Goal: Task Accomplishment & Management: Complete application form

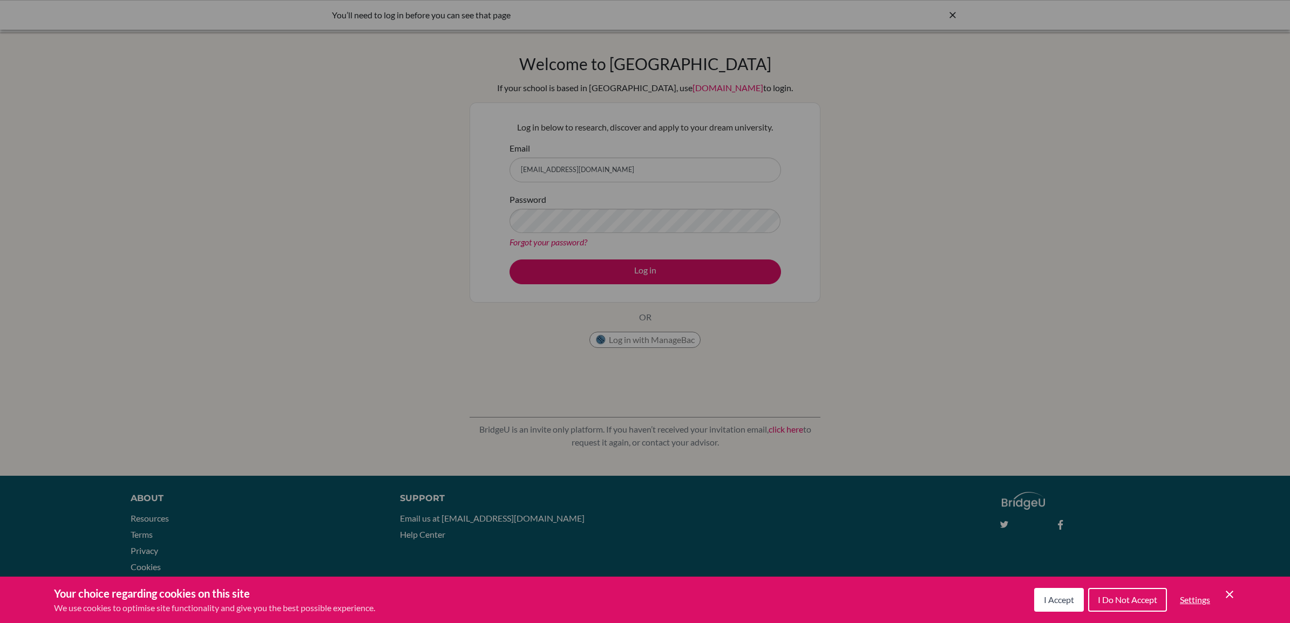
click at [1059, 605] on button "I Accept" at bounding box center [1059, 600] width 50 height 24
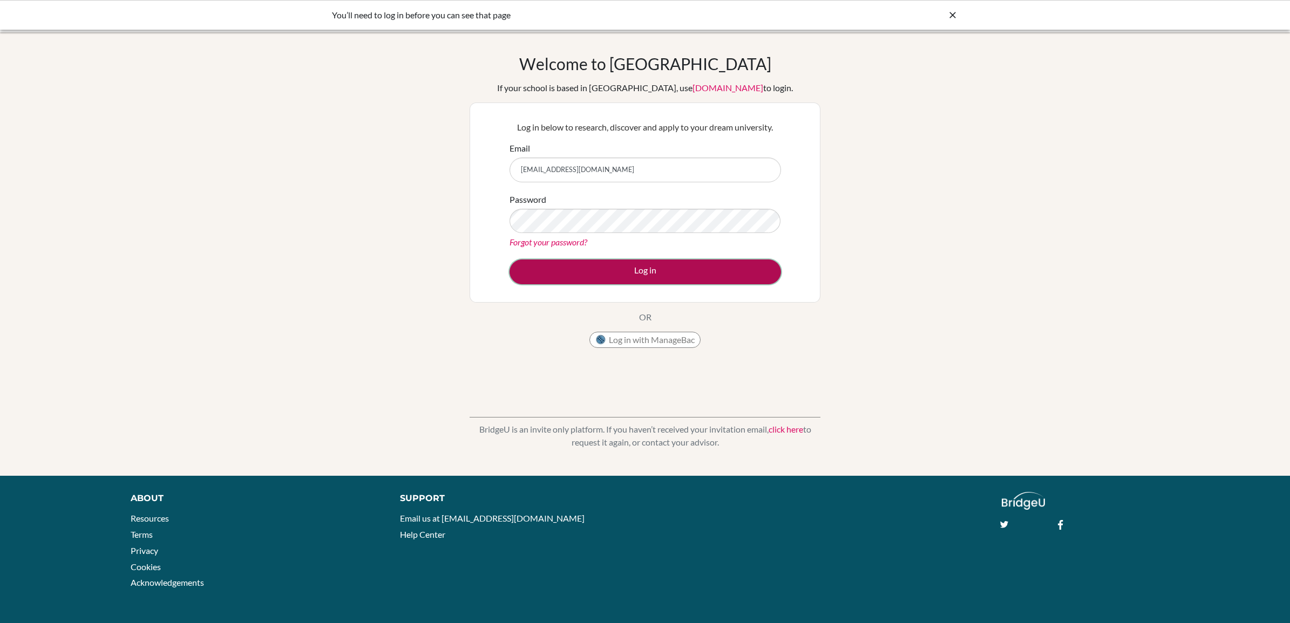
click at [629, 279] on button "Log in" at bounding box center [646, 272] width 272 height 25
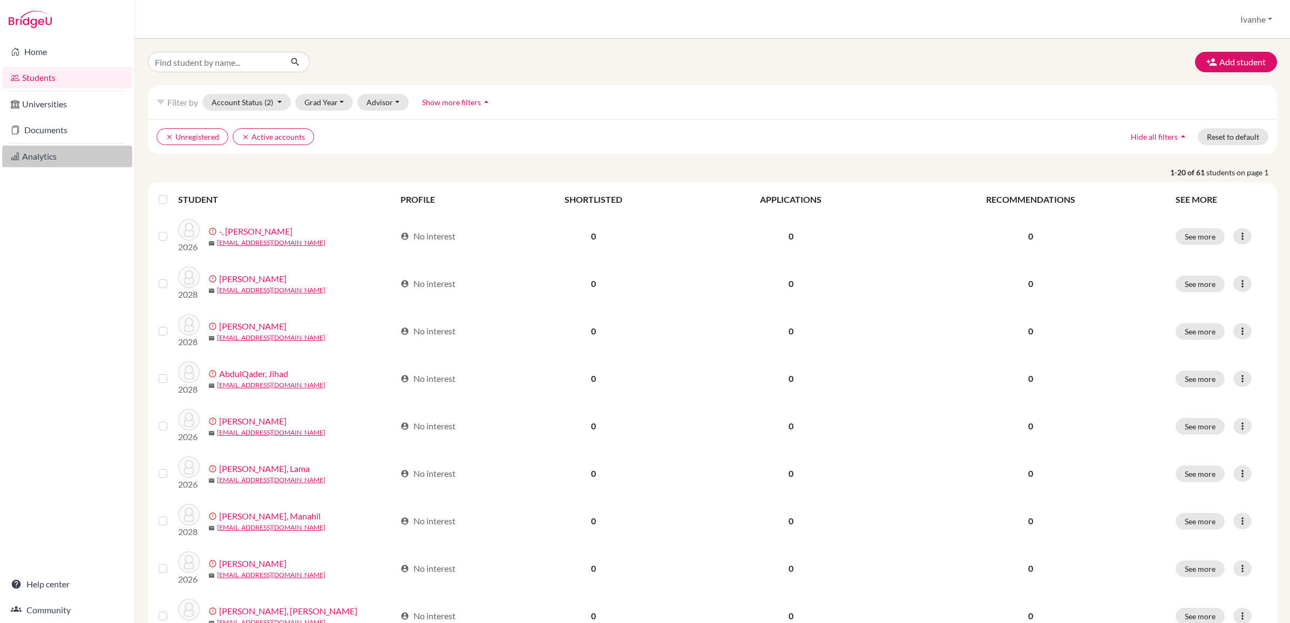
click at [55, 155] on link "Analytics" at bounding box center [67, 157] width 130 height 22
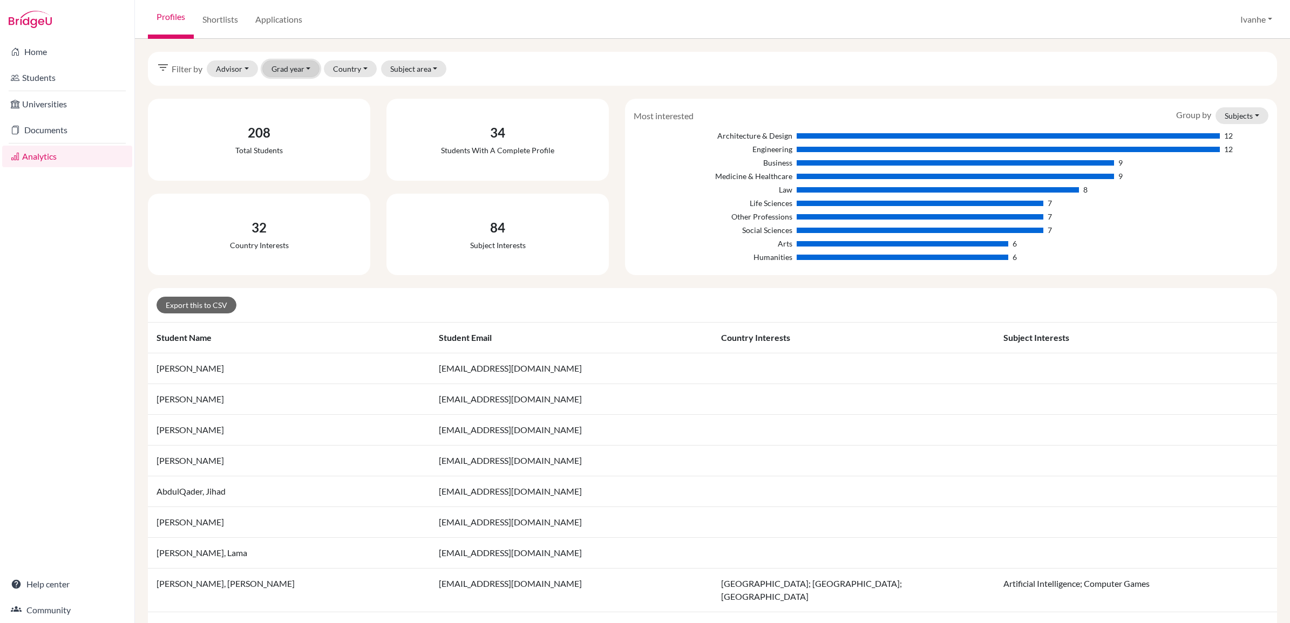
click at [306, 67] on button "Grad year" at bounding box center [291, 68] width 58 height 17
click at [293, 90] on span "2028" at bounding box center [285, 92] width 19 height 13
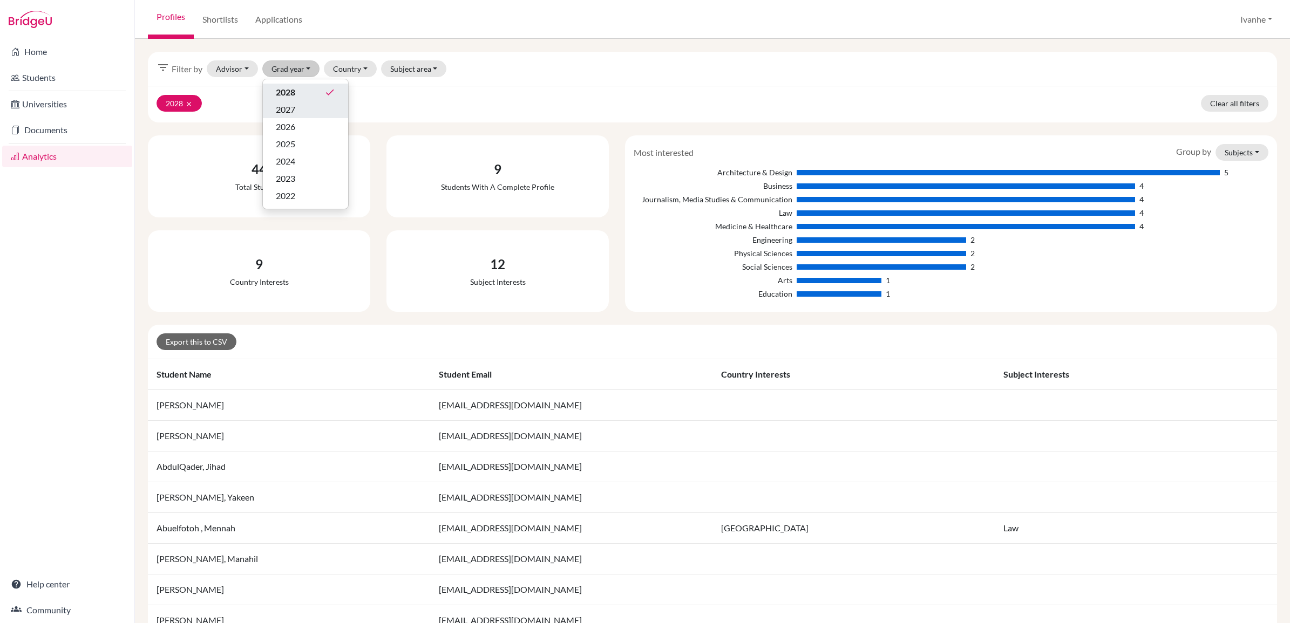
click at [299, 110] on div "2027" at bounding box center [305, 109] width 59 height 13
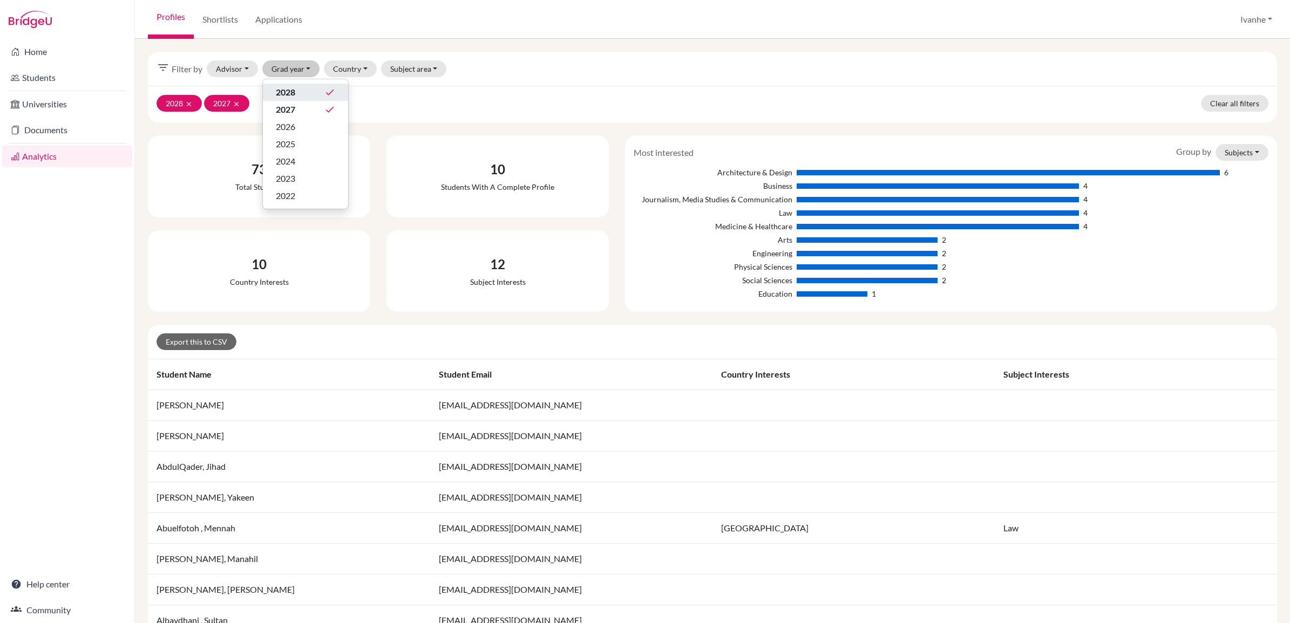
click at [299, 96] on div "2028 done" at bounding box center [305, 92] width 59 height 13
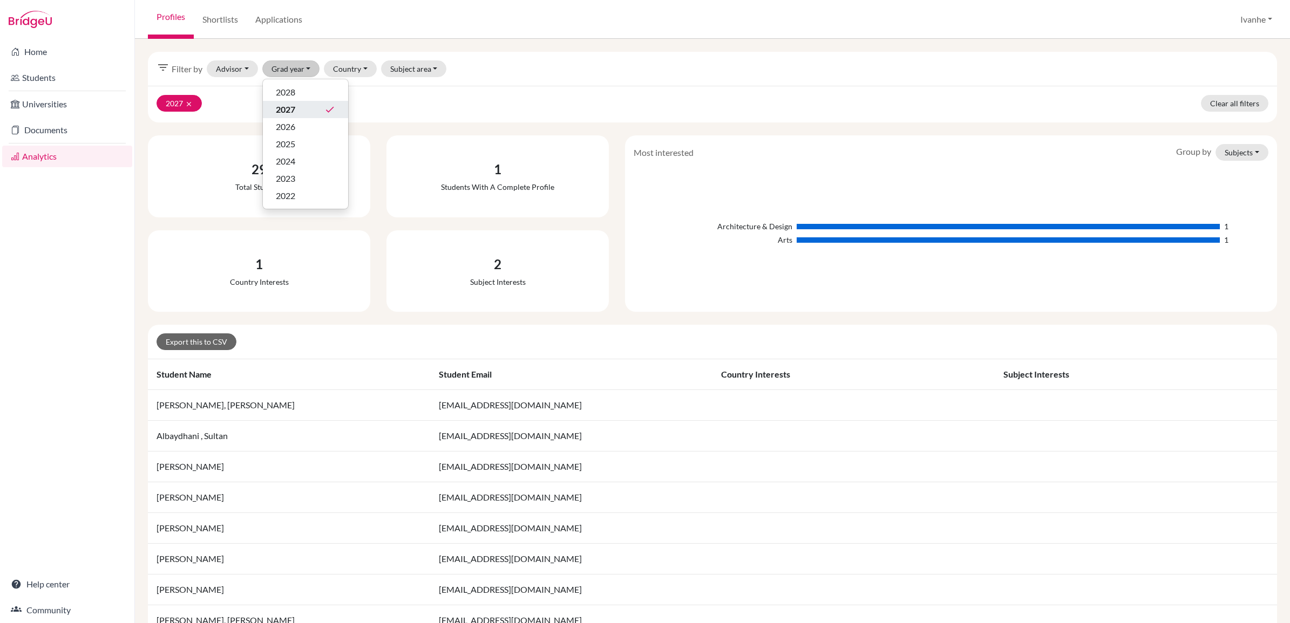
click at [295, 108] on span "2027" at bounding box center [285, 109] width 19 height 13
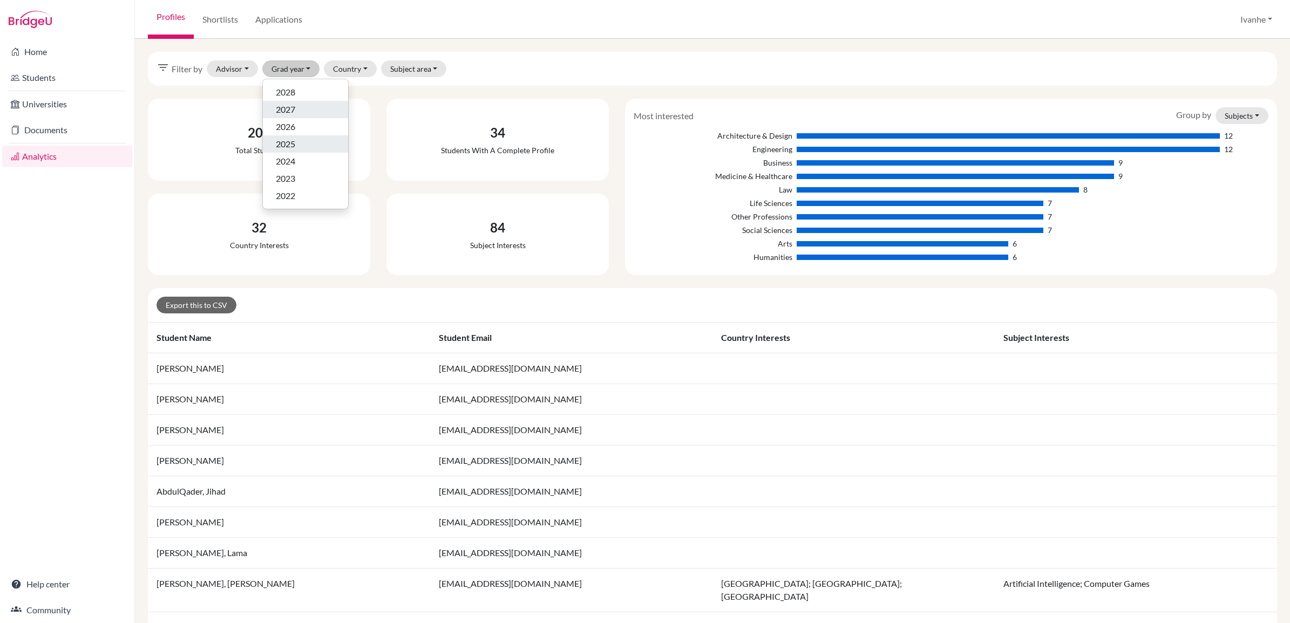
click at [290, 139] on span "2025" at bounding box center [285, 144] width 19 height 13
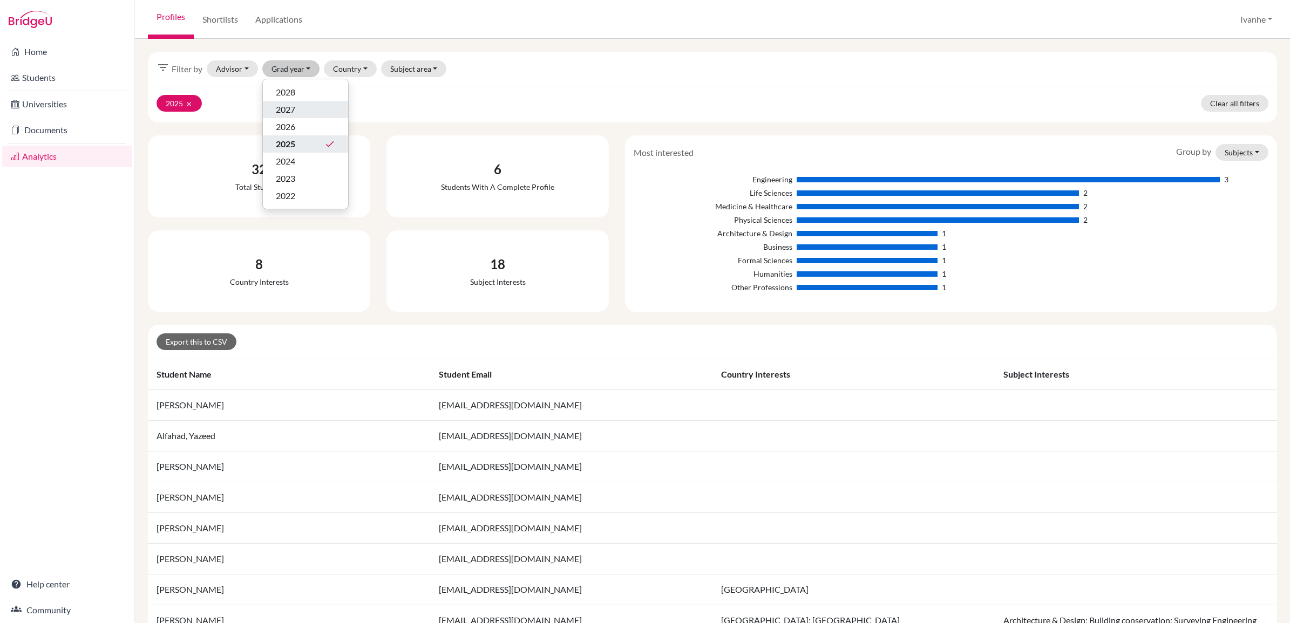
click at [478, 93] on div "2025 clear Clear all filters" at bounding box center [712, 104] width 1129 height 37
click at [1216, 101] on link "Clear all filters" at bounding box center [1234, 103] width 67 height 17
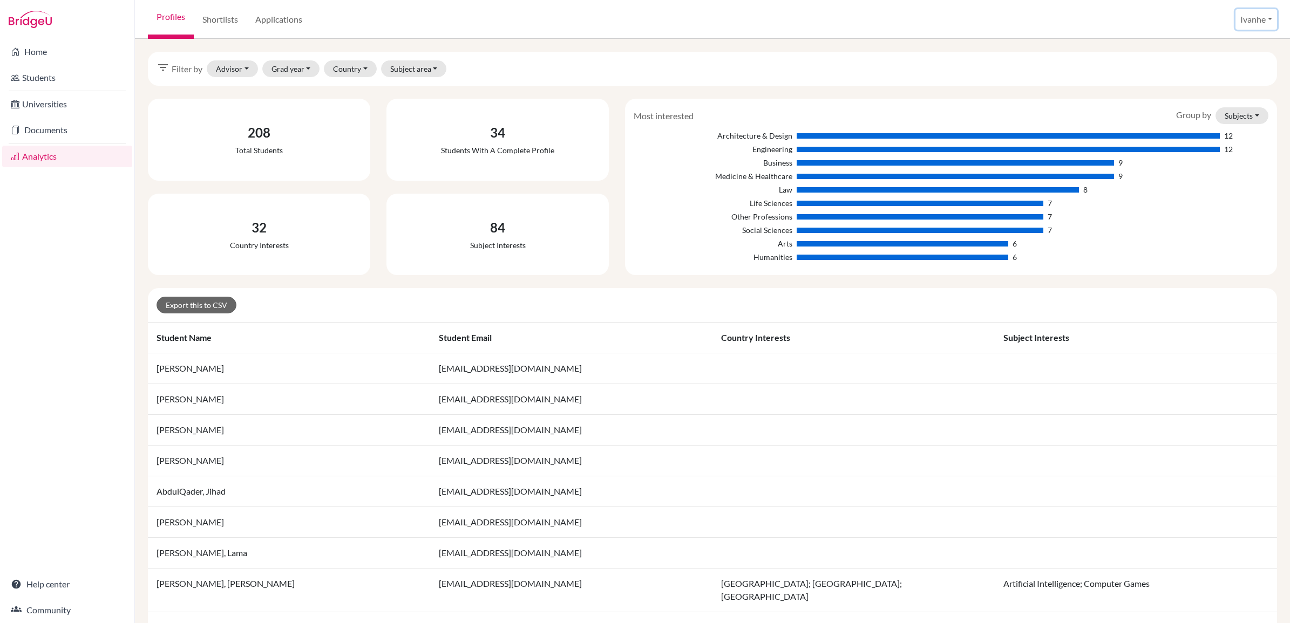
click at [1253, 17] on button "Ivanhe" at bounding box center [1257, 19] width 42 height 21
click at [1219, 43] on link "Profile" at bounding box center [1235, 44] width 85 height 17
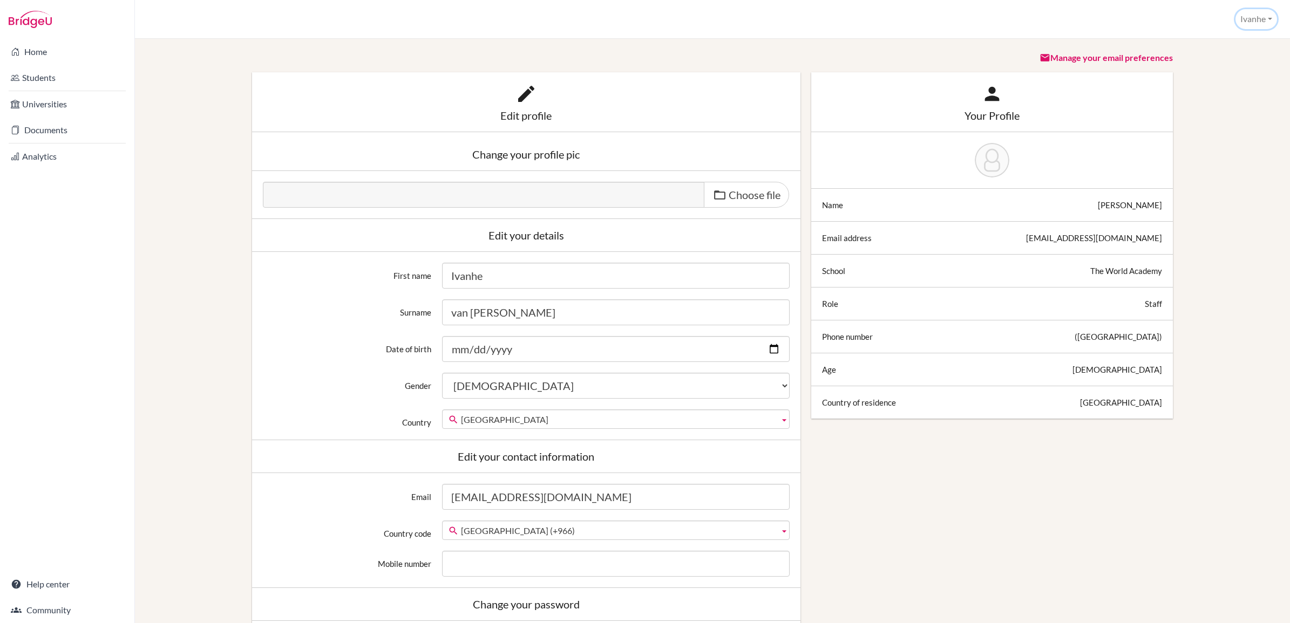
click at [1251, 17] on button "Ivanhe" at bounding box center [1257, 19] width 42 height 20
click at [1234, 60] on link "School Settings" at bounding box center [1233, 60] width 85 height 17
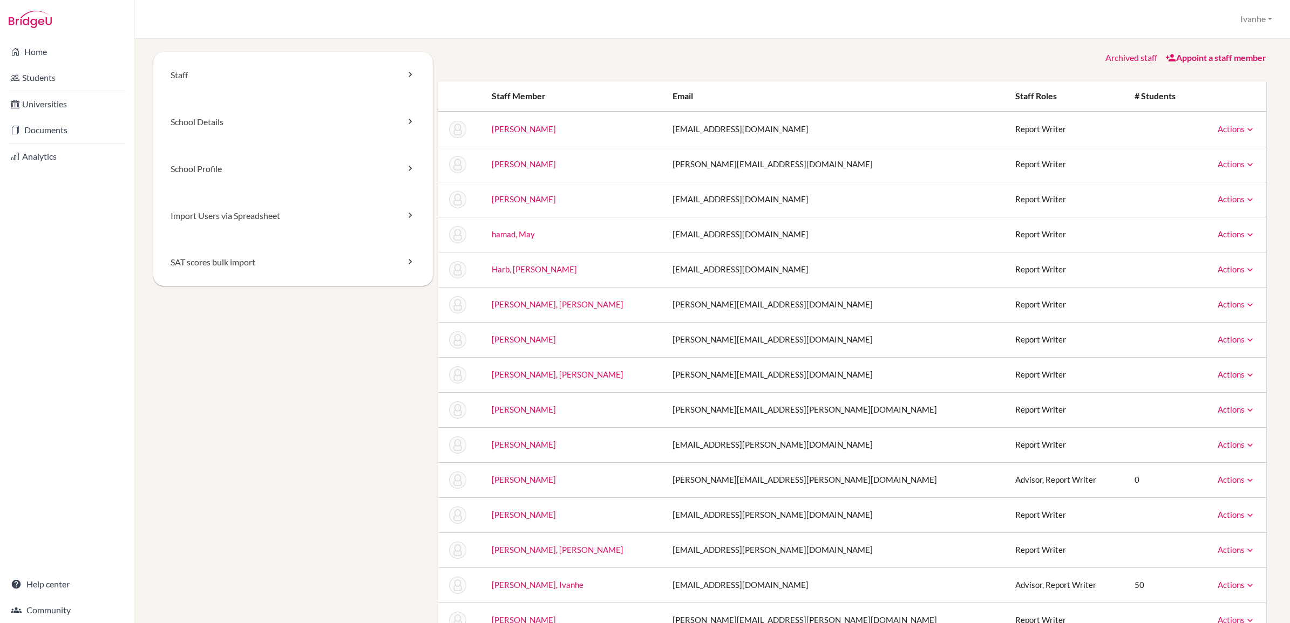
click at [1223, 200] on link "Actions" at bounding box center [1237, 199] width 38 height 10
click at [1182, 247] on link "Archive" at bounding box center [1209, 249] width 92 height 16
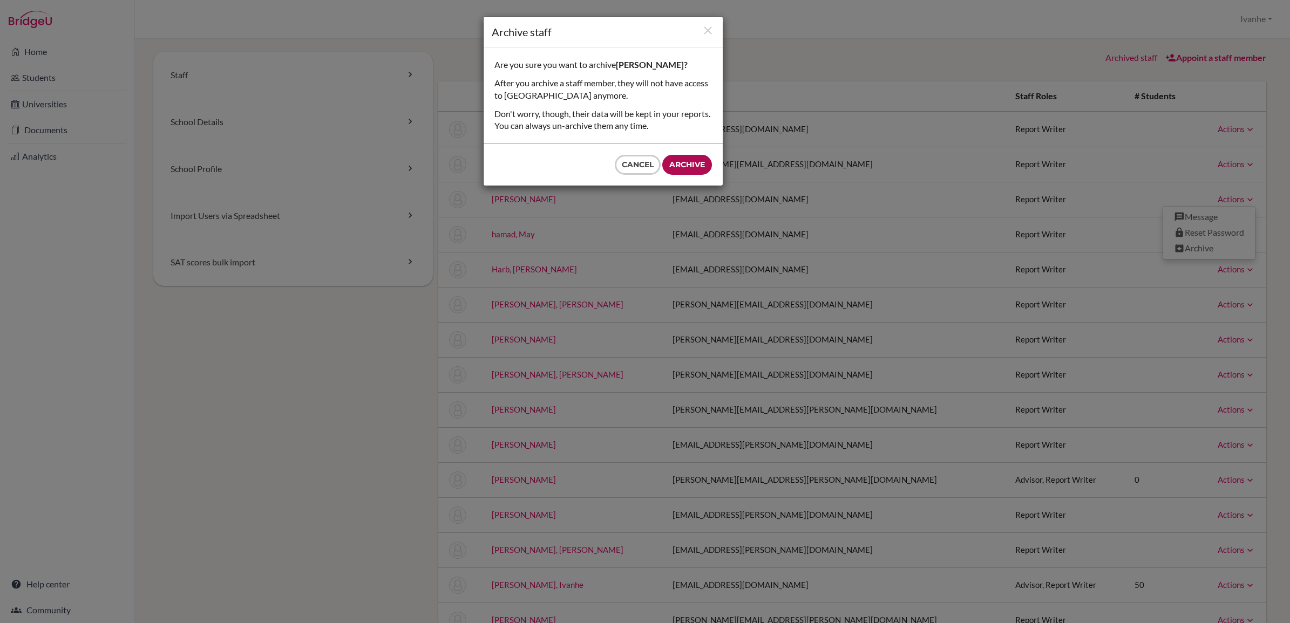
click at [675, 162] on input "Archive" at bounding box center [687, 165] width 50 height 20
type input "Archive"
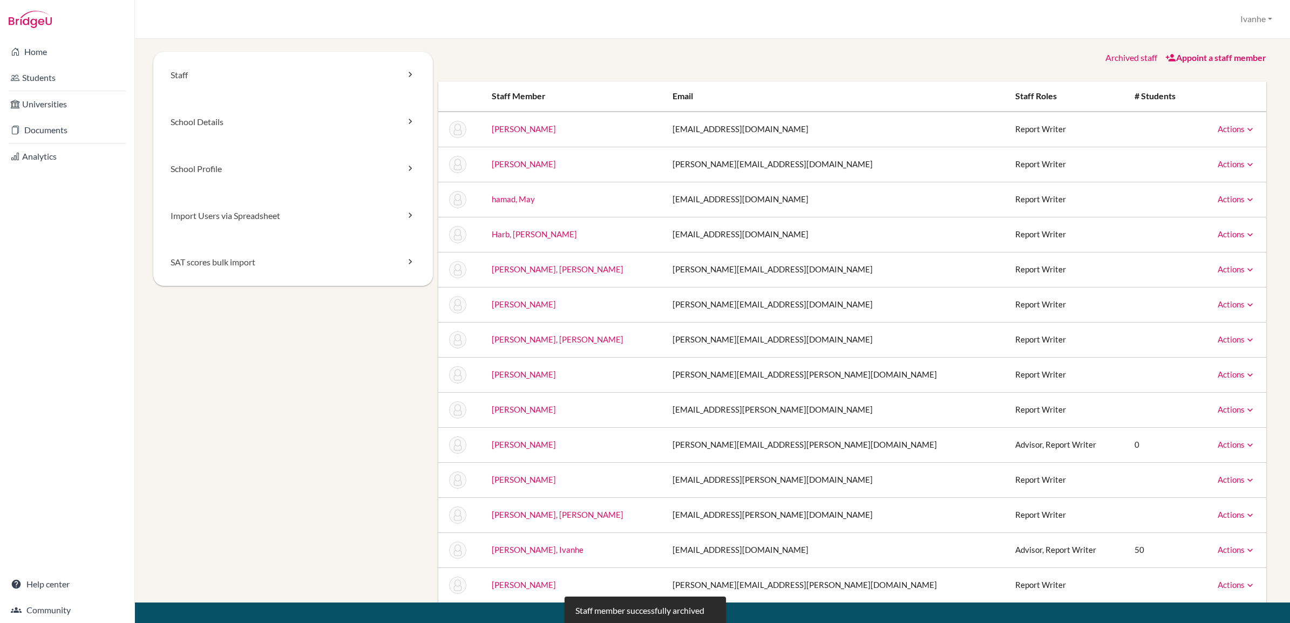
click at [1232, 337] on link "Actions" at bounding box center [1237, 340] width 38 height 10
click at [1178, 389] on link "Archive" at bounding box center [1209, 389] width 92 height 16
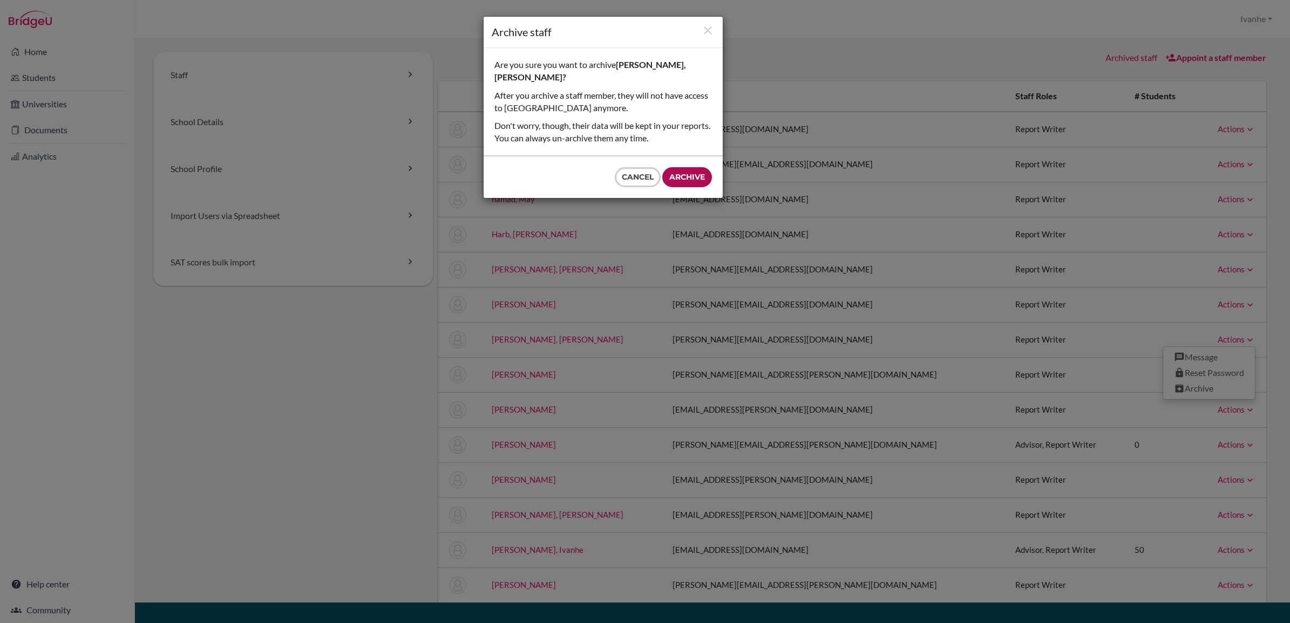
click at [698, 167] on input "Archive" at bounding box center [687, 177] width 50 height 20
type input "Archive"
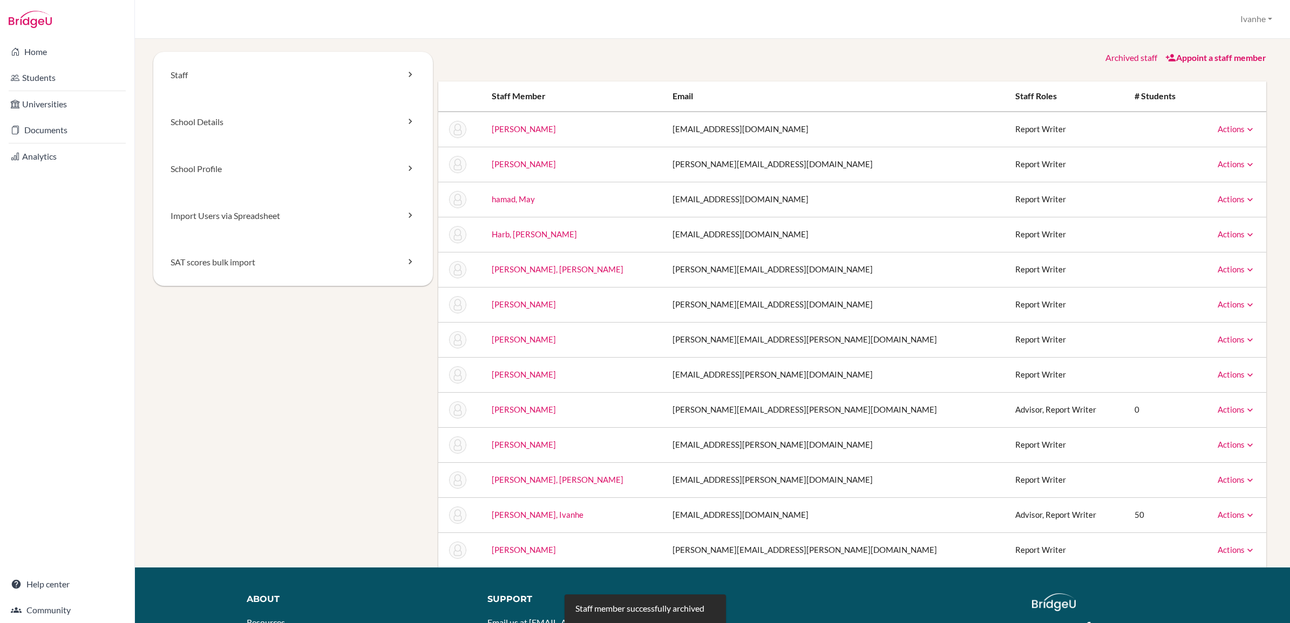
click at [1232, 374] on link "Actions" at bounding box center [1237, 375] width 38 height 10
click at [1183, 424] on link "Archive" at bounding box center [1209, 424] width 92 height 16
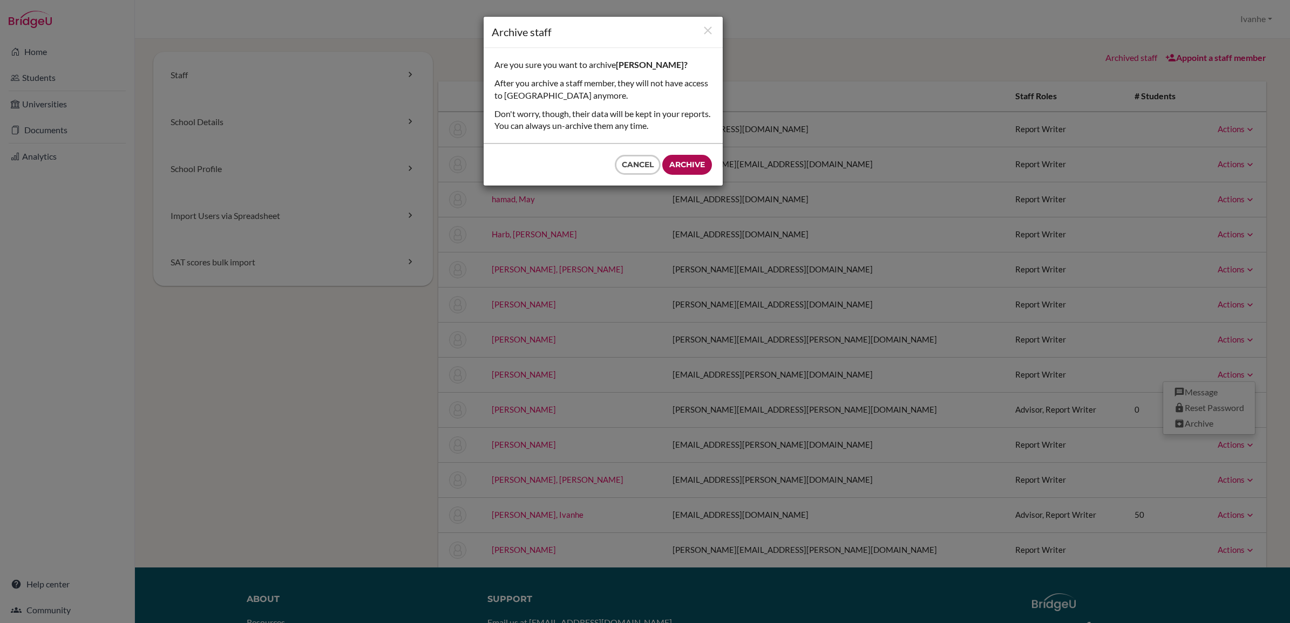
click at [687, 159] on input "Archive" at bounding box center [687, 165] width 50 height 20
type input "Archive"
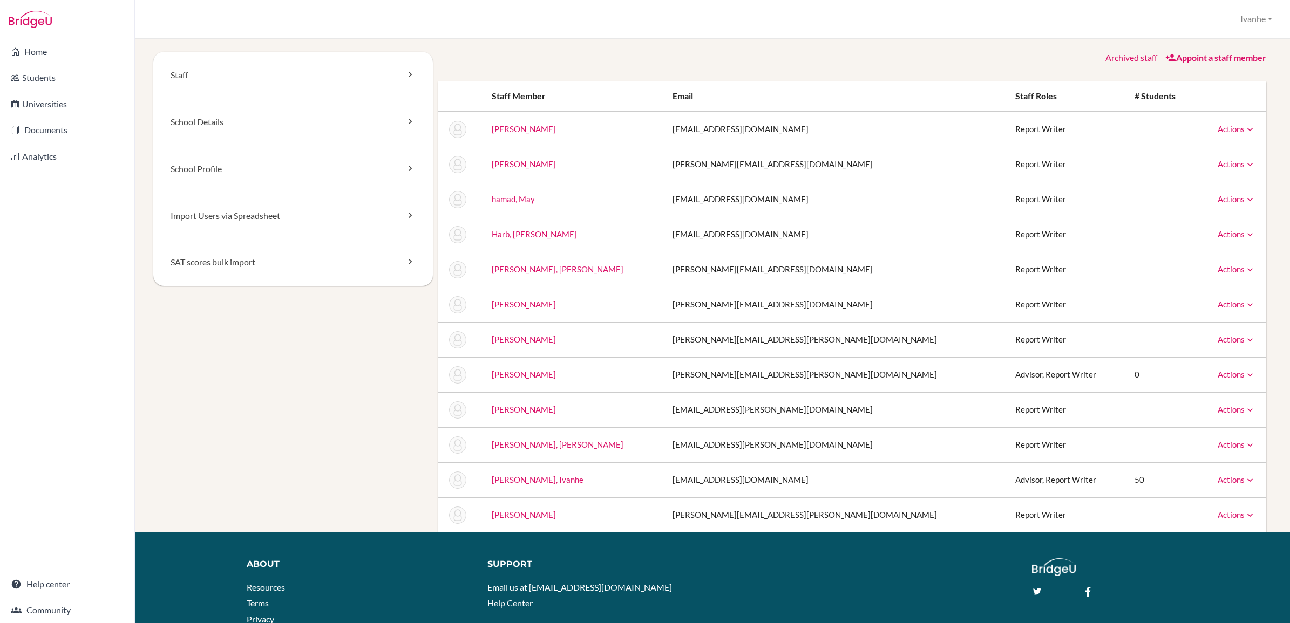
click at [1181, 57] on link "Appoint a staff member" at bounding box center [1215, 57] width 101 height 10
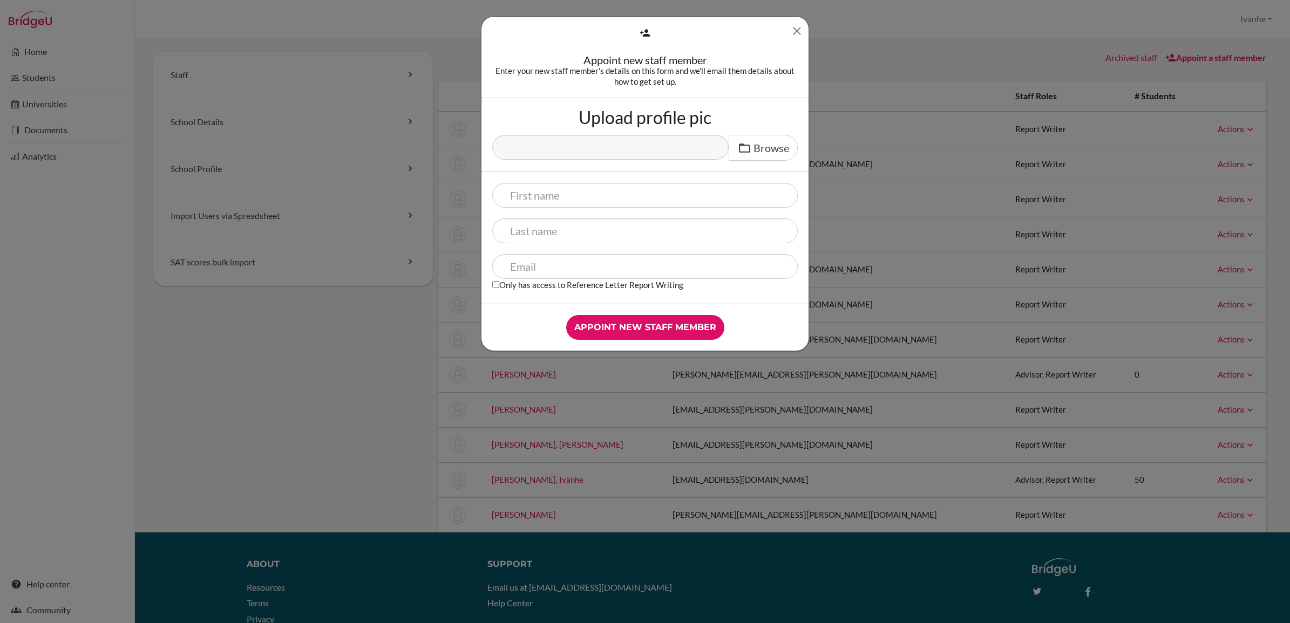
click at [795, 33] on icon "Close" at bounding box center [796, 30] width 13 height 13
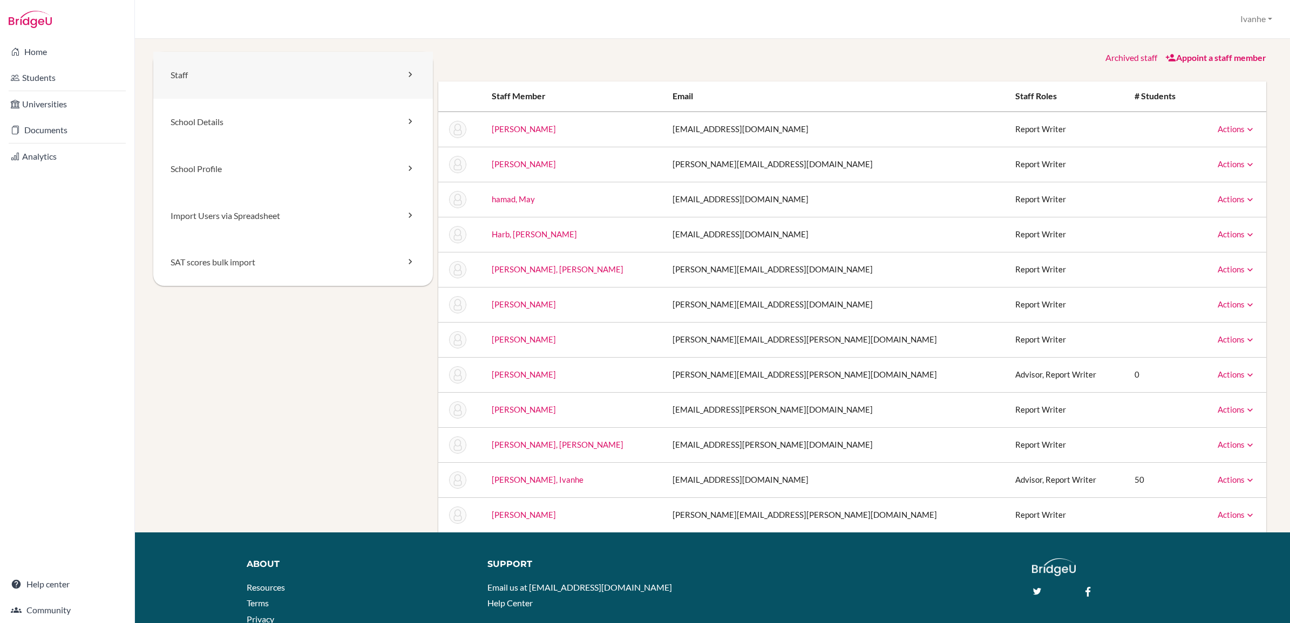
click at [227, 65] on link "Staff" at bounding box center [293, 75] width 280 height 47
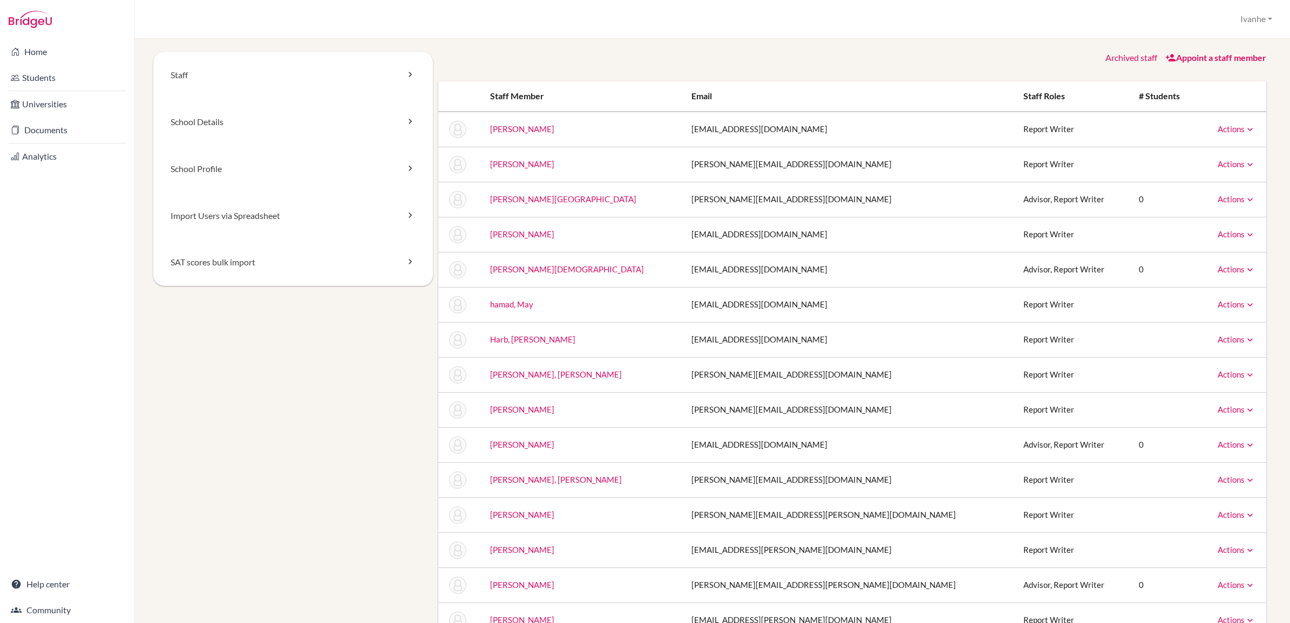
click at [1232, 198] on link "Actions" at bounding box center [1237, 199] width 38 height 10
click at [1266, 198] on div "Staff School Details School Profile Import Users via Spreadsheet SAT scores bul…" at bounding box center [712, 433] width 1129 height 762
click at [1229, 270] on link "Actions" at bounding box center [1237, 269] width 38 height 10
click at [1278, 270] on div "Staff School Details School Profile Import Users via Spreadsheet SAT scores bul…" at bounding box center [712, 331] width 1155 height 585
click at [287, 208] on link "Import Users via Spreadsheet" at bounding box center [293, 216] width 280 height 47
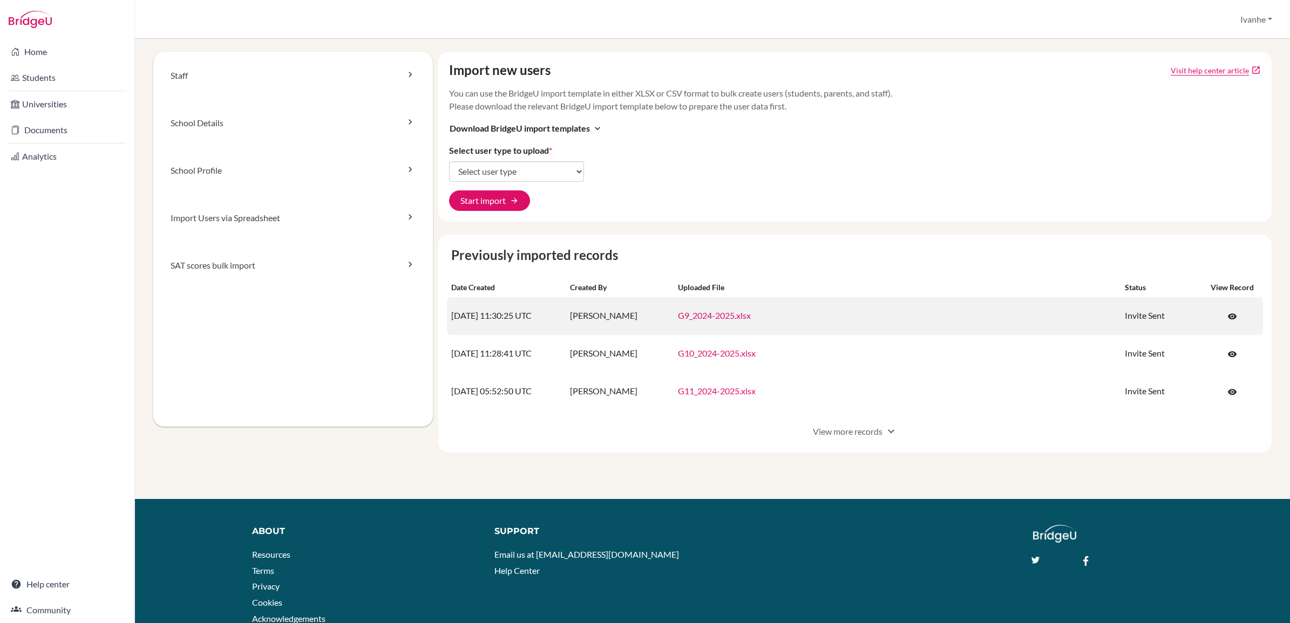
click at [705, 317] on link "G9_2024-2025.xlsx" at bounding box center [714, 315] width 73 height 10
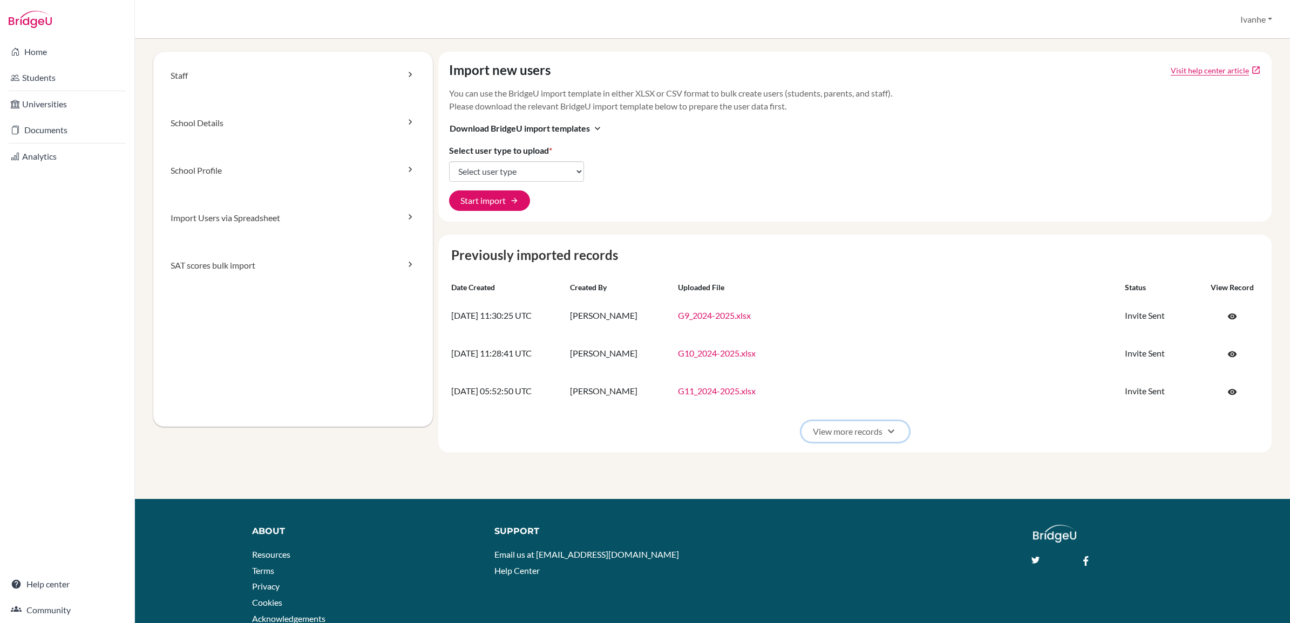
click at [885, 431] on span "expand_more" at bounding box center [891, 431] width 13 height 13
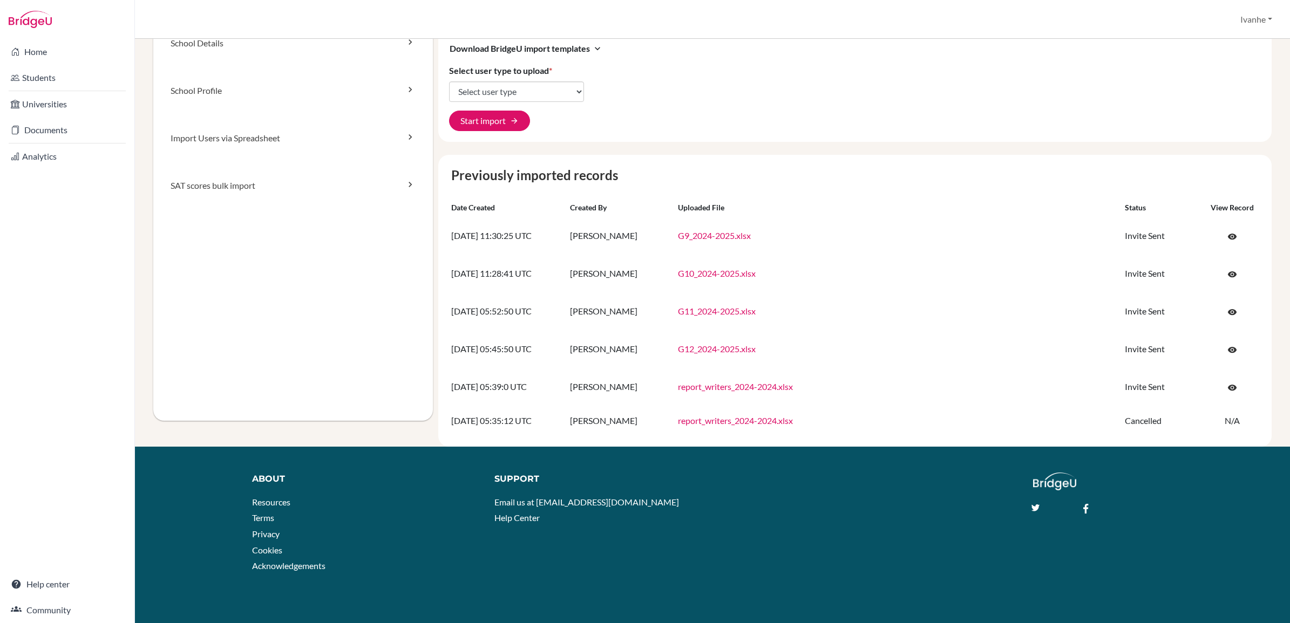
scroll to position [84, 0]
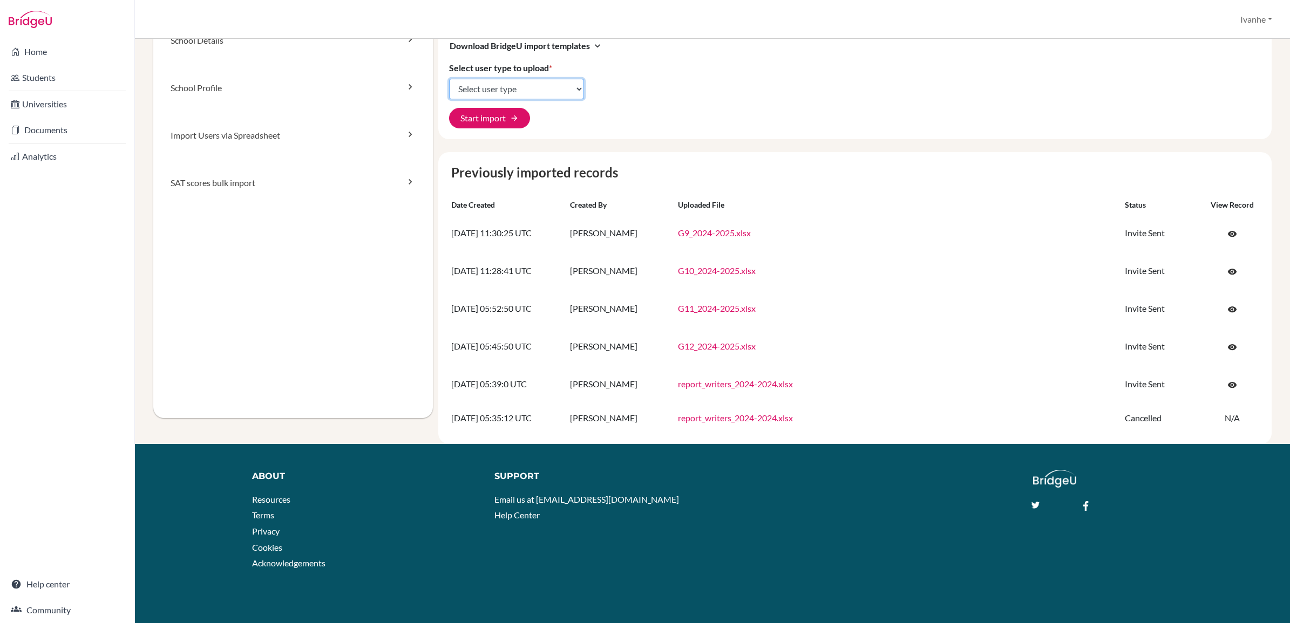
click at [535, 80] on select "Select user type Students Students and parents Parents Advisors Report writers" at bounding box center [516, 89] width 135 height 21
click at [636, 86] on div "Import new users Visit help center article open_in_new You can use the BridgeU …" at bounding box center [854, 54] width 833 height 170
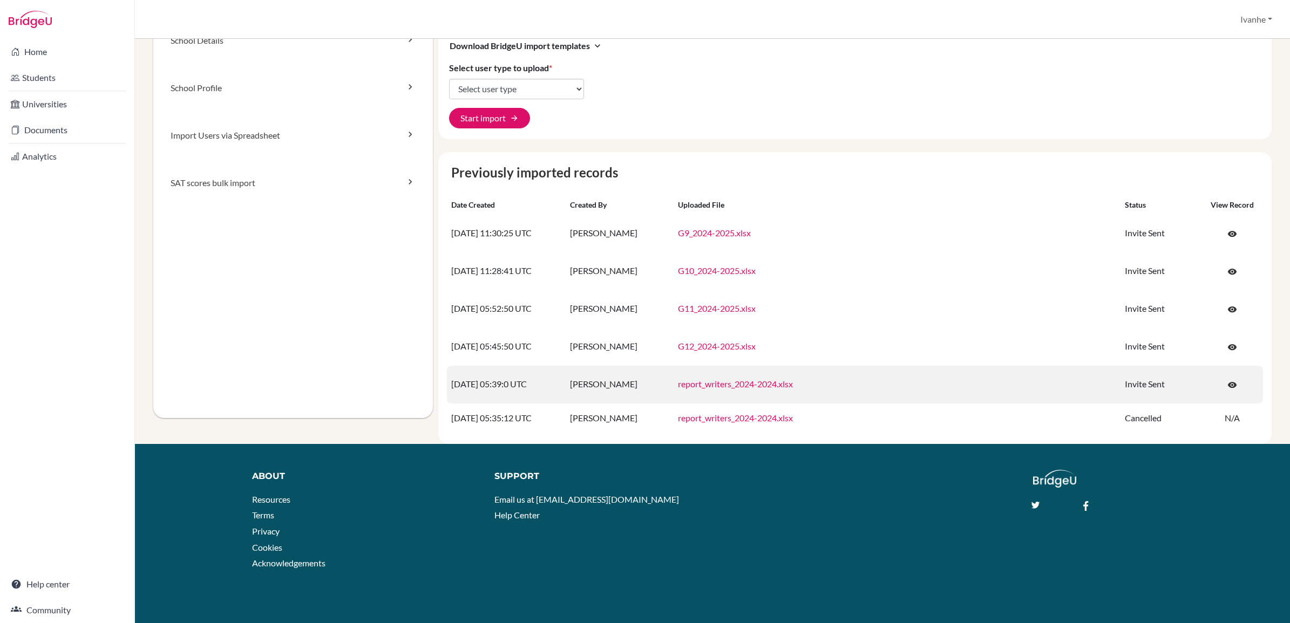
click at [721, 386] on link "report_writers_2024-2024.xlsx" at bounding box center [735, 384] width 115 height 10
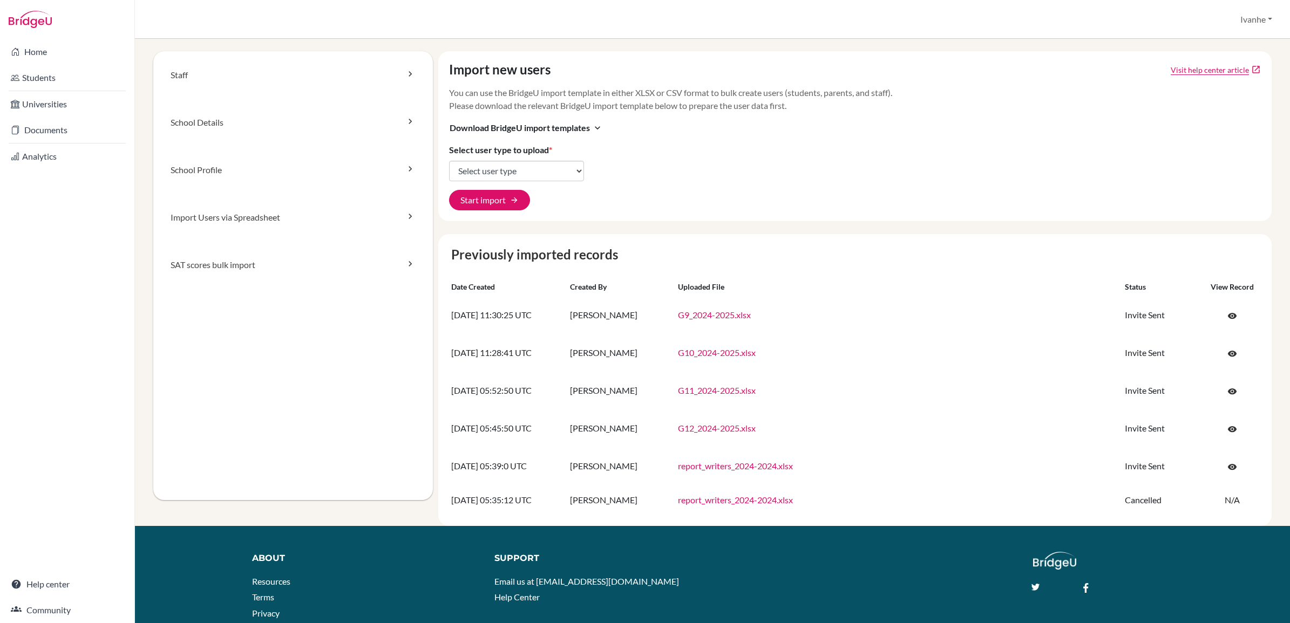
scroll to position [0, 0]
click at [498, 169] on select "Select user type Students Students and parents Parents Advisors Report writers" at bounding box center [516, 171] width 135 height 21
select select "students"
click at [449, 161] on select "Select user type Students Students and parents Parents Advisors Report writers" at bounding box center [516, 171] width 135 height 21
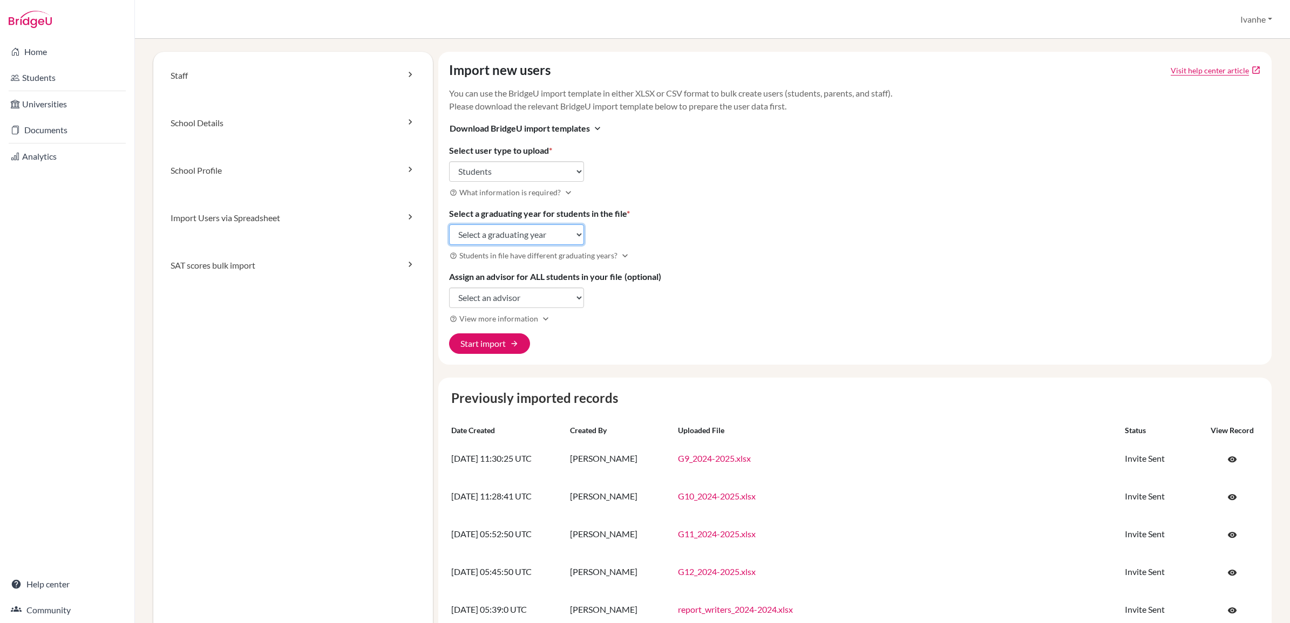
click at [573, 235] on select "Select a graduating year [DATE] 2025 2026 2027 2028 2029" at bounding box center [516, 235] width 135 height 21
select select "2029"
click at [449, 225] on select "Select a graduating year [DATE] 2025 2026 2027 2028 2029" at bounding box center [516, 235] width 135 height 21
click at [511, 297] on select "Select an advisor [PERSON_NAME]" at bounding box center [516, 298] width 135 height 21
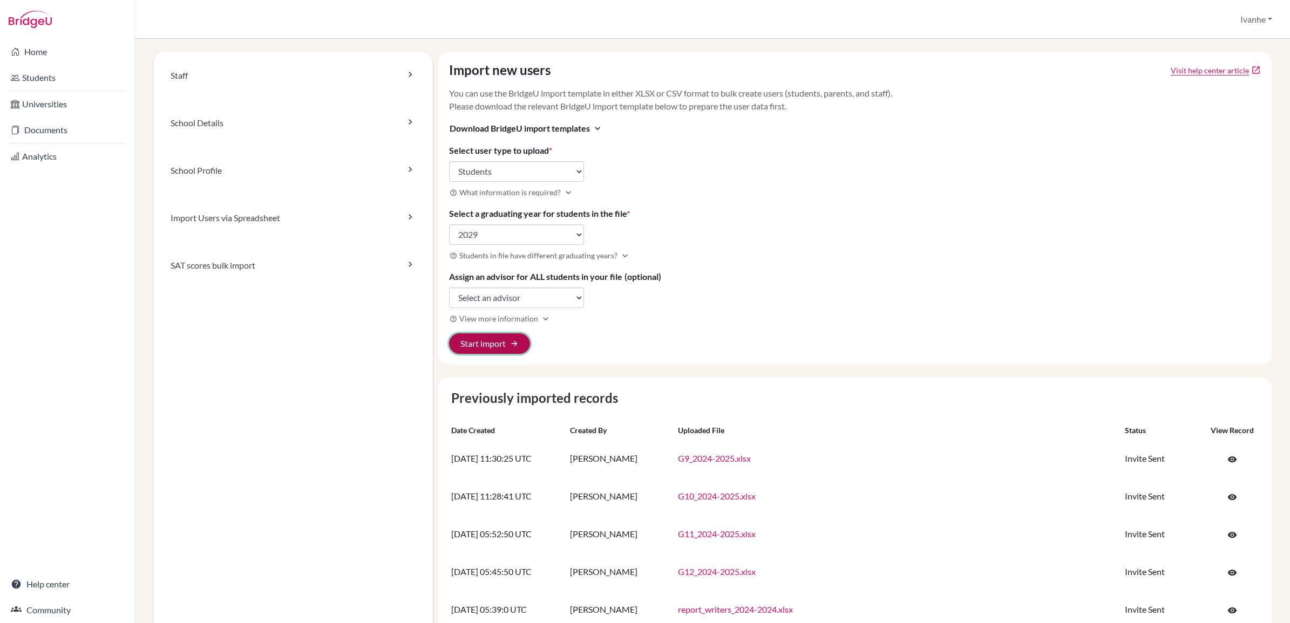
click at [471, 347] on button "Start import arrow_forward" at bounding box center [489, 344] width 81 height 21
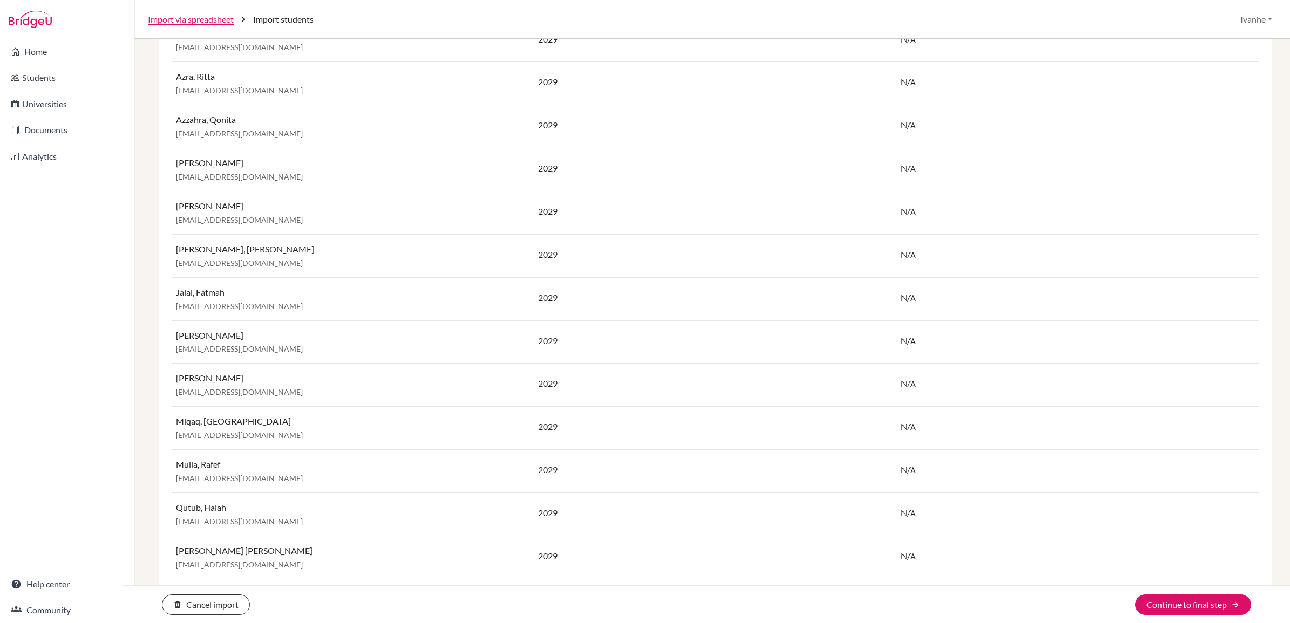
scroll to position [1650, 0]
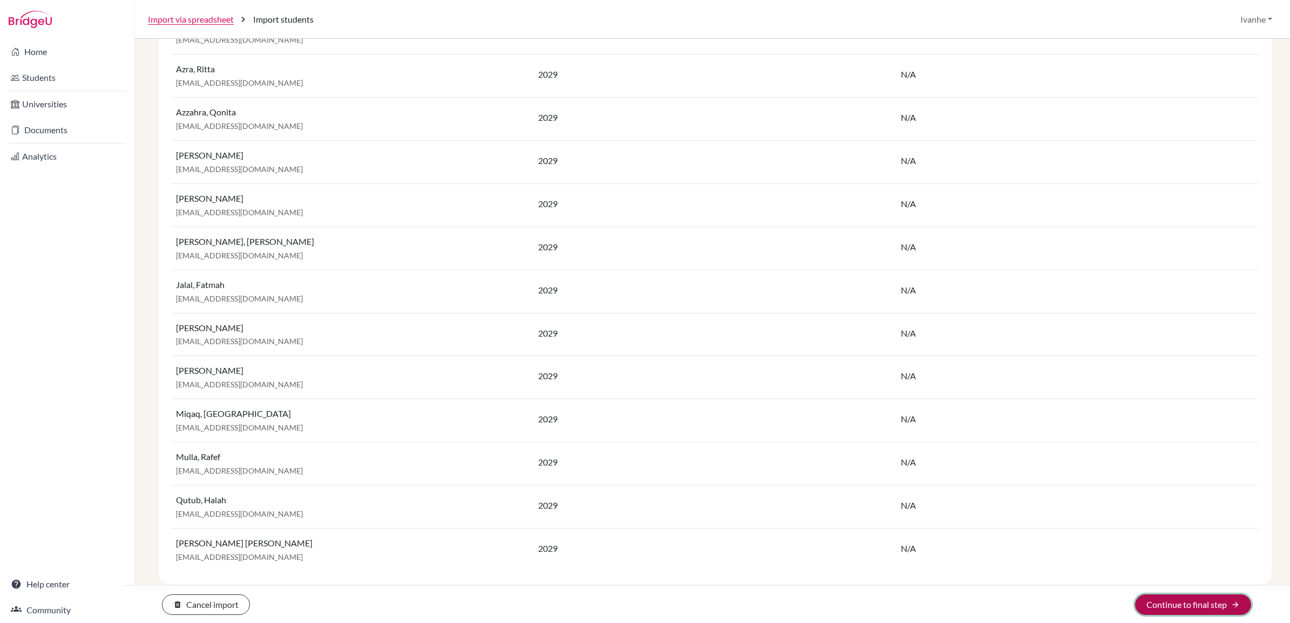
click at [1186, 605] on button "Continue to final step arrow_forward" at bounding box center [1193, 605] width 116 height 21
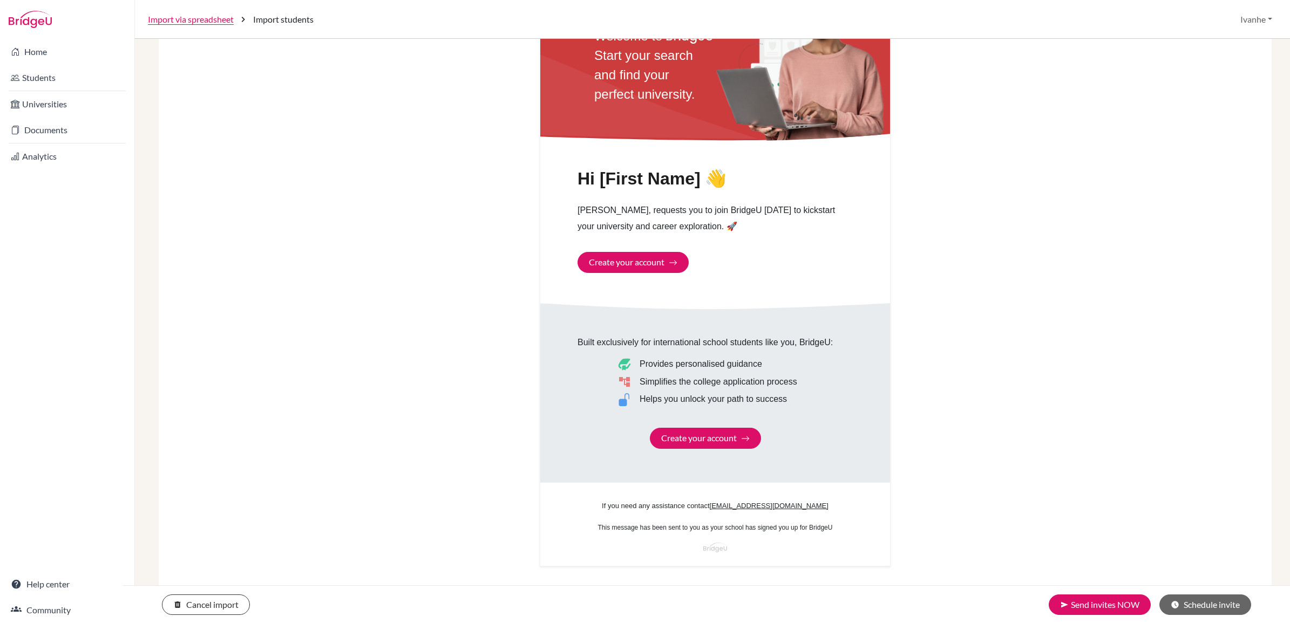
scroll to position [441, 0]
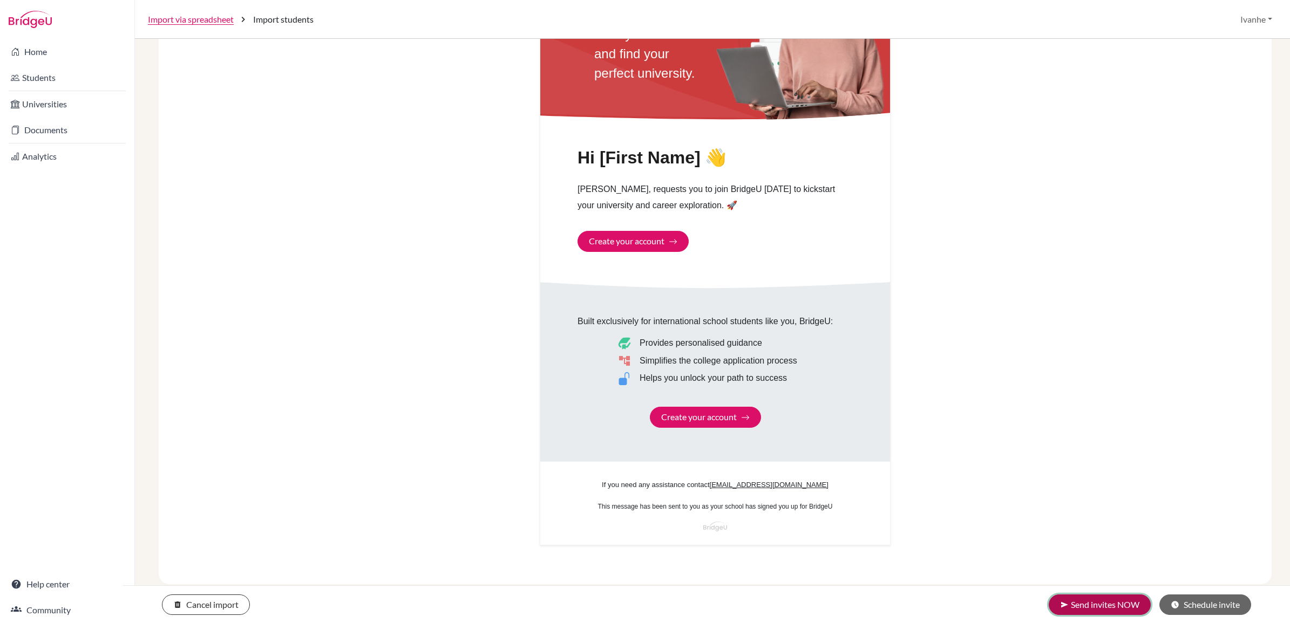
click at [1090, 600] on button "send Send invites NOW" at bounding box center [1100, 605] width 102 height 21
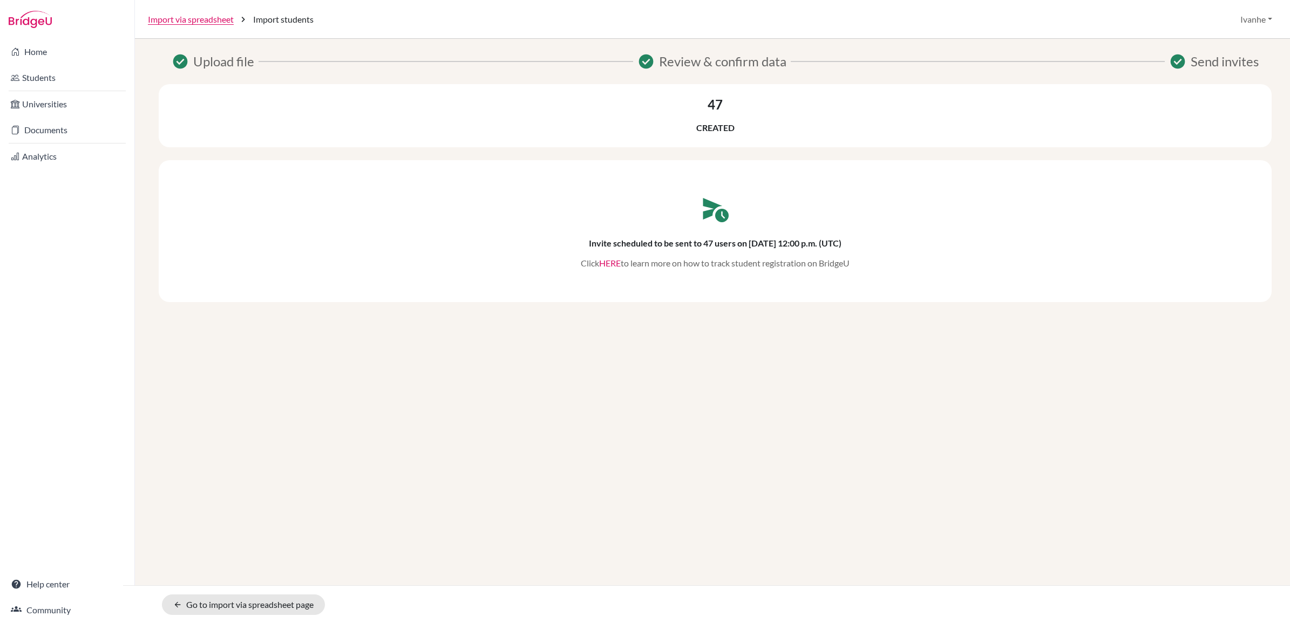
click at [612, 265] on link "HERE" at bounding box center [610, 263] width 22 height 10
click at [209, 15] on link "Import via spreadsheet" at bounding box center [191, 19] width 86 height 13
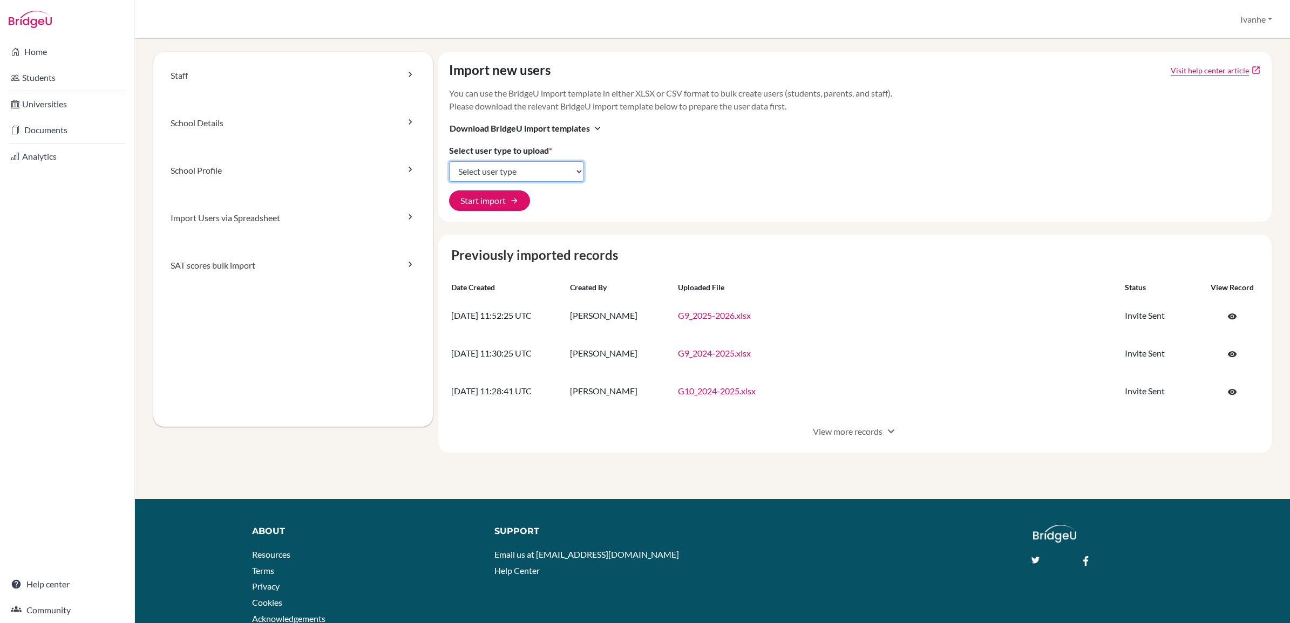
click at [524, 173] on select "Select user type Students Students and parents Parents Advisors Report writers" at bounding box center [516, 171] width 135 height 21
select select "students"
click at [449, 161] on select "Select user type Students Students and parents Parents Advisors Report writers" at bounding box center [516, 171] width 135 height 21
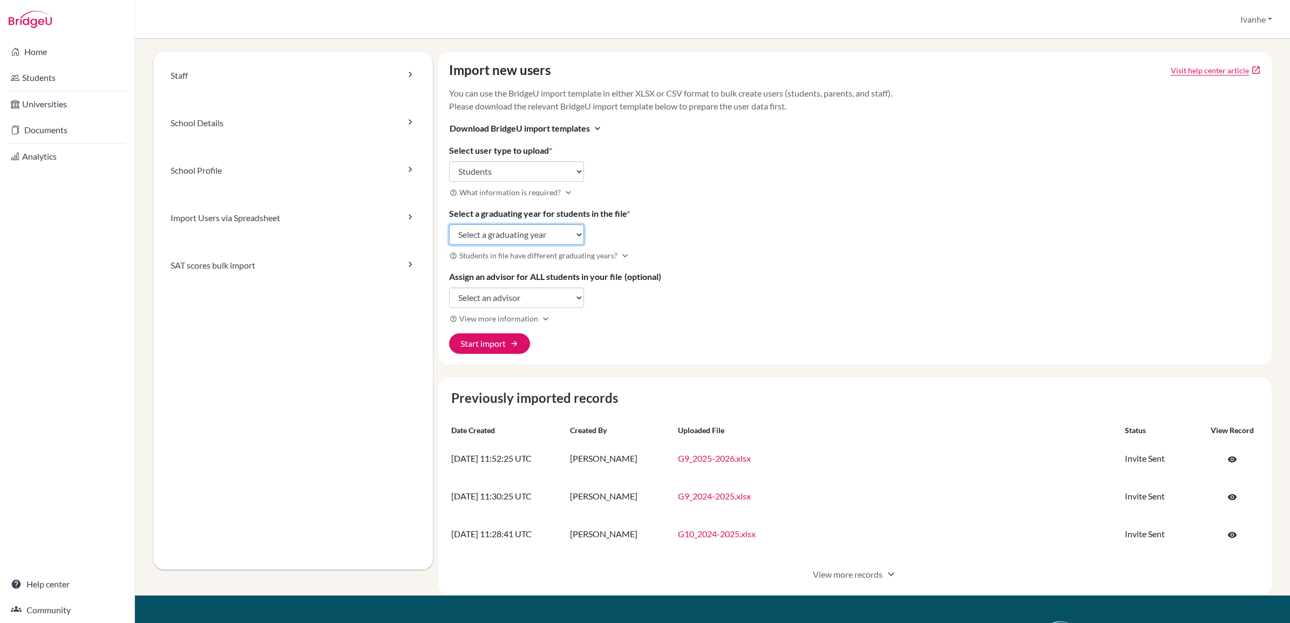
click at [513, 231] on select "Select a graduating year 2024 2025 2026 2027 2028 2029" at bounding box center [516, 235] width 135 height 21
select select "2028"
click at [449, 225] on select "Select a graduating year 2024 2025 2026 2027 2028 2029" at bounding box center [516, 235] width 135 height 21
click at [498, 346] on button "Start import arrow_forward" at bounding box center [489, 344] width 81 height 21
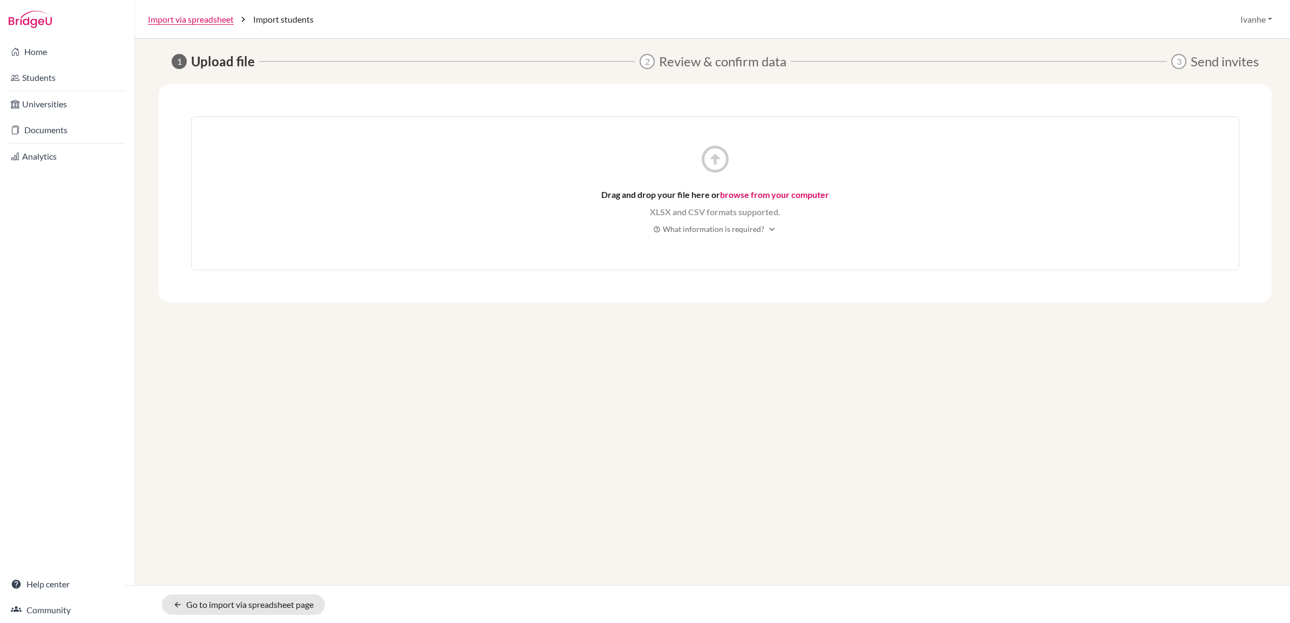
click at [733, 177] on div "arrow_circle_up Drag and drop your file here or browse from your computer XLSX …" at bounding box center [715, 194] width 1048 height 154
click at [741, 199] on link "browse from your computer" at bounding box center [774, 194] width 109 height 10
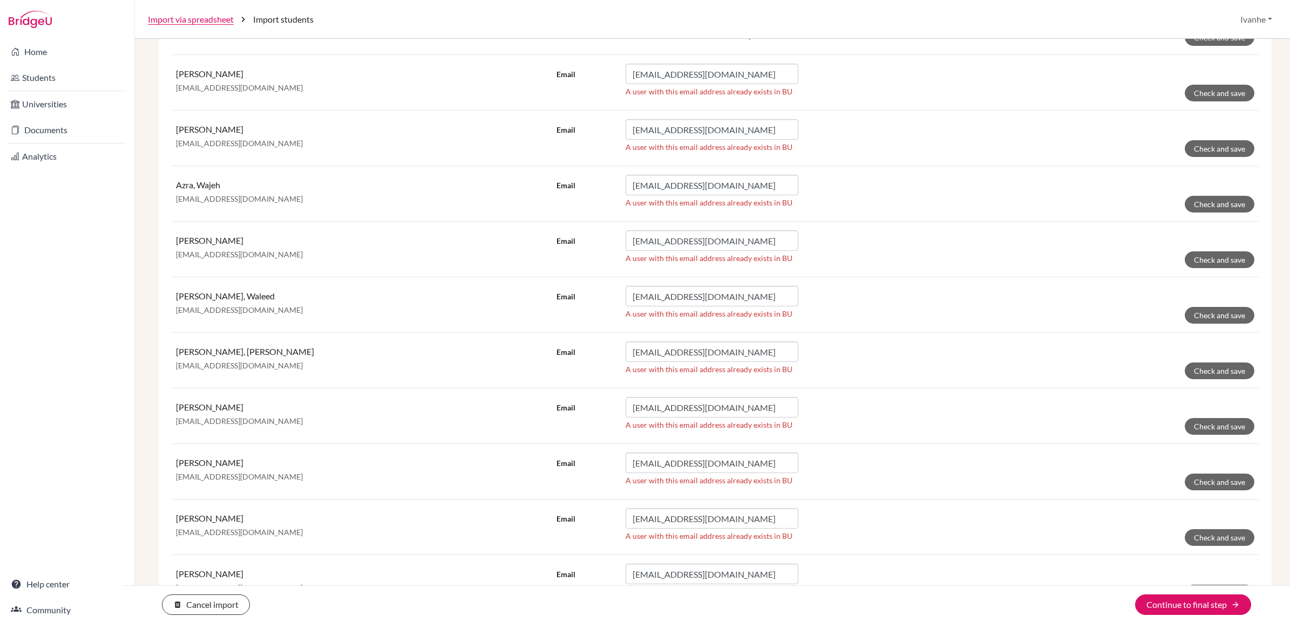
scroll to position [135, 0]
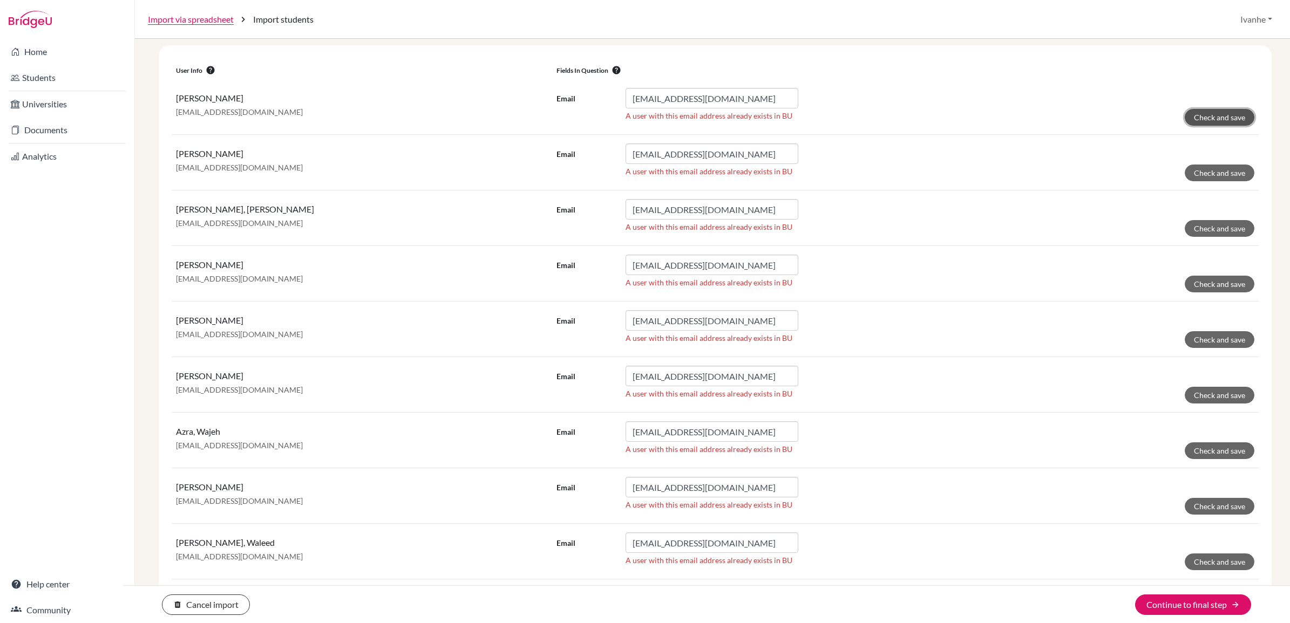
click at [1208, 114] on button "Check and save" at bounding box center [1220, 117] width 70 height 17
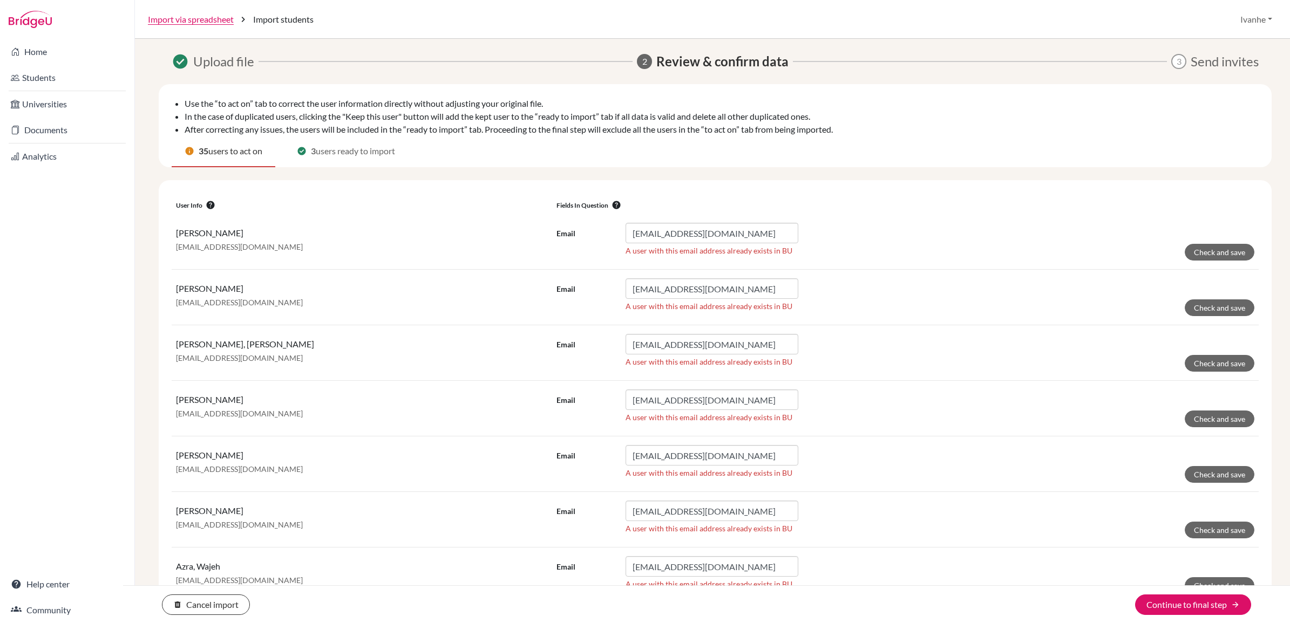
click at [351, 151] on span "users ready to import" at bounding box center [355, 151] width 79 height 13
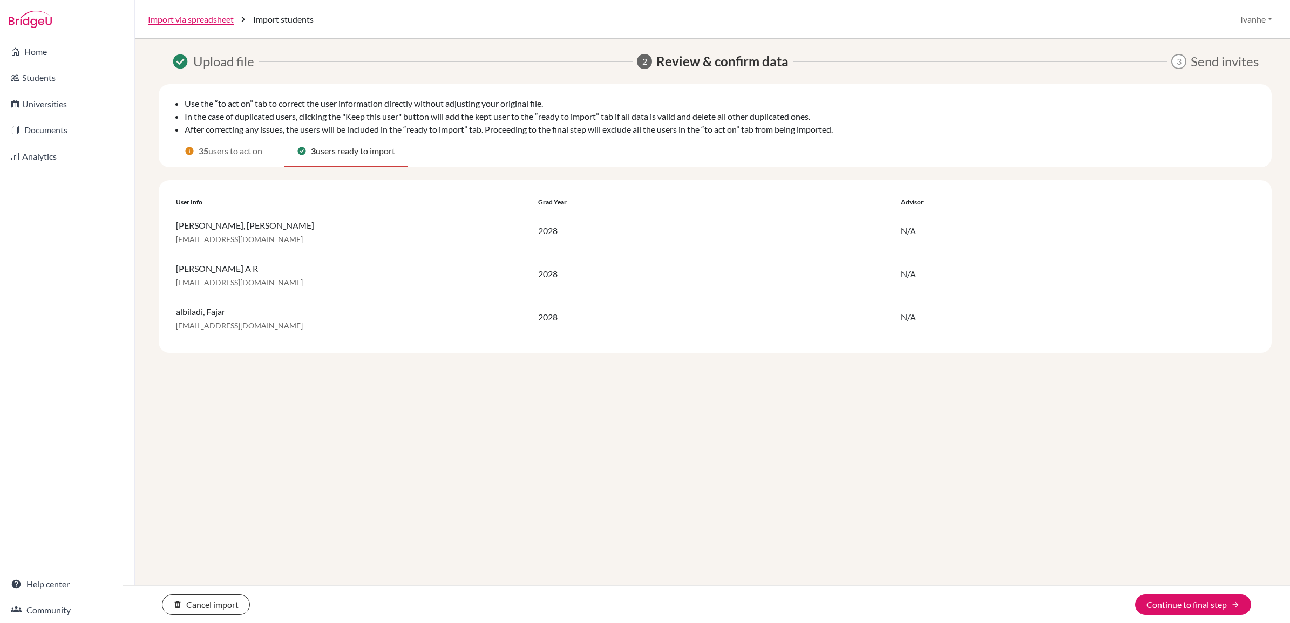
click at [230, 152] on span "users to act on" at bounding box center [235, 151] width 54 height 13
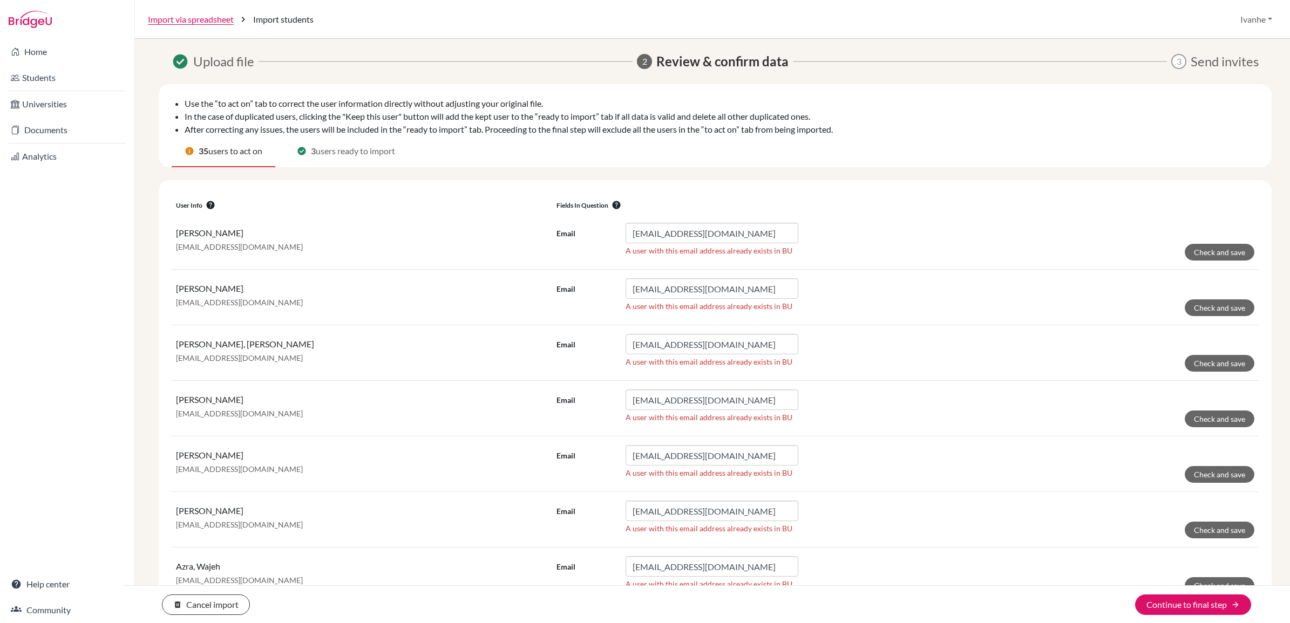
click at [354, 152] on span "users ready to import" at bounding box center [355, 151] width 79 height 13
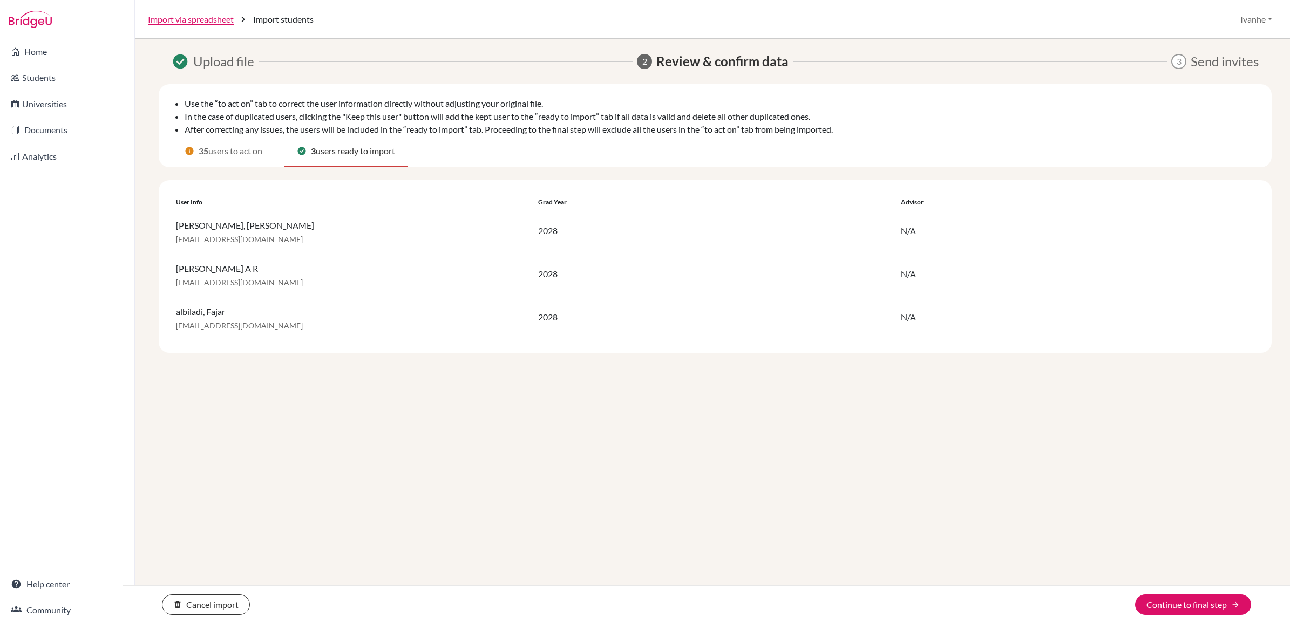
click at [236, 150] on span "users to act on" at bounding box center [235, 151] width 54 height 13
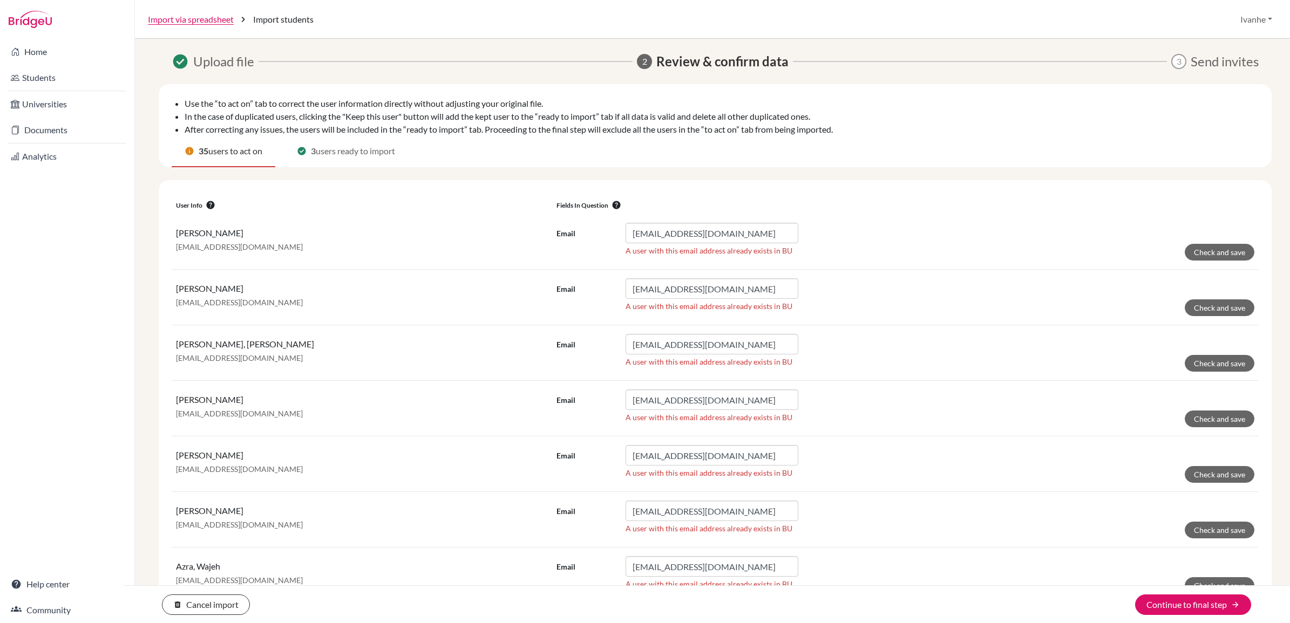
click at [494, 248] on p "201575@twa.edu.sa" at bounding box center [362, 247] width 372 height 11
click at [357, 152] on span "users ready to import" at bounding box center [355, 151] width 79 height 13
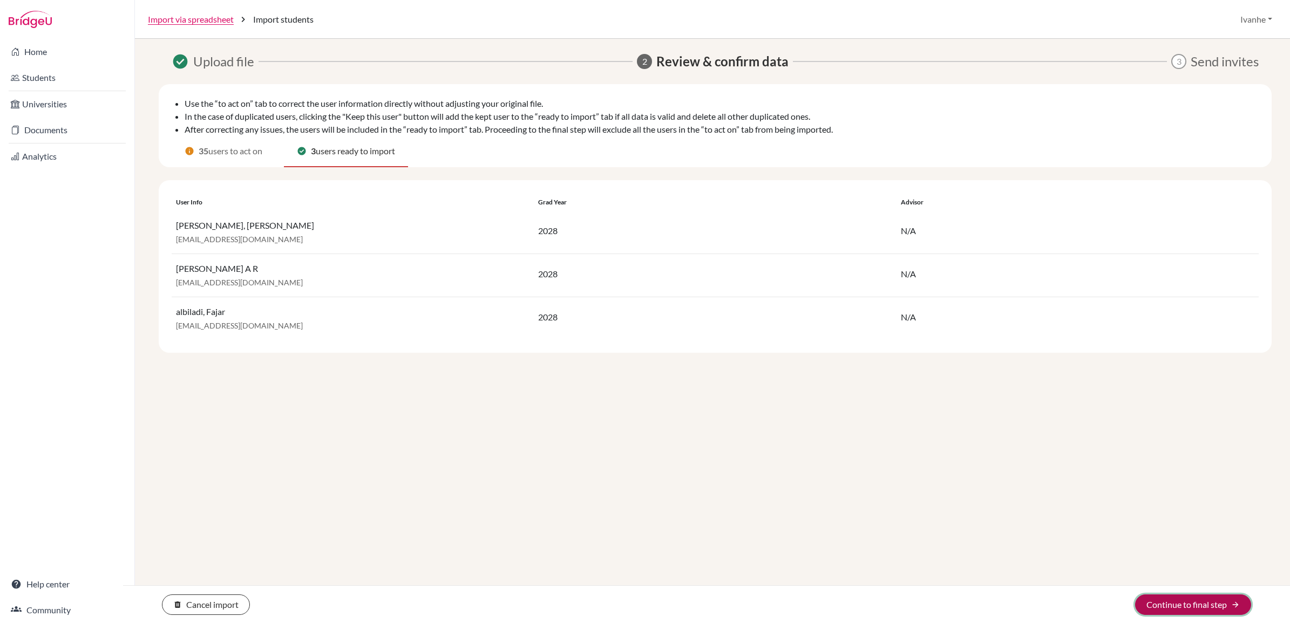
click at [1179, 606] on button "Continue to final step arrow_forward" at bounding box center [1193, 605] width 116 height 21
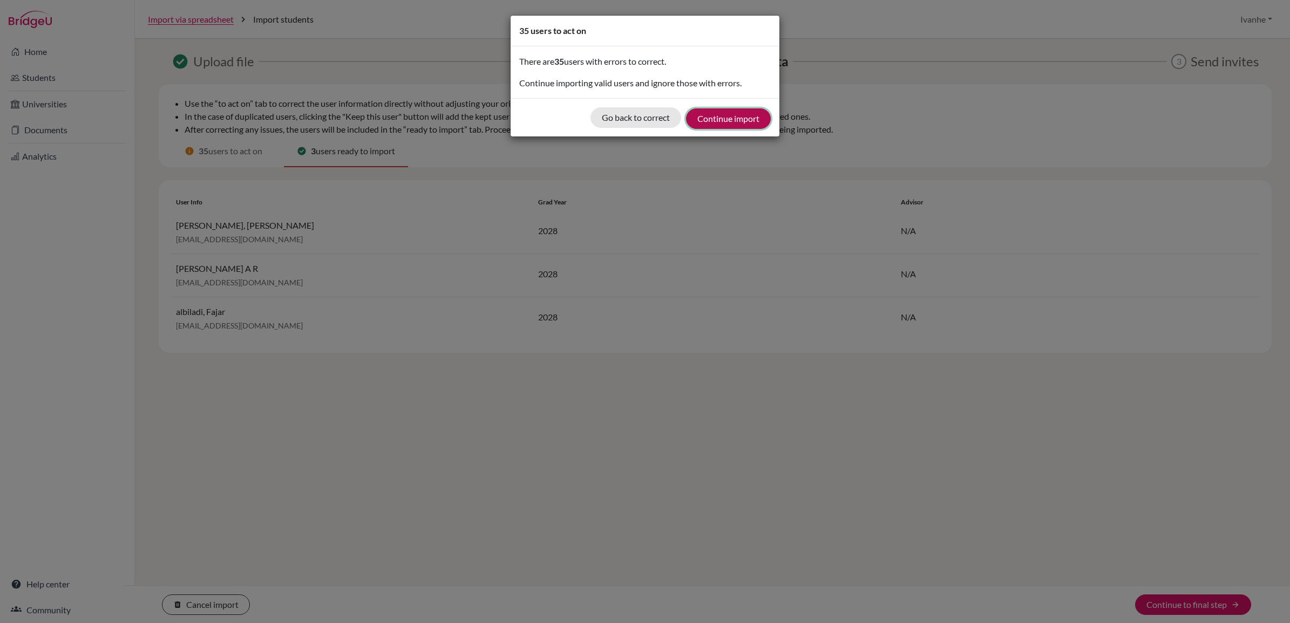
click at [743, 119] on button "Continue import" at bounding box center [728, 118] width 85 height 21
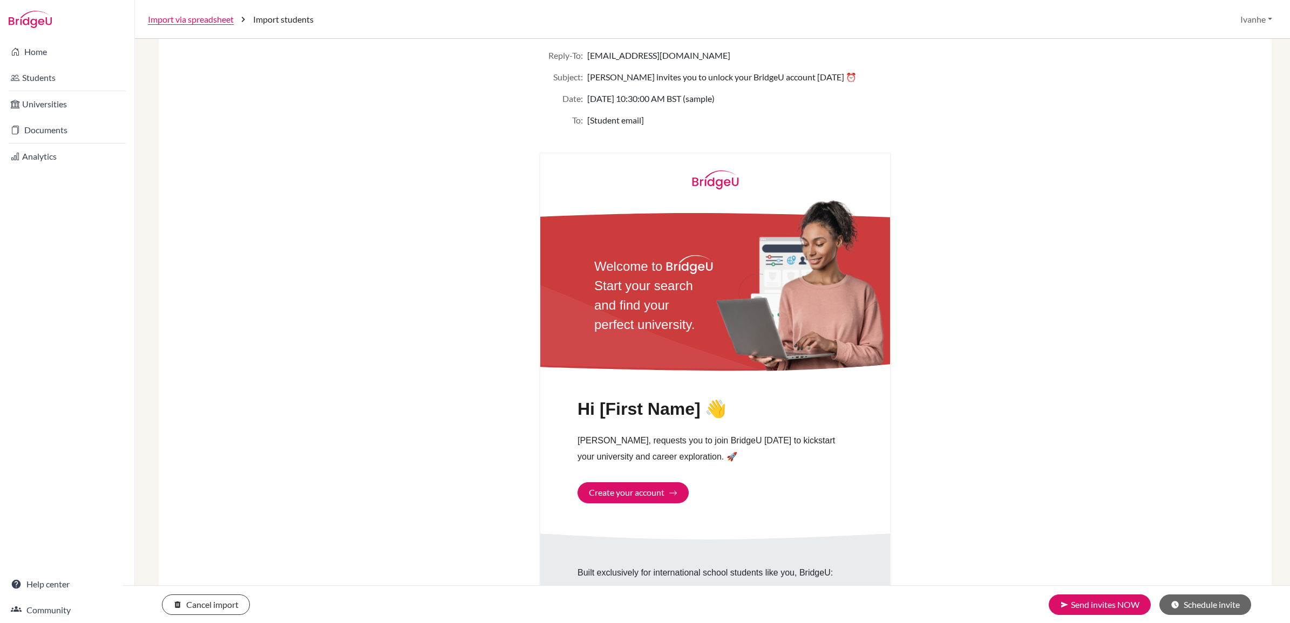
scroll to position [441, 0]
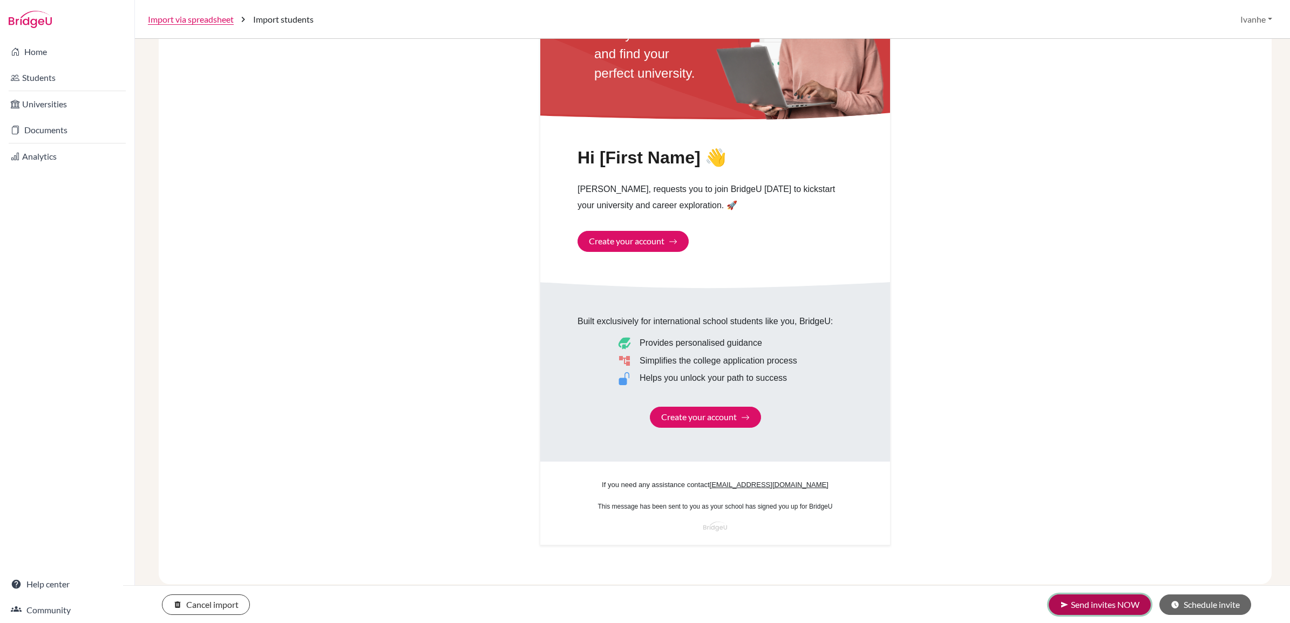
click at [1088, 602] on button "send Send invites NOW" at bounding box center [1100, 605] width 102 height 21
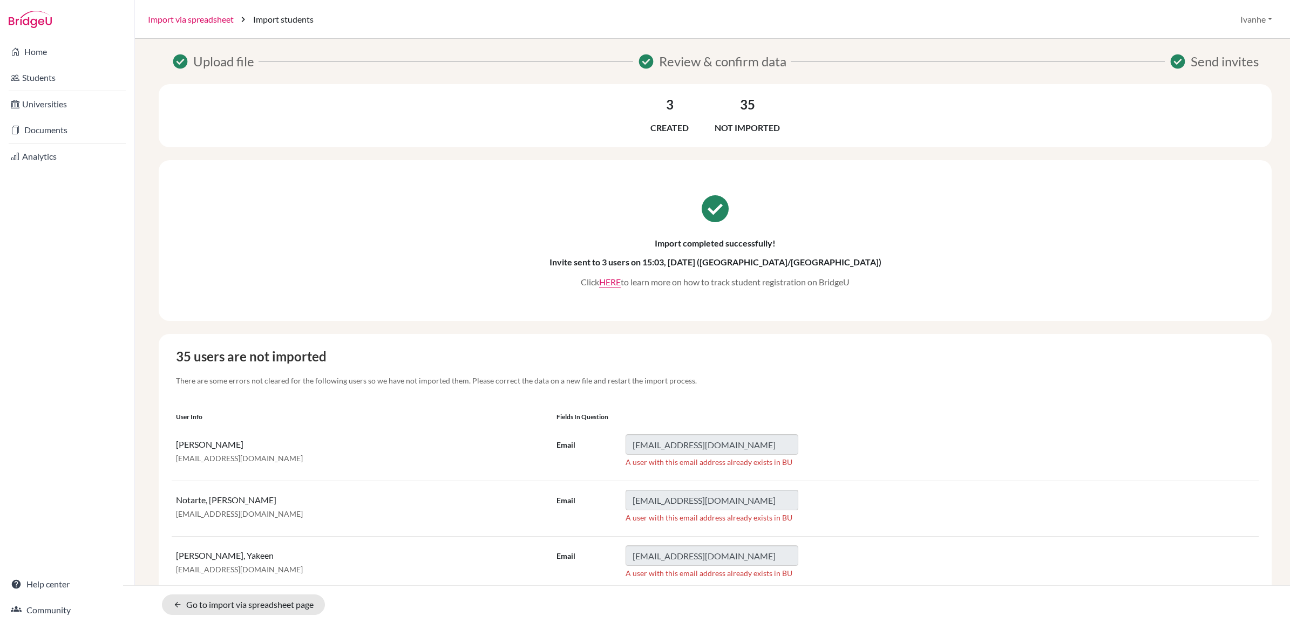
drag, startPoint x: 217, startPoint y: 18, endPoint x: 224, endPoint y: 18, distance: 7.0
click at [217, 18] on link "Import via spreadsheet" at bounding box center [191, 19] width 86 height 13
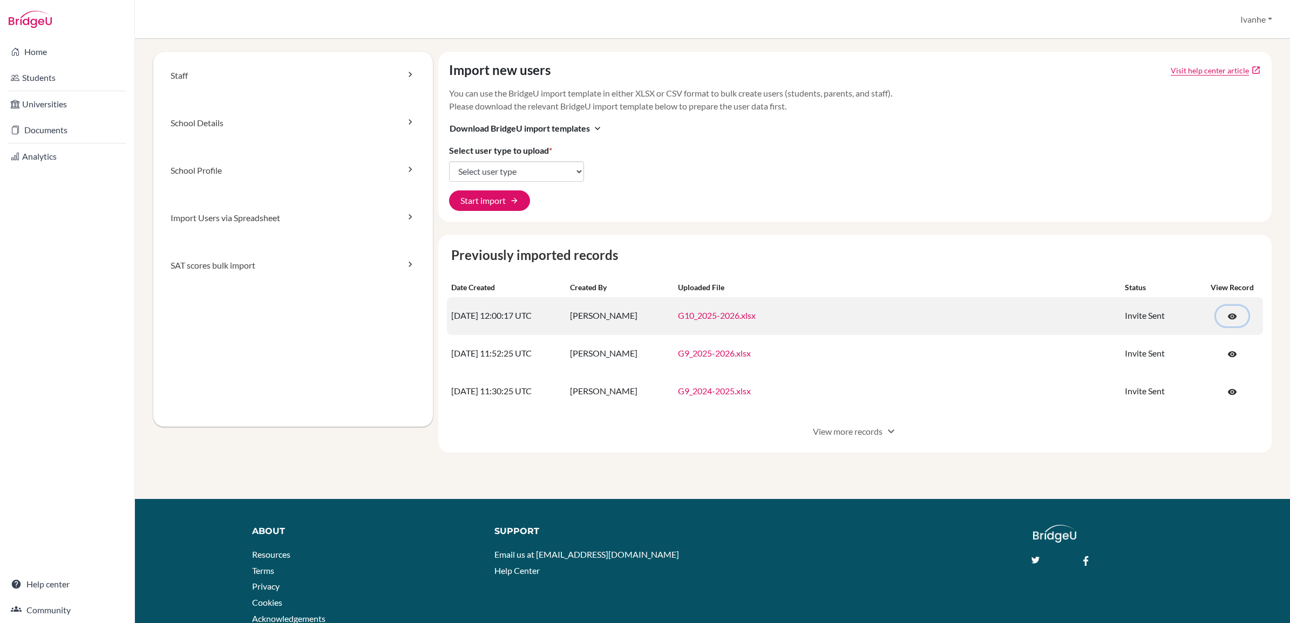
click at [1227, 318] on span "visibility" at bounding box center [1232, 317] width 10 height 10
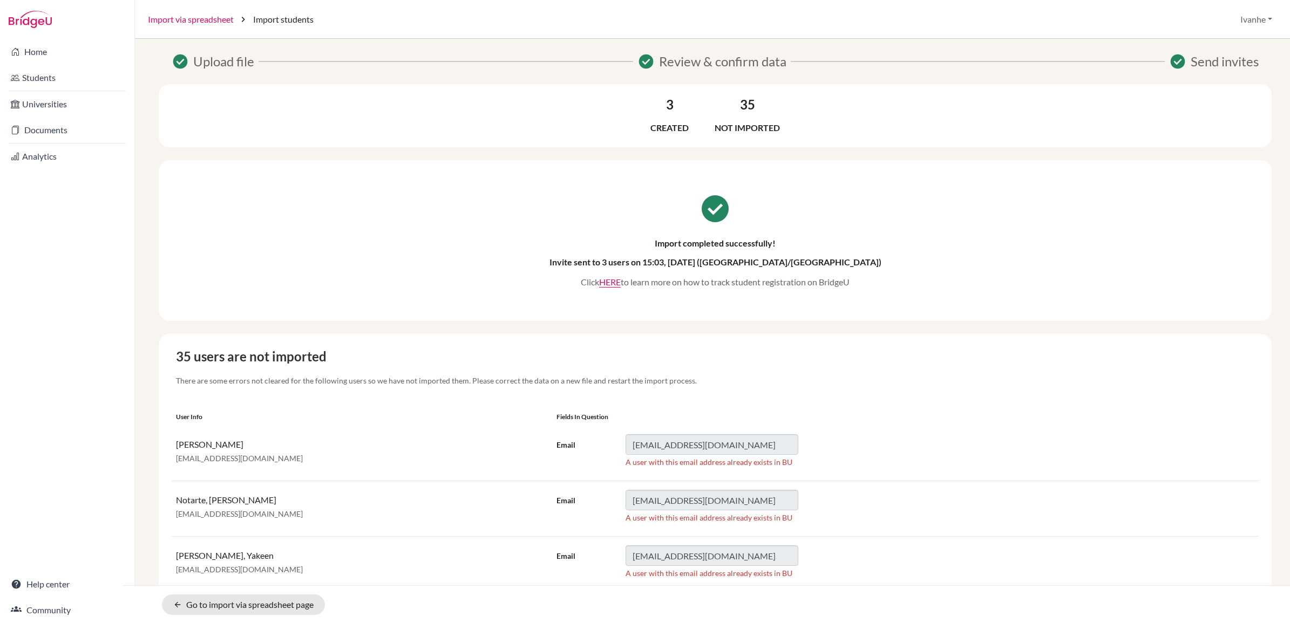
click at [211, 19] on link "Import via spreadsheet" at bounding box center [191, 19] width 86 height 13
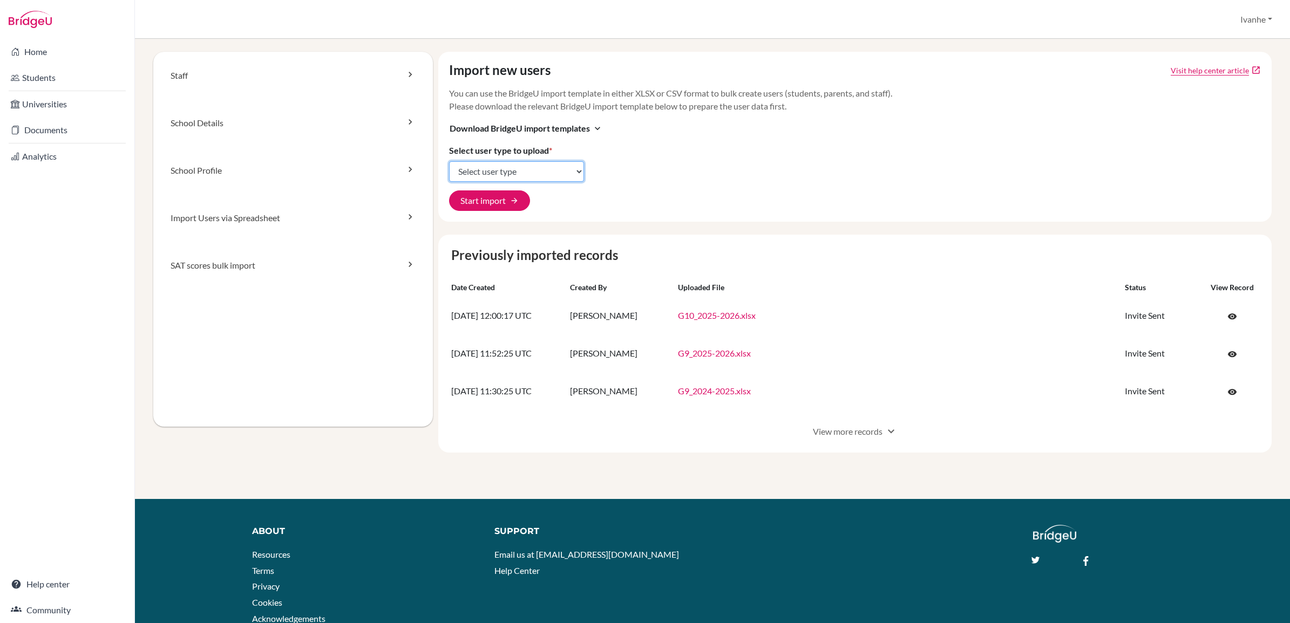
click at [510, 175] on select "Select user type Students Students and parents Parents Advisors Report writers" at bounding box center [516, 171] width 135 height 21
select select "students"
click at [449, 161] on select "Select user type Students Students and parents Parents Advisors Report writers" at bounding box center [516, 171] width 135 height 21
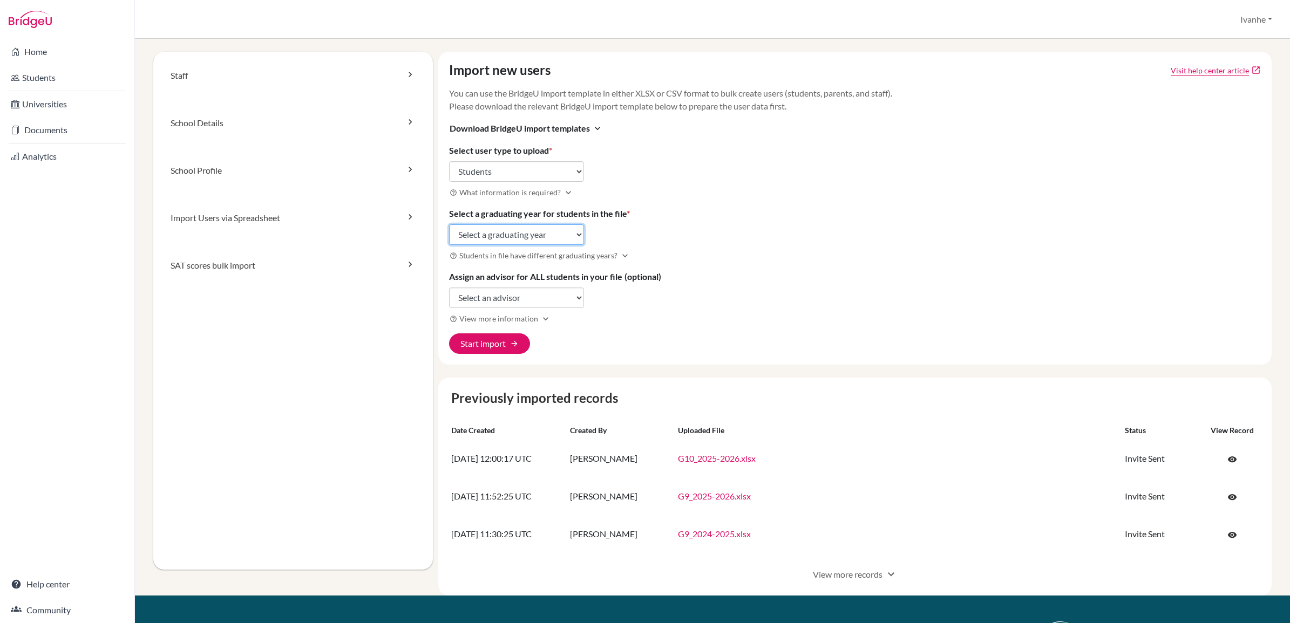
click at [492, 235] on select "Select a graduating year 2024 2025 2026 2027 2028 2029" at bounding box center [516, 235] width 135 height 21
select select "2027"
click at [449, 225] on select "Select a graduating year 2024 2025 2026 2027 2028 2029" at bounding box center [516, 235] width 135 height 21
click at [625, 296] on div "Import new users Visit help center article open_in_new You can use the BridgeU …" at bounding box center [854, 208] width 833 height 313
click at [463, 342] on button "Start import arrow_forward" at bounding box center [489, 344] width 81 height 21
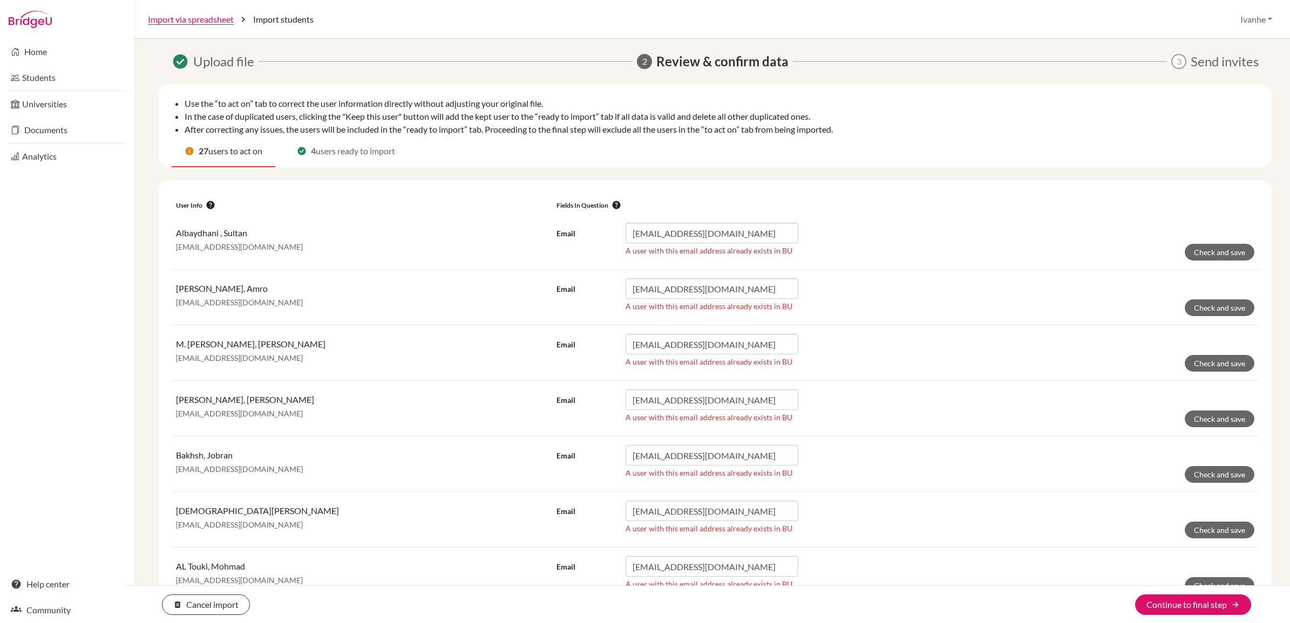
click at [331, 147] on span "users ready to import" at bounding box center [355, 151] width 79 height 13
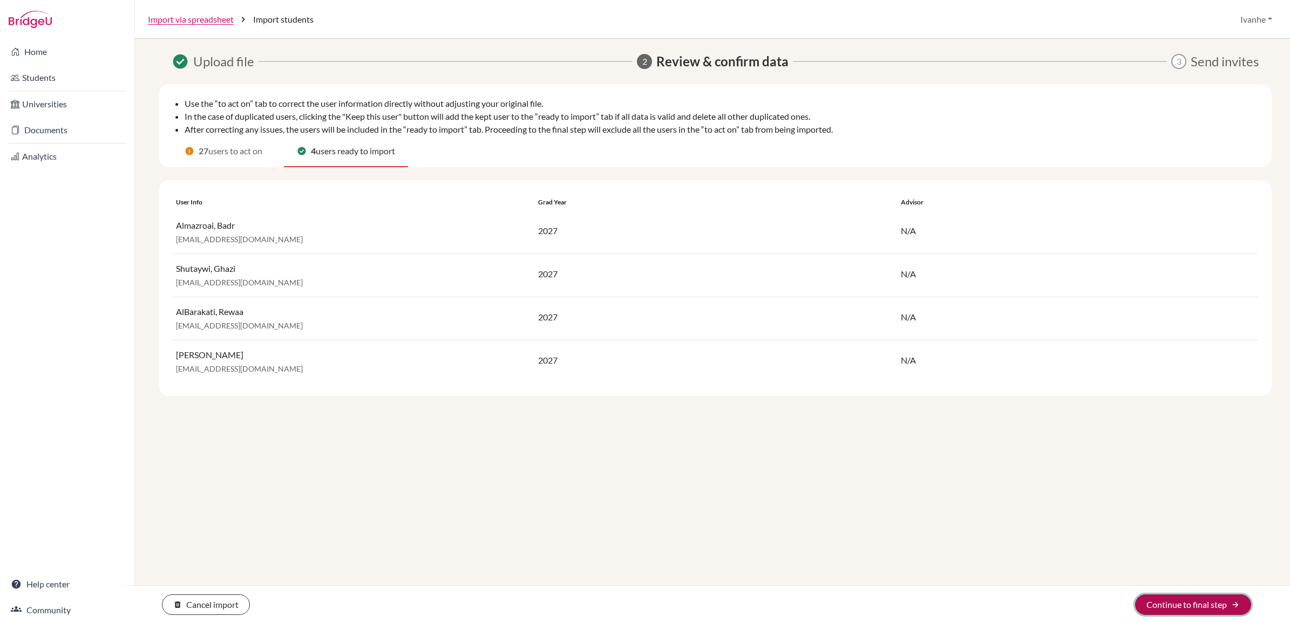
click at [1172, 601] on button "Continue to final step arrow_forward" at bounding box center [1193, 605] width 116 height 21
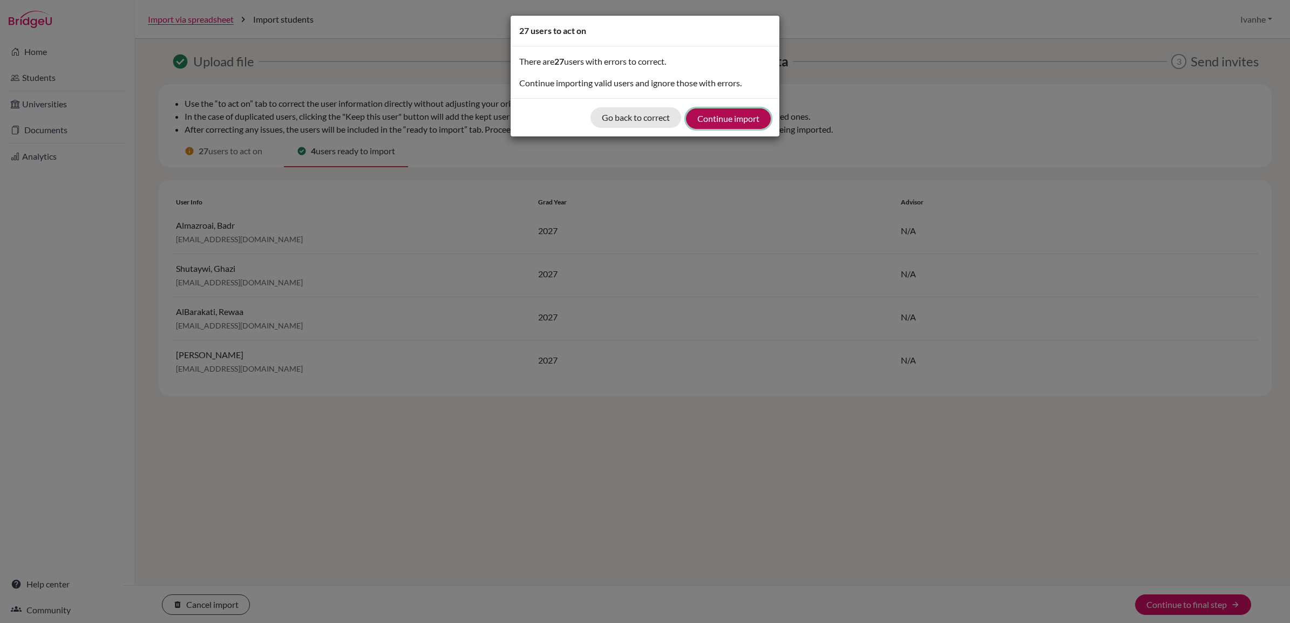
click at [751, 115] on button "Continue import" at bounding box center [728, 118] width 85 height 21
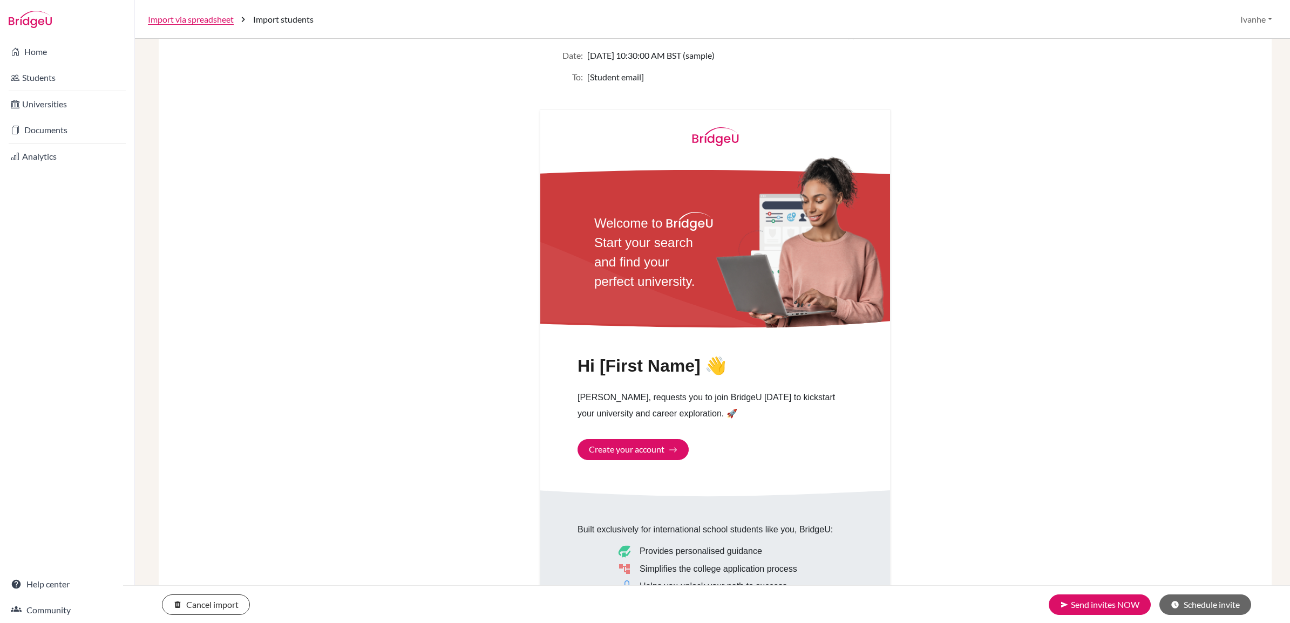
scroll to position [270, 0]
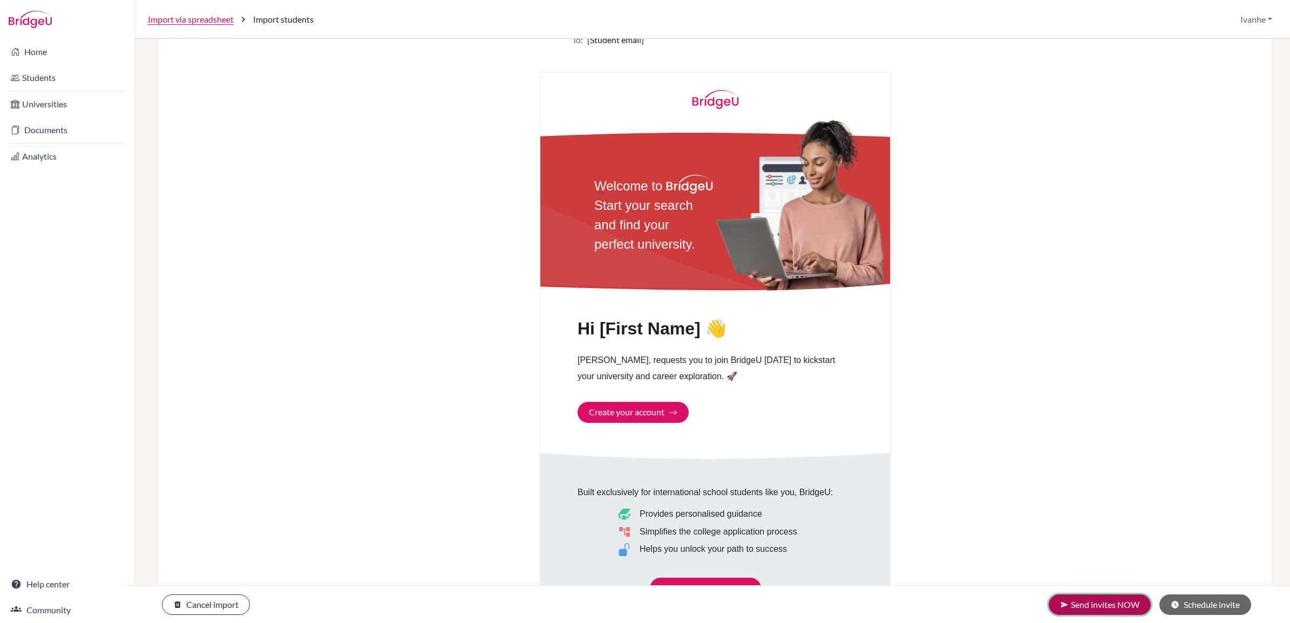
click at [1101, 607] on button "send Send invites NOW" at bounding box center [1100, 605] width 102 height 21
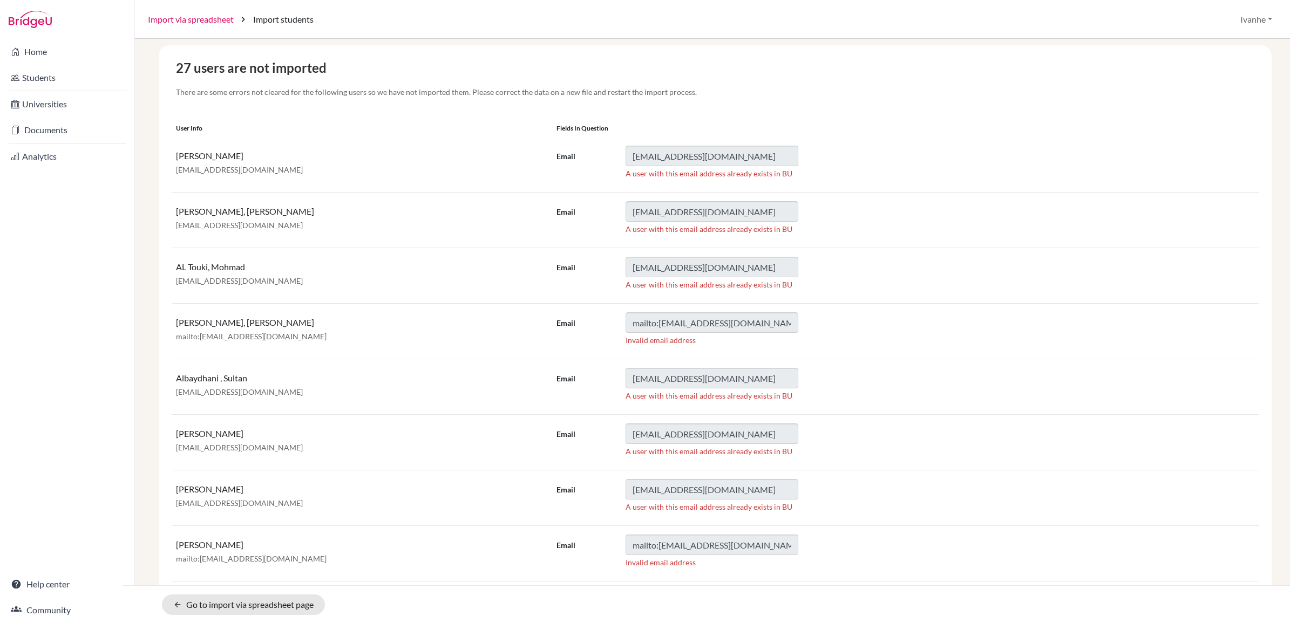
click at [187, 17] on link "Import via spreadsheet" at bounding box center [191, 19] width 86 height 13
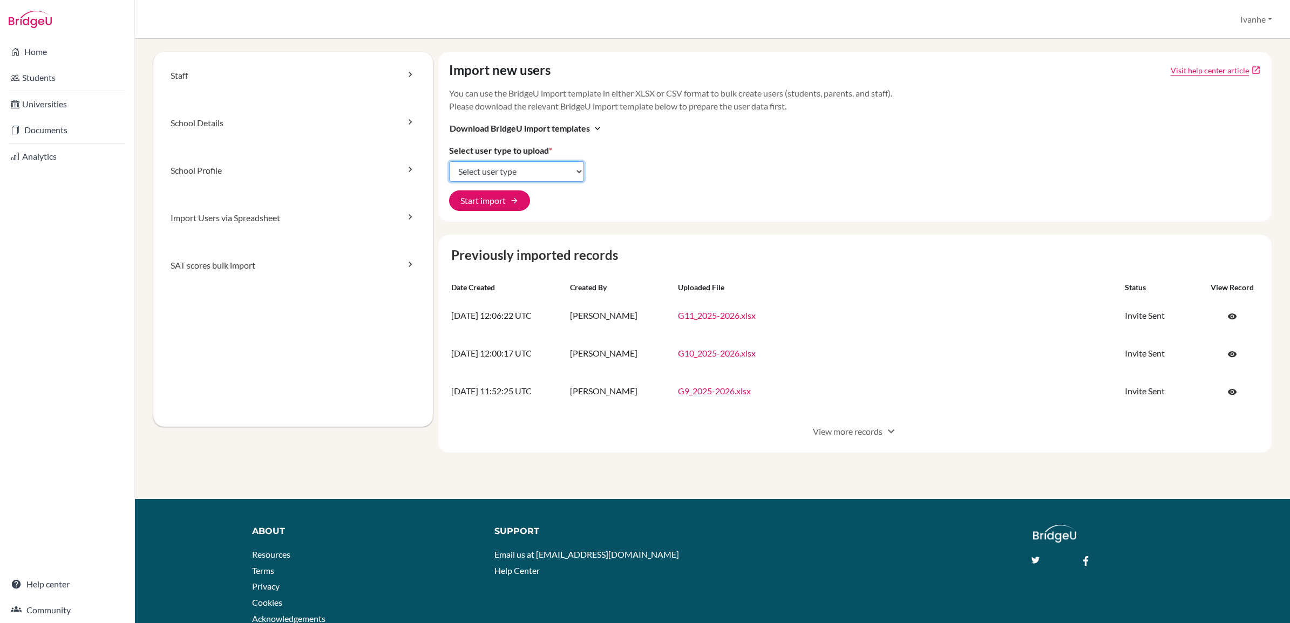
drag, startPoint x: 459, startPoint y: 168, endPoint x: 471, endPoint y: 179, distance: 16.0
click at [459, 168] on select "Select user type Students Students and parents Parents Advisors Report writers" at bounding box center [516, 171] width 135 height 21
select select "students"
click at [449, 161] on select "Select user type Students Students and parents Parents Advisors Report writers" at bounding box center [516, 171] width 135 height 21
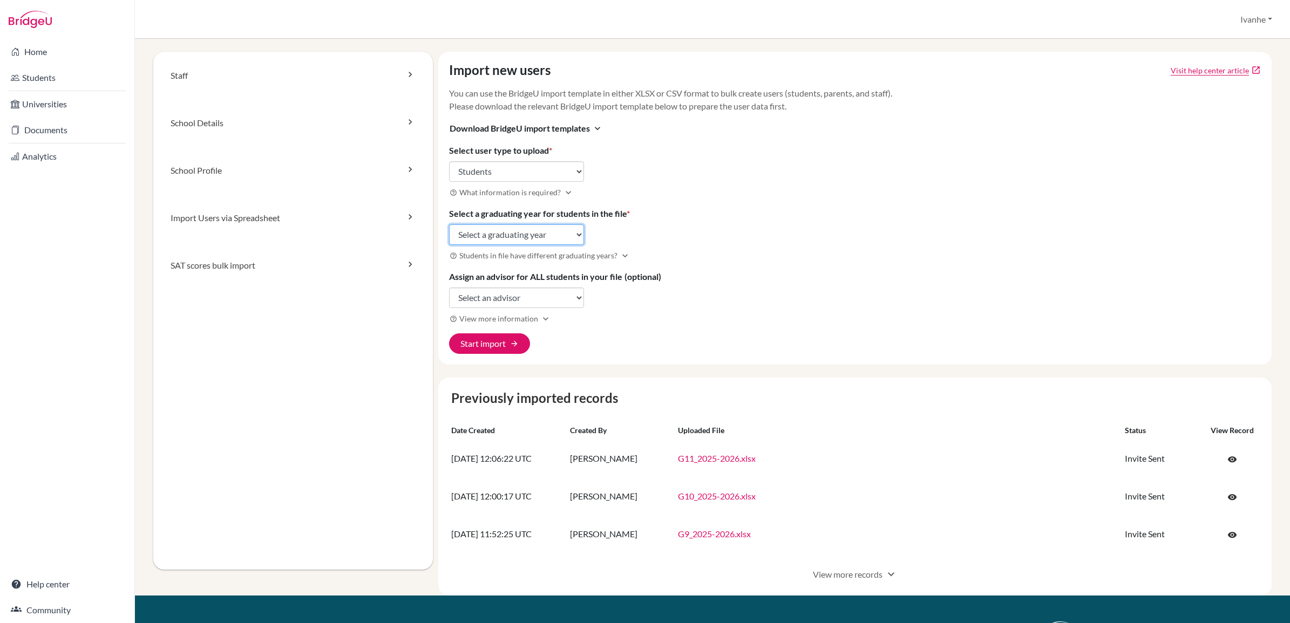
click at [497, 234] on select "Select a graduating year [DATE] 2025 2026 2027 2028 2029" at bounding box center [516, 235] width 135 height 21
select select "2026"
click at [449, 225] on select "Select a graduating year [DATE] 2025 2026 2027 2028 2029" at bounding box center [516, 235] width 135 height 21
click at [481, 344] on button "Start import arrow_forward" at bounding box center [489, 344] width 81 height 21
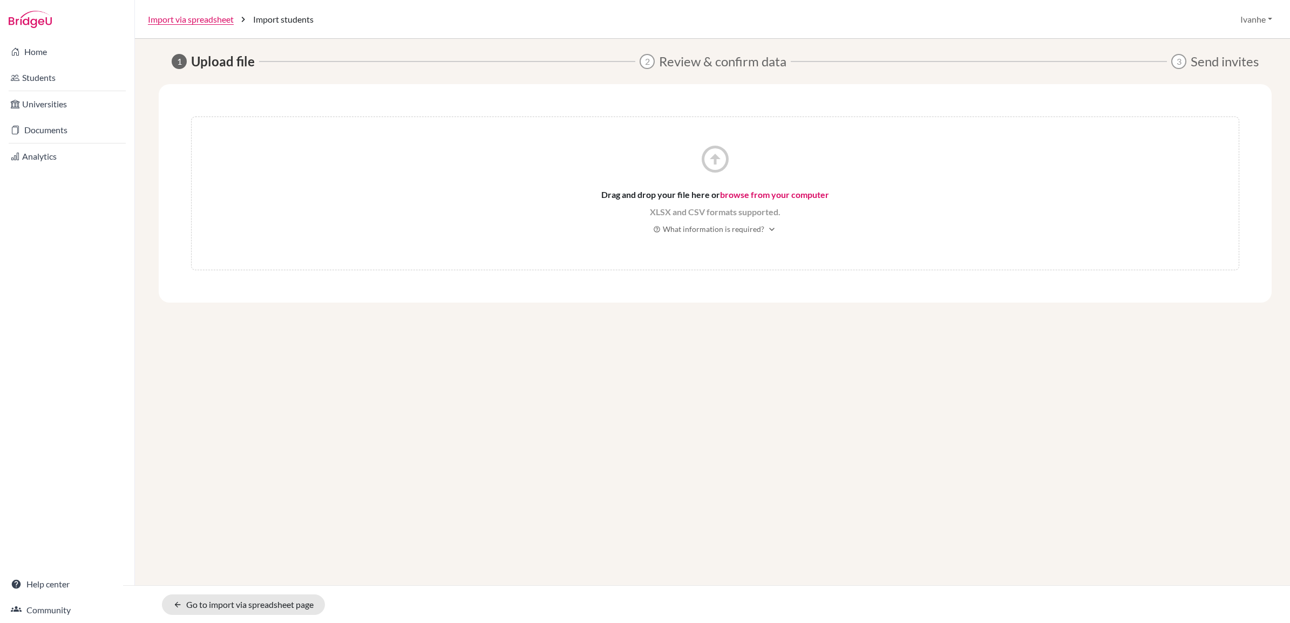
click at [769, 197] on link "browse from your computer" at bounding box center [774, 194] width 109 height 10
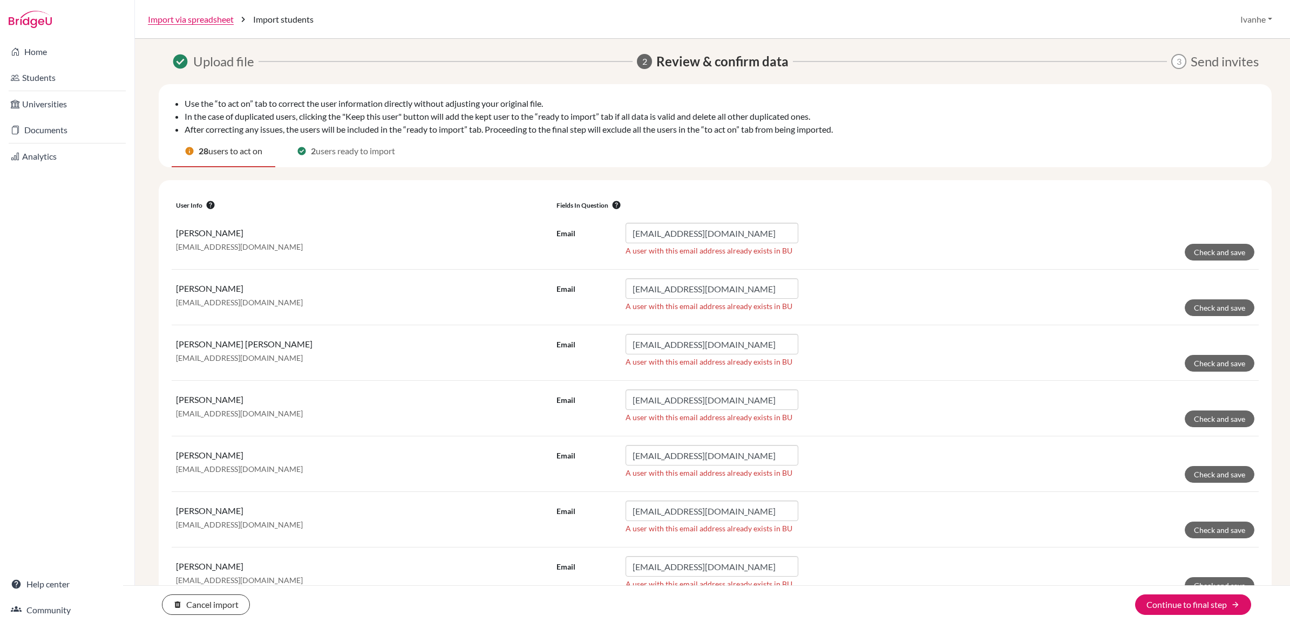
click at [368, 150] on span "users ready to import" at bounding box center [355, 151] width 79 height 13
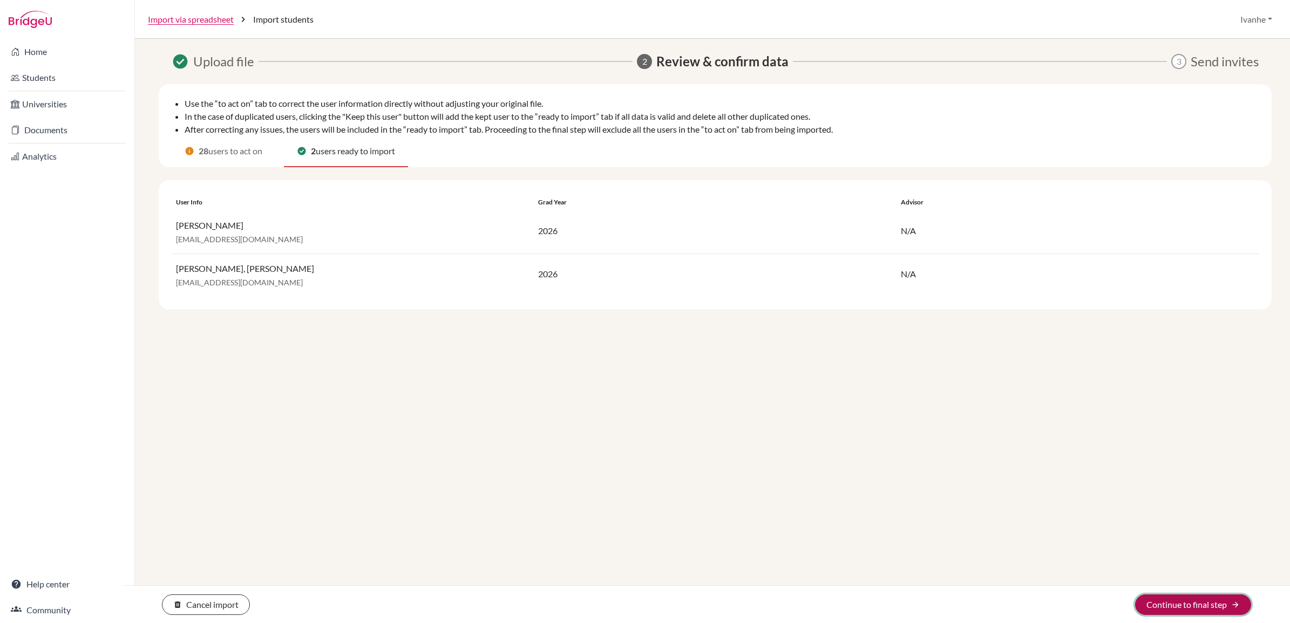
click at [1170, 605] on button "Continue to final step arrow_forward" at bounding box center [1193, 605] width 116 height 21
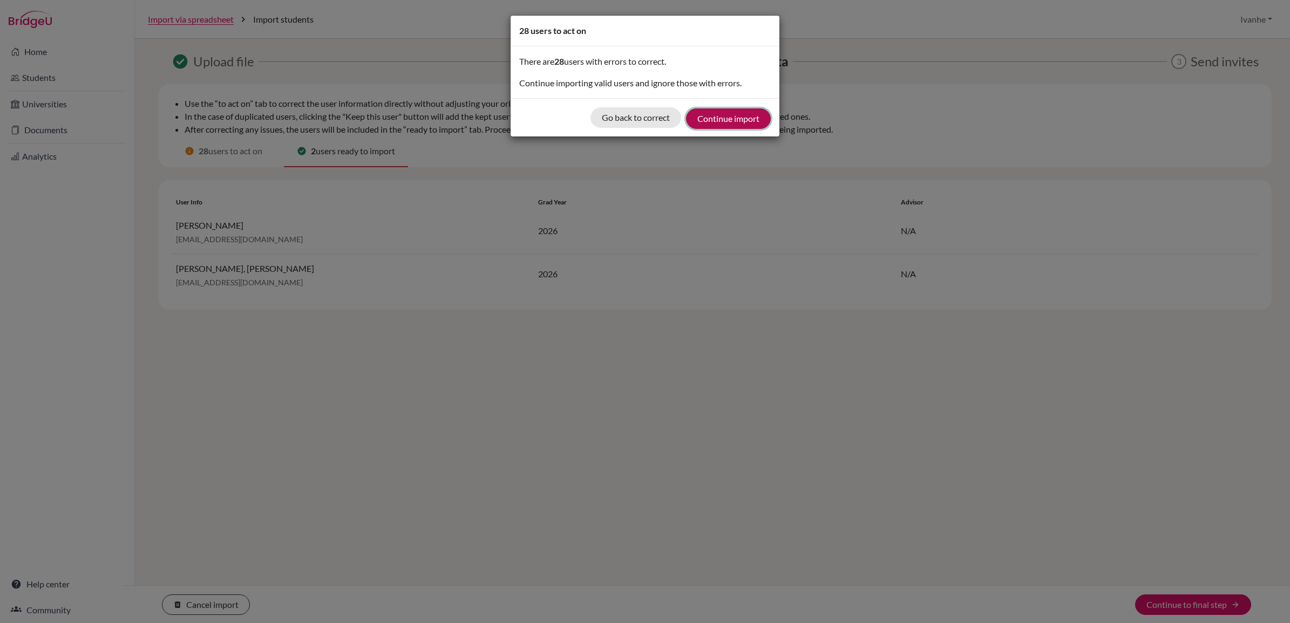
click at [718, 117] on button "Continue import" at bounding box center [728, 118] width 85 height 21
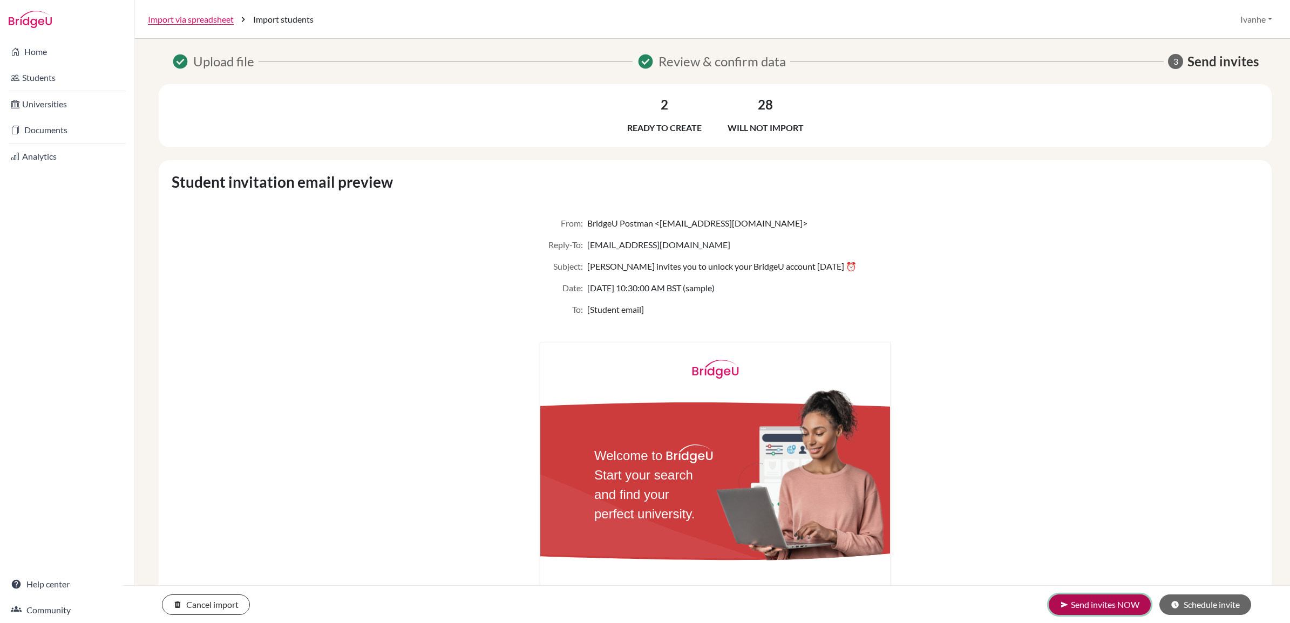
click at [1076, 603] on button "send Send invites NOW" at bounding box center [1100, 605] width 102 height 21
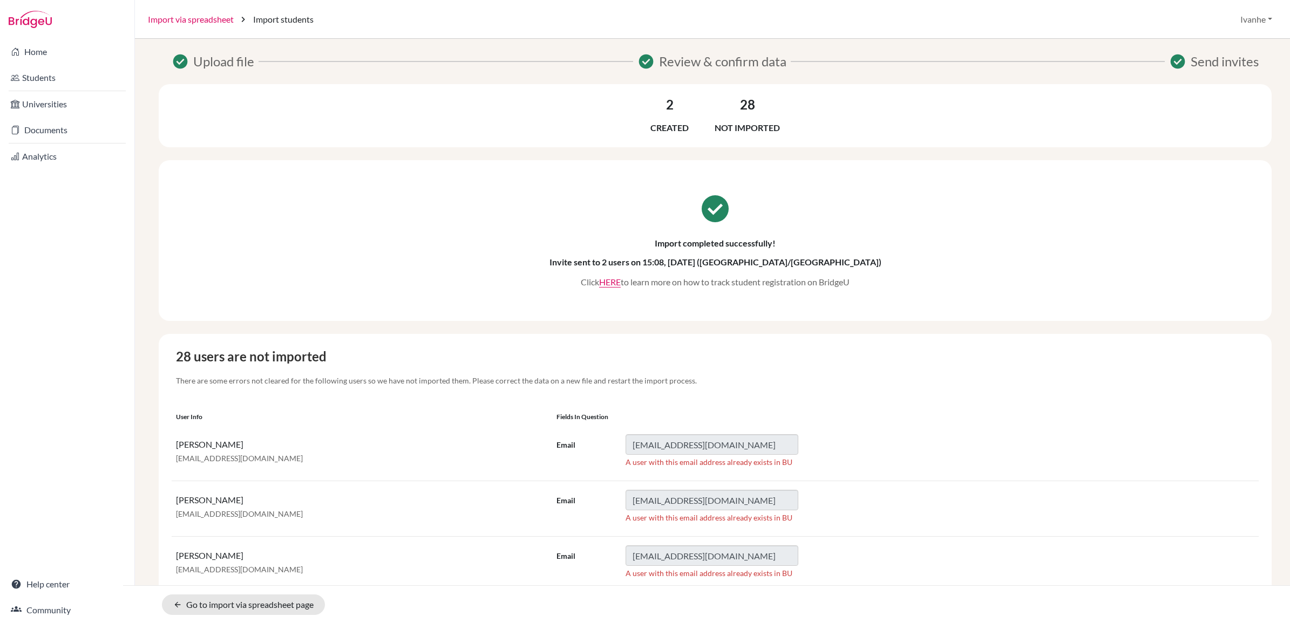
click at [186, 22] on link "Import via spreadsheet" at bounding box center [191, 19] width 86 height 13
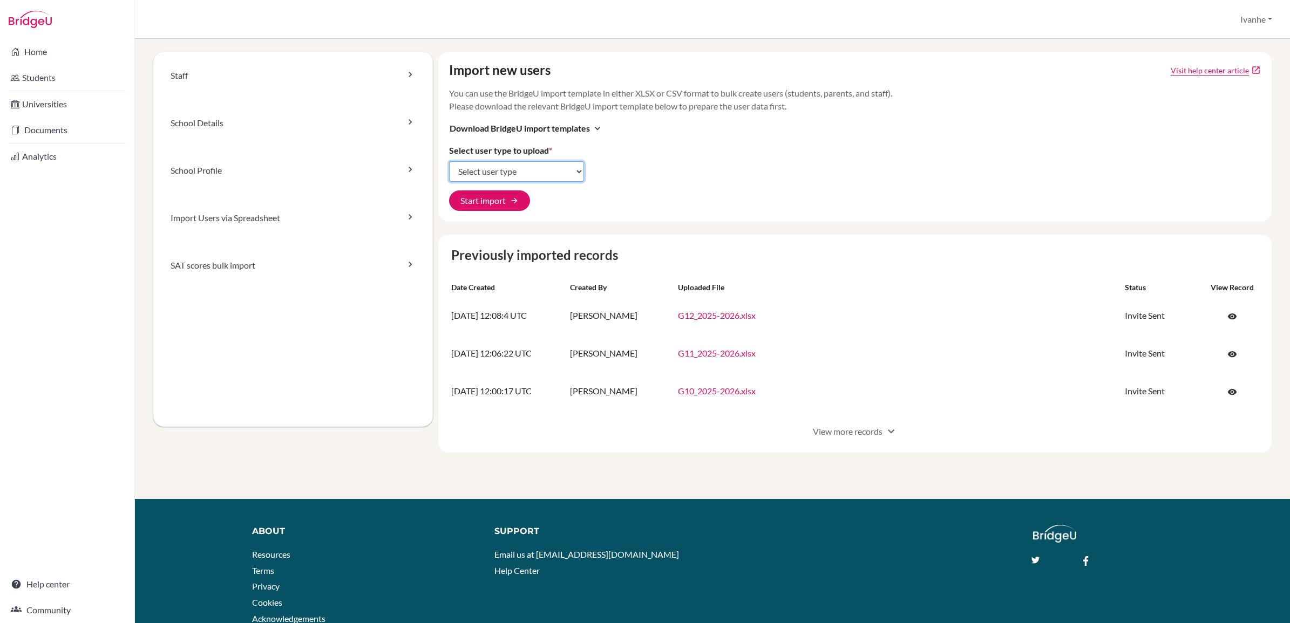
click at [471, 170] on select "Select user type Students Students and parents Parents Advisors Report writers" at bounding box center [516, 171] width 135 height 21
select select "report_writers"
click at [449, 161] on select "Select user type Students Students and parents Parents Advisors Report writers" at bounding box center [516, 171] width 135 height 21
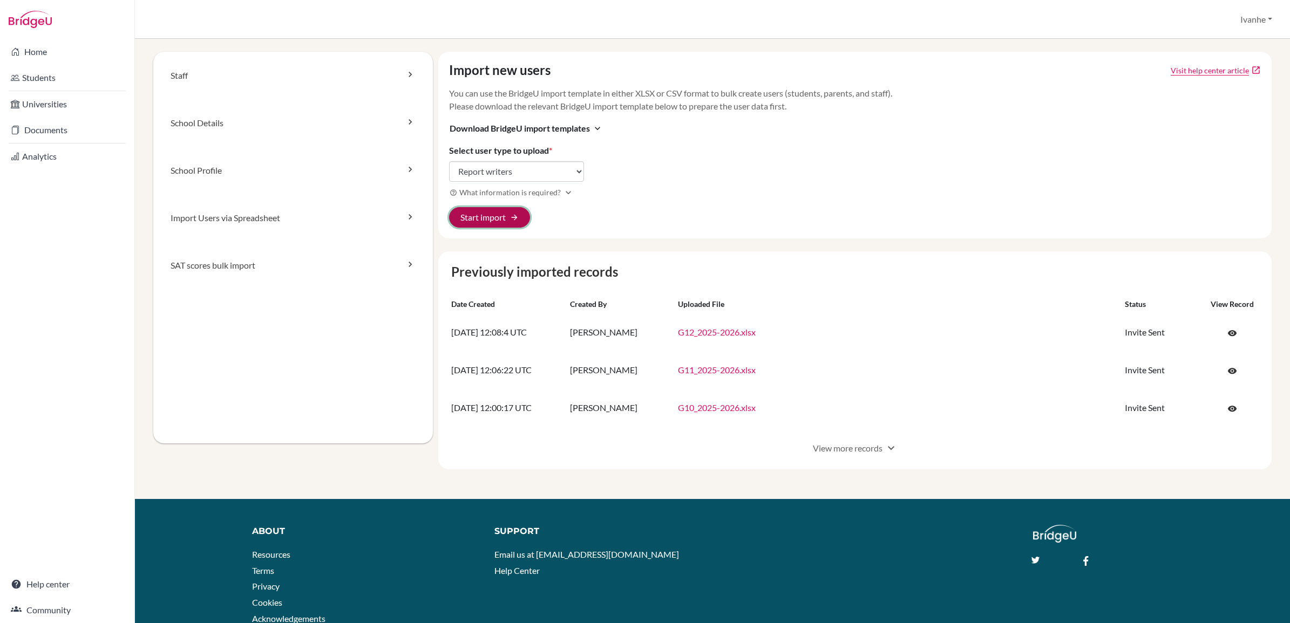
click at [494, 216] on button "Start import arrow_forward" at bounding box center [489, 217] width 81 height 21
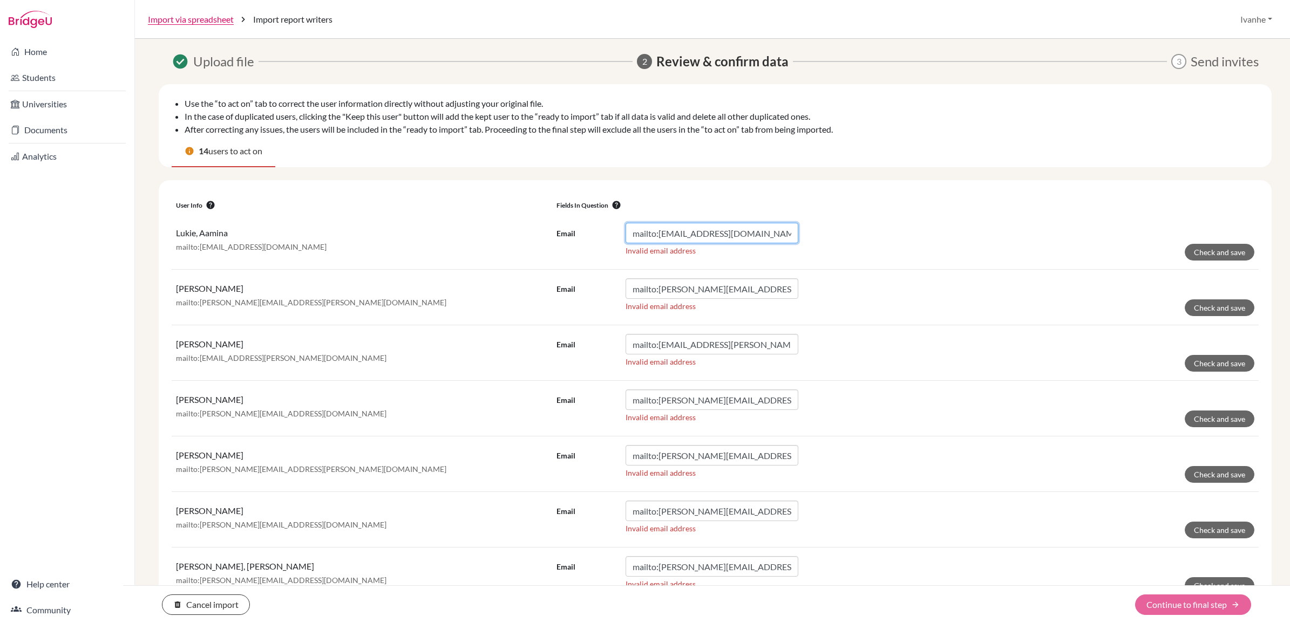
drag, startPoint x: 654, startPoint y: 233, endPoint x: 555, endPoint y: 233, distance: 98.8
click at [559, 233] on div "Email mailto:[EMAIL_ADDRESS][DOMAIN_NAME]" at bounding box center [678, 233] width 242 height 21
type input "[EMAIL_ADDRESS][DOMAIN_NAME]"
drag, startPoint x: 650, startPoint y: 289, endPoint x: 553, endPoint y: 287, distance: 97.2
click at [557, 287] on div "Email mailto:[PERSON_NAME][EMAIL_ADDRESS][PERSON_NAME][DOMAIN_NAME]" at bounding box center [678, 289] width 242 height 21
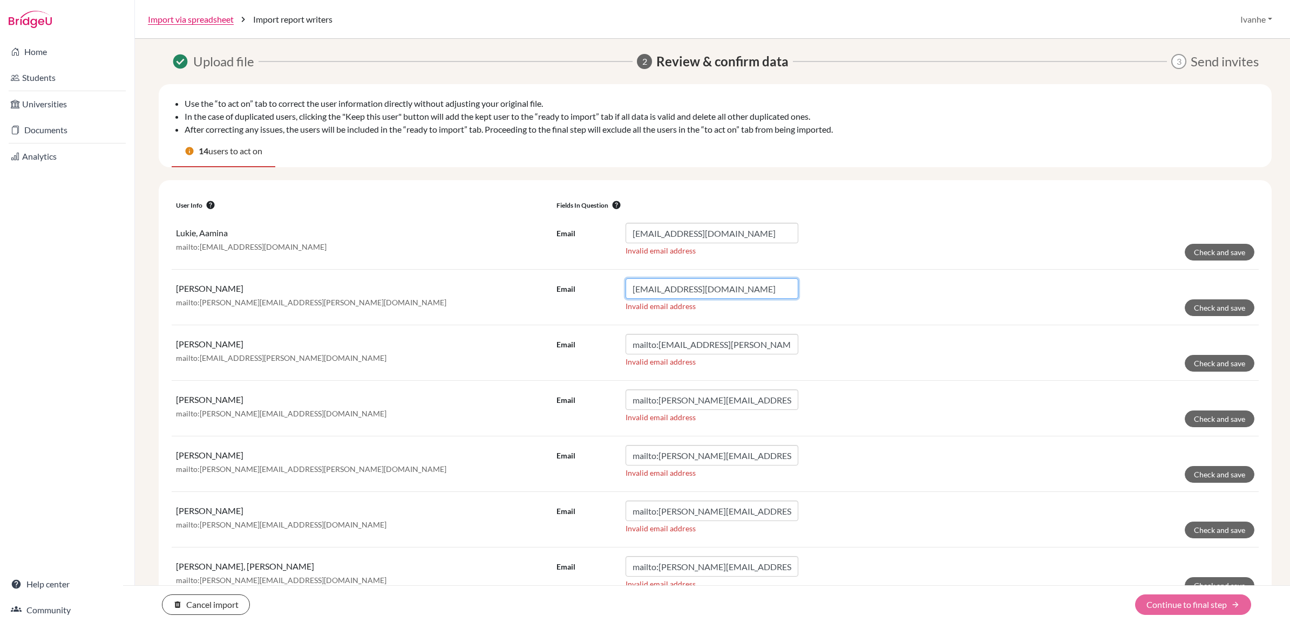
type input "abubaker.solomon@twa.edu.sa"
drag, startPoint x: 655, startPoint y: 345, endPoint x: 556, endPoint y: 341, distance: 98.9
click at [557, 341] on div "Email mailto:aisha.osman@twa.edu.sa" at bounding box center [678, 344] width 242 height 21
type input "aisha.osman@twa.edu.sa"
drag, startPoint x: 656, startPoint y: 399, endPoint x: 580, endPoint y: 395, distance: 75.7
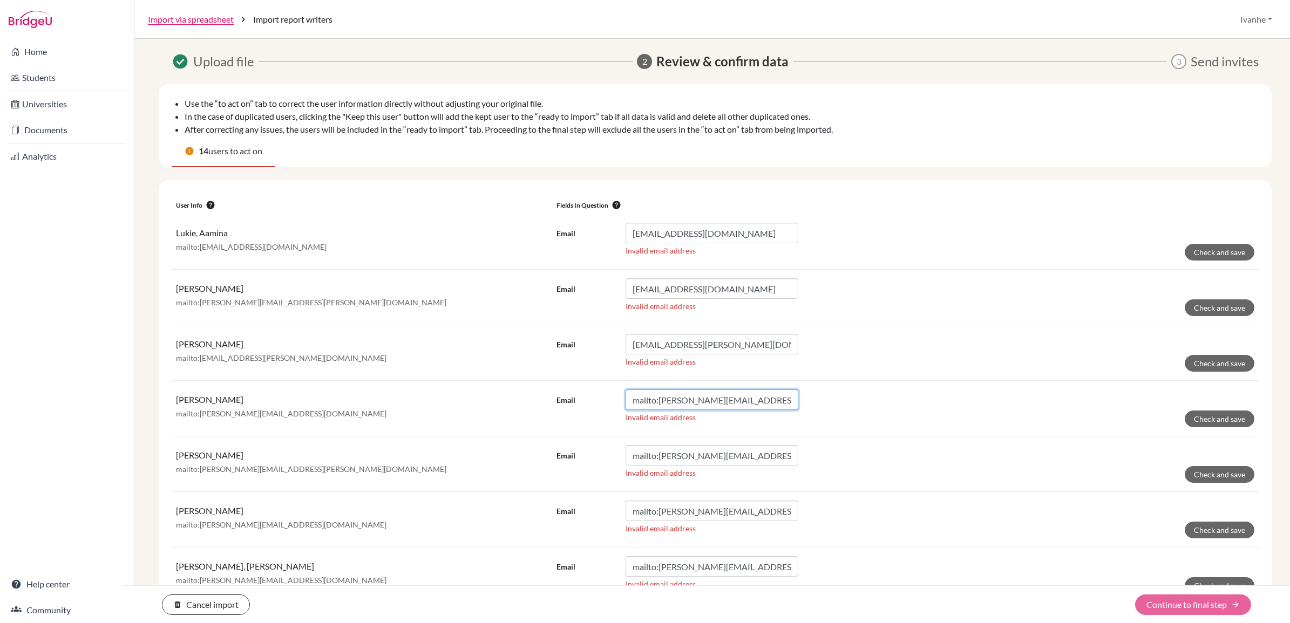
click at [581, 395] on div "Email mailto:amir.houmaid@twa.edu.sa" at bounding box center [678, 400] width 242 height 21
type input "amir.houmaid@twa.edu.sa"
drag, startPoint x: 654, startPoint y: 455, endPoint x: 561, endPoint y: 453, distance: 92.8
click at [562, 454] on div "Email mailto:brenda.onyango@twa.edu.sa" at bounding box center [678, 455] width 242 height 21
type input "brenda.onyango@twa.edu.sa"
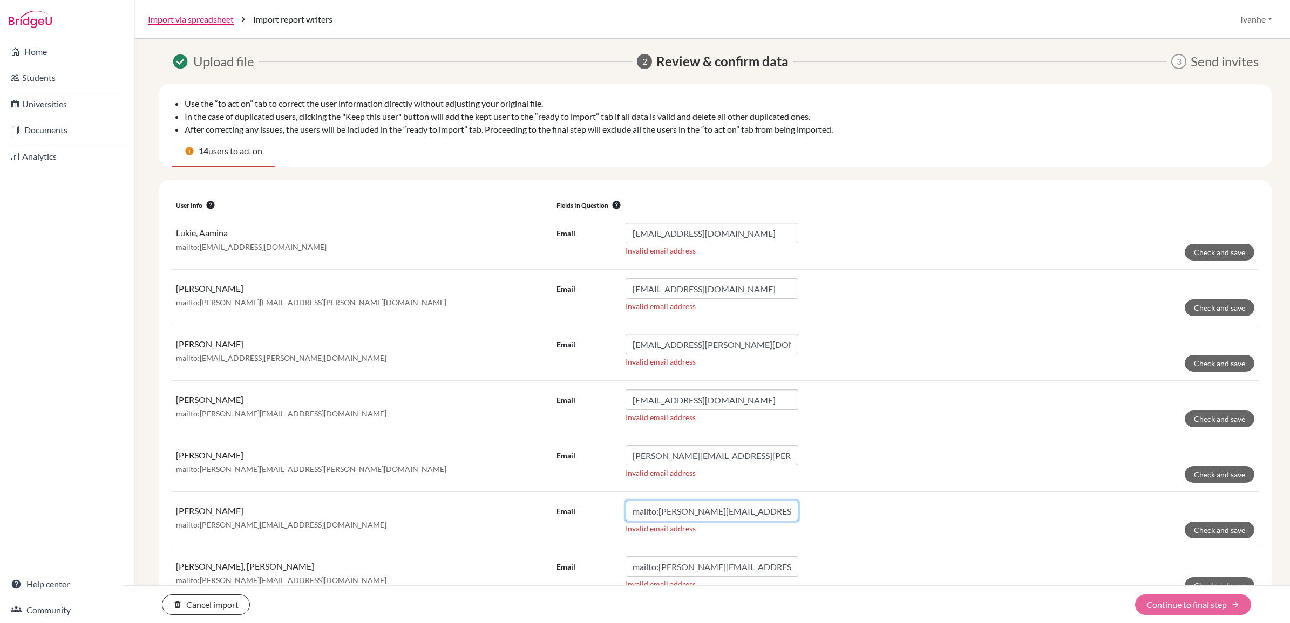
drag, startPoint x: 654, startPoint y: 511, endPoint x: 588, endPoint y: 508, distance: 65.4
click at [588, 508] on div "Email mailto:chloe.combs@twa.edu.sa" at bounding box center [678, 511] width 242 height 21
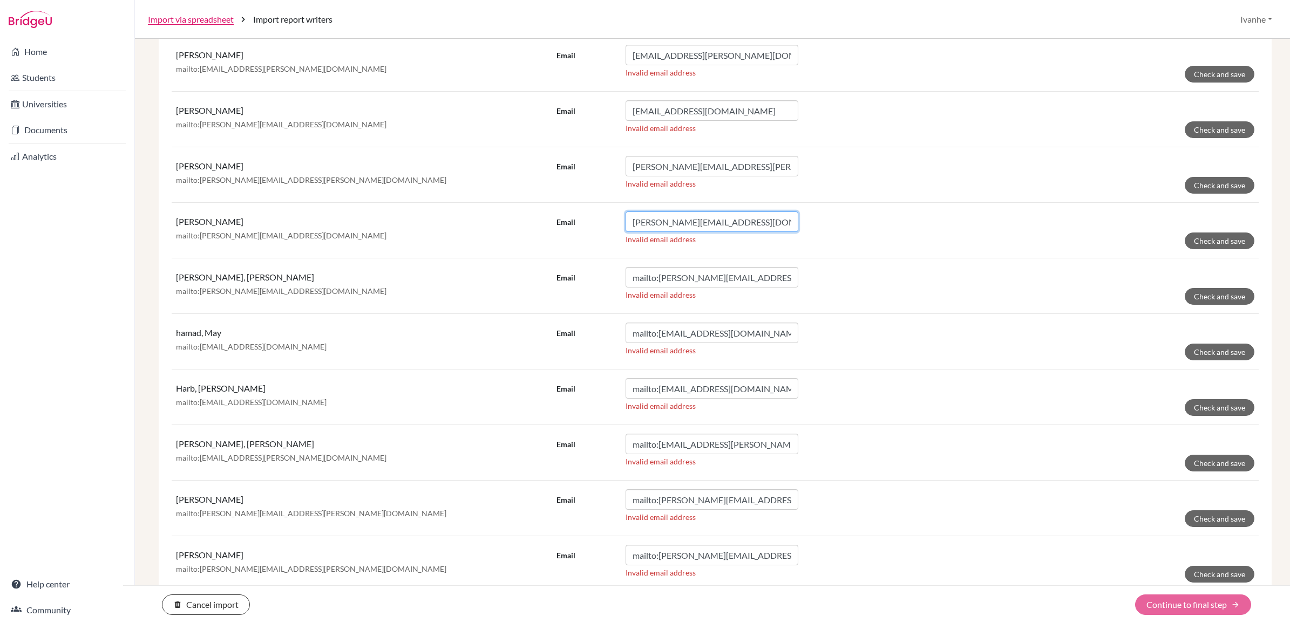
scroll to position [337, 0]
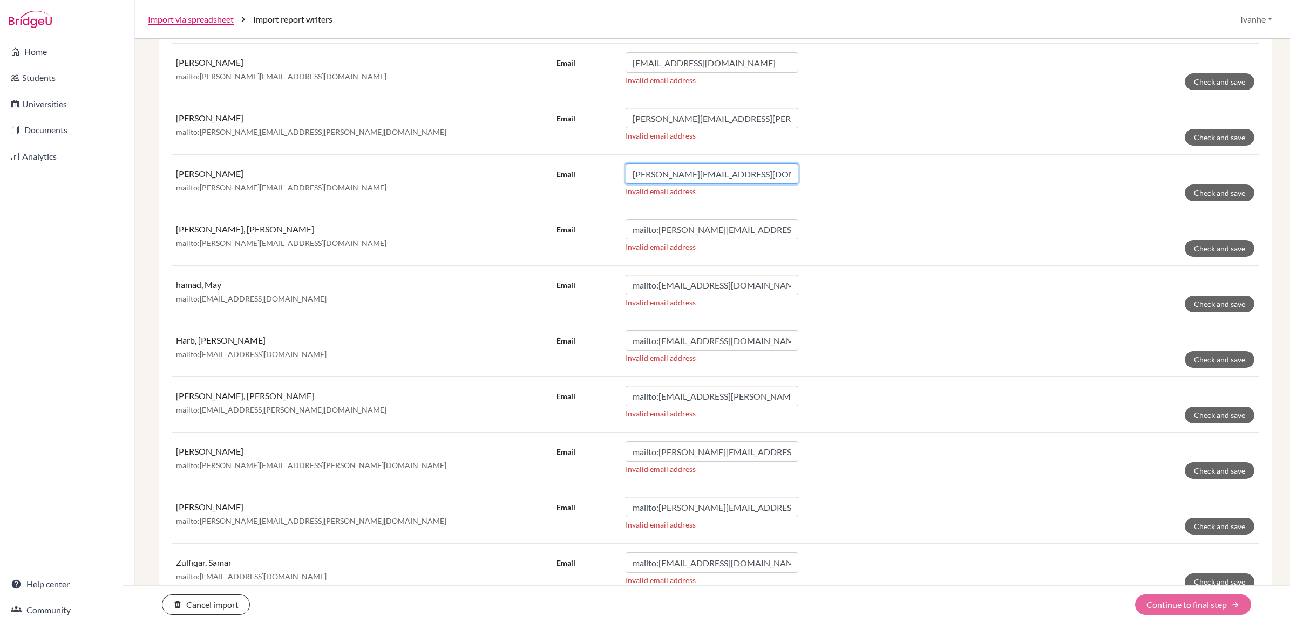
type input "chloe.combs@twa.edu.sa"
drag, startPoint x: 656, startPoint y: 230, endPoint x: 594, endPoint y: 230, distance: 62.6
click at [594, 230] on div "Email mailto:gauhar.khan@twa.edu.sa" at bounding box center [678, 229] width 242 height 21
type input "gauhar.khan@twa.edu.sa"
drag, startPoint x: 656, startPoint y: 287, endPoint x: 592, endPoint y: 287, distance: 64.2
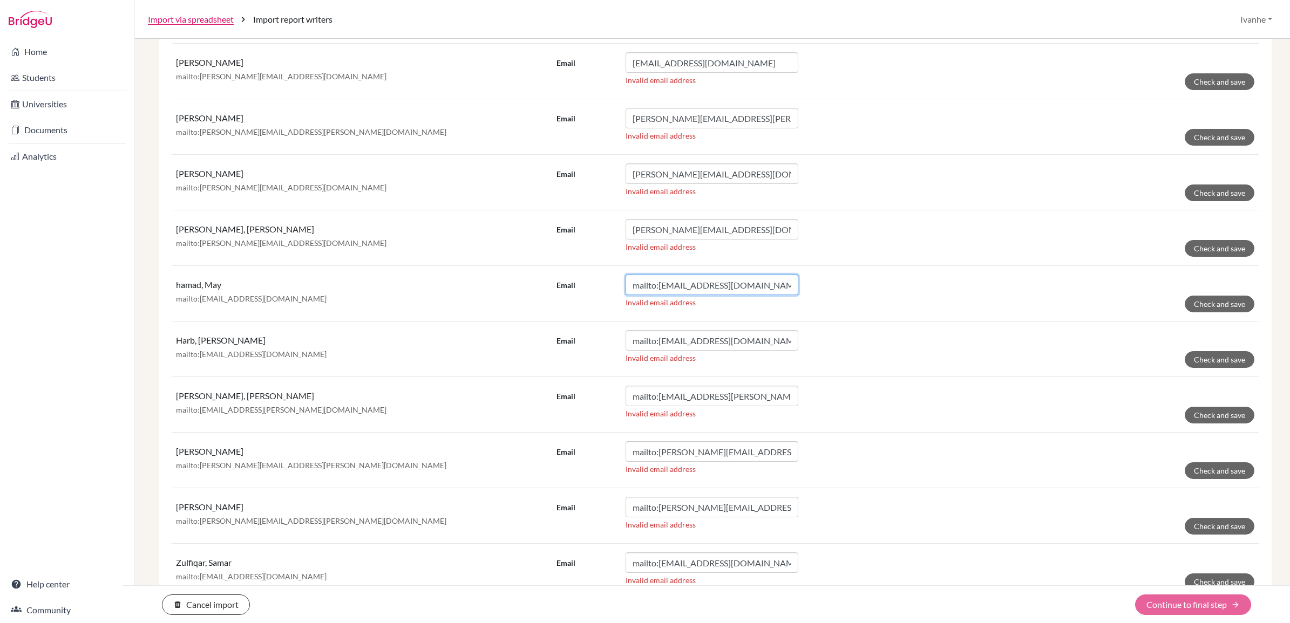
click at [592, 287] on div "Email mailto:may.hamad@twa.edu.sa" at bounding box center [678, 285] width 242 height 21
type input "may.hamad@twa.edu.sa"
drag, startPoint x: 655, startPoint y: 343, endPoint x: 574, endPoint y: 339, distance: 81.1
click at [575, 339] on div "Email mailto:mohsen.harb@twa.edu.sa" at bounding box center [678, 340] width 242 height 21
type input "mohsen.harb@twa.edu.sa"
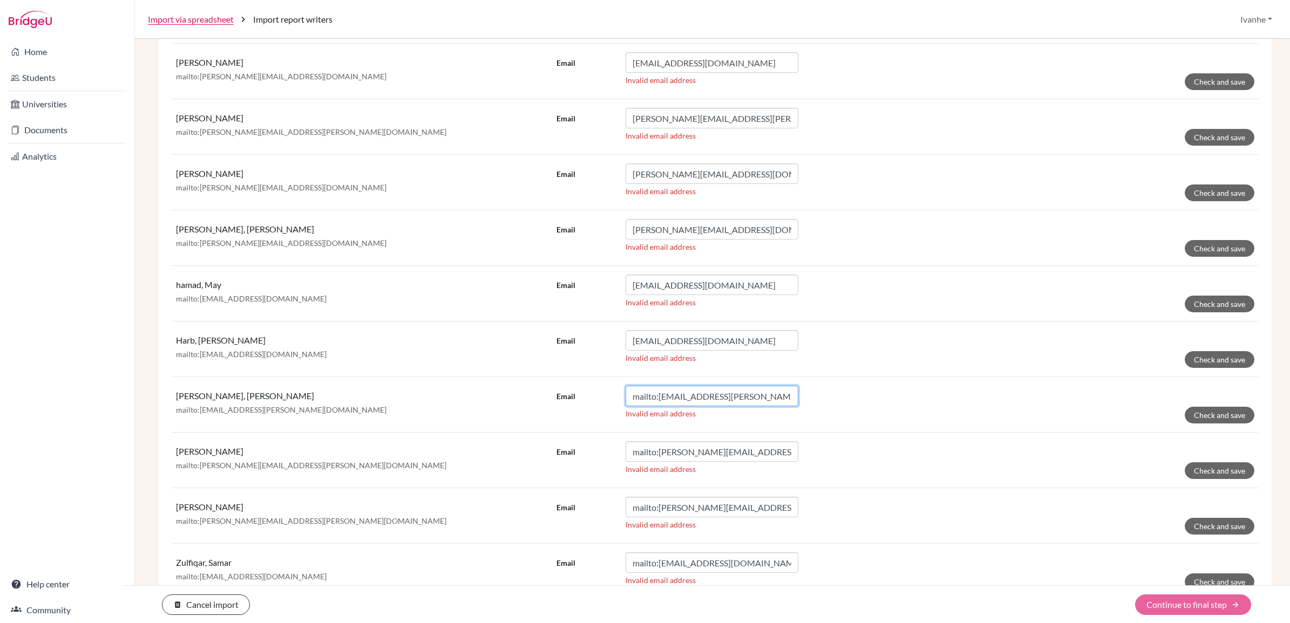
drag, startPoint x: 654, startPoint y: 397, endPoint x: 573, endPoint y: 391, distance: 81.7
click at [574, 391] on div "Email mailto:mubeena.shereen@twa.edu.sa" at bounding box center [678, 396] width 242 height 21
type input "mubeena.shereen@twa.edu.sa"
drag, startPoint x: 621, startPoint y: 451, endPoint x: 567, endPoint y: 451, distance: 53.4
click at [567, 451] on div "Email mailto:nathaniel.williams@twa.edu.sa" at bounding box center [678, 452] width 242 height 21
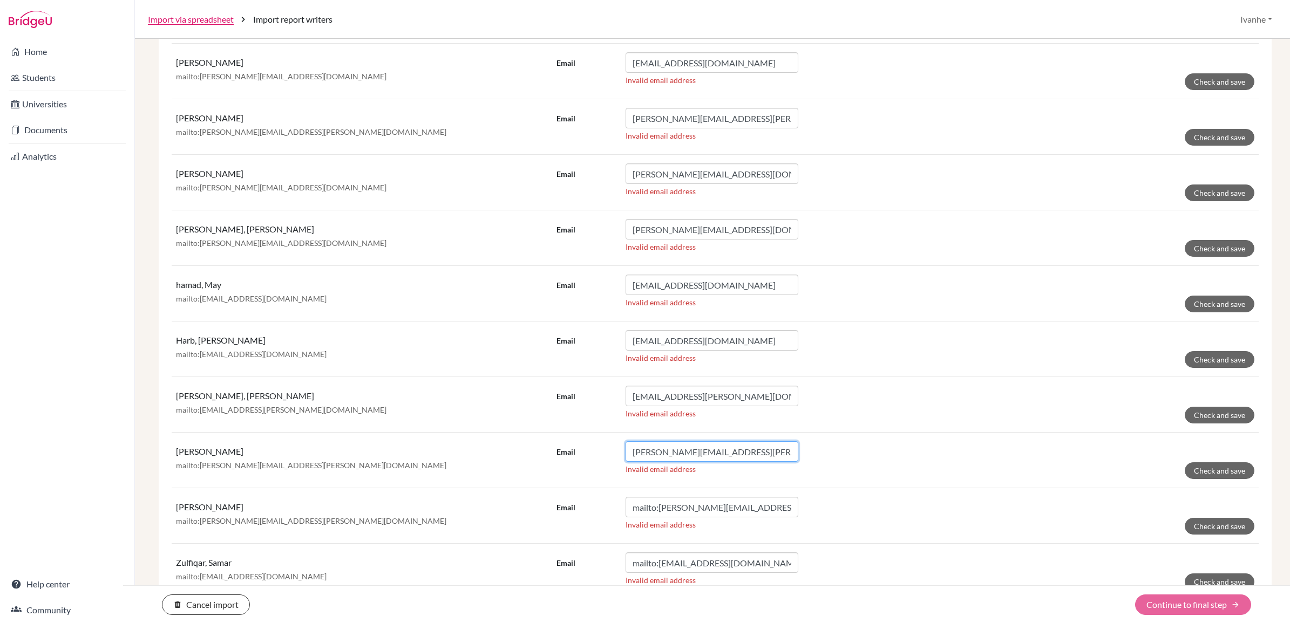
type input "nathaniel.williams@twa.edu.sa"
drag, startPoint x: 656, startPoint y: 509, endPoint x: 513, endPoint y: 504, distance: 142.6
click at [513, 504] on tr "Khoury, Raqual mailto:raqual.khoury@twa.edu.sa Email mailto:raqual.khoury@twa.e…" at bounding box center [715, 517] width 1087 height 56
type input "raqual.khoury@twa.edu.sa"
drag, startPoint x: 652, startPoint y: 565, endPoint x: 523, endPoint y: 562, distance: 129.0
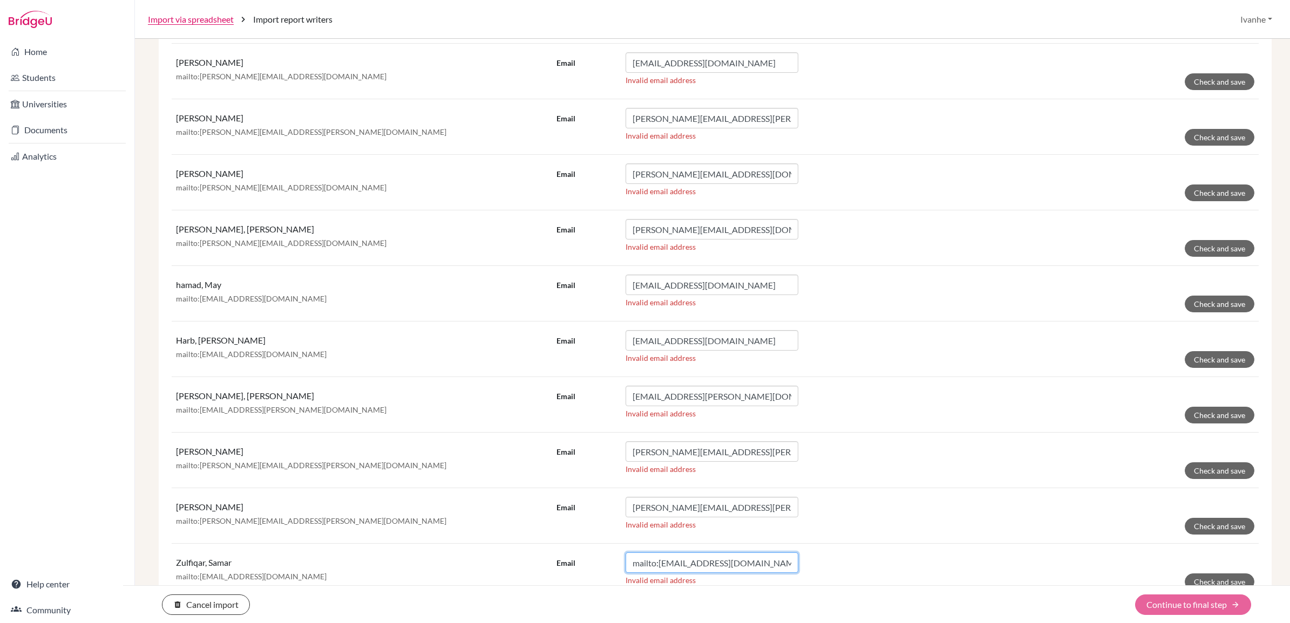
click at [523, 562] on tr "Zulfiqar, Samar mailto:samar.zulfiqar@twa.edu.sa Email mailto:samar.zulfiqar@tw…" at bounding box center [715, 572] width 1087 height 56
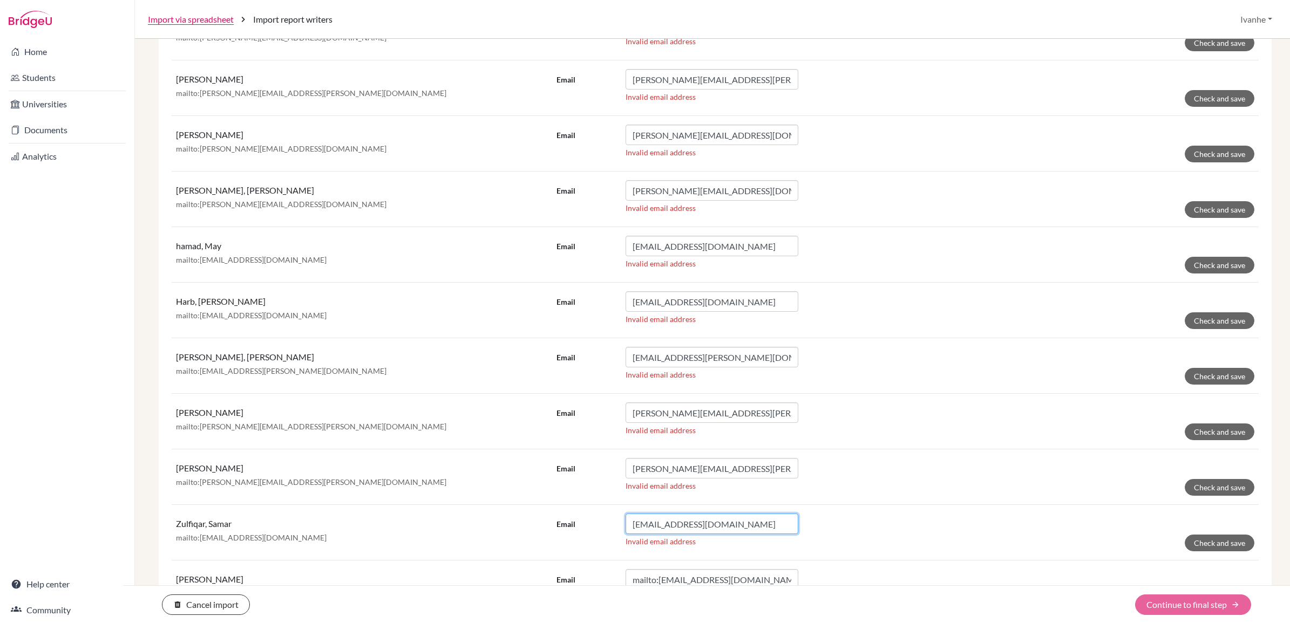
scroll to position [422, 0]
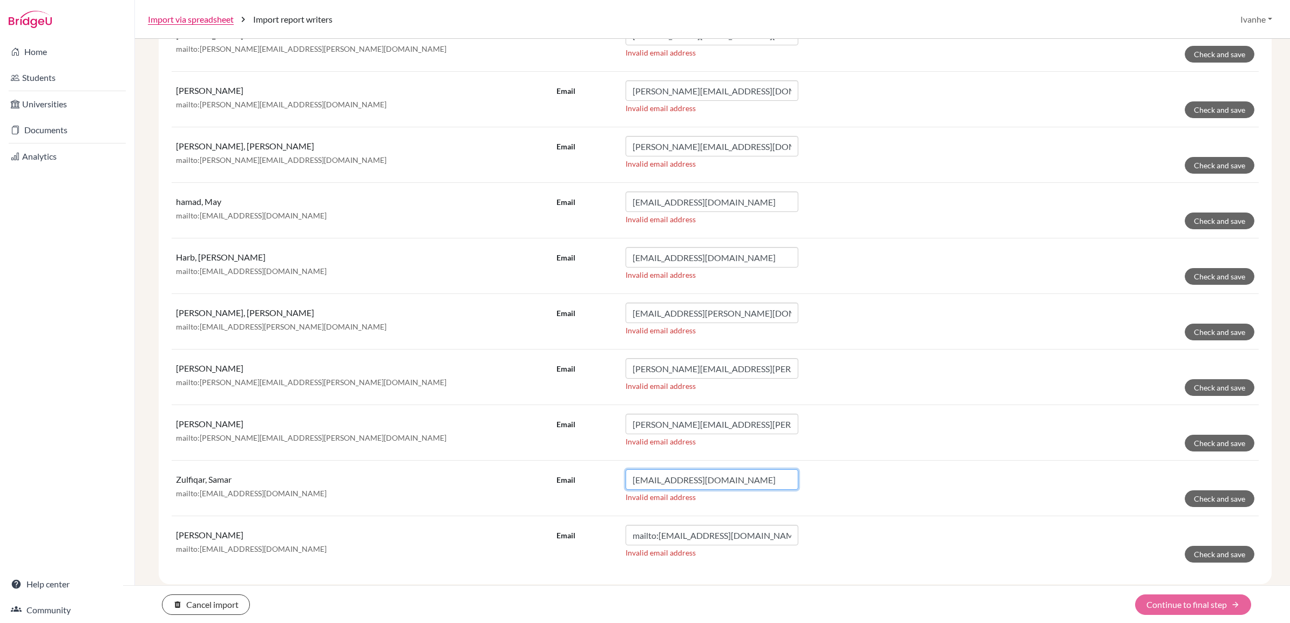
type input "samar.zulfiqar@twa.edu.sa"
drag, startPoint x: 656, startPoint y: 538, endPoint x: 539, endPoint y: 530, distance: 118.0
click at [539, 530] on tr "Aboobacker, Waheeda mailto:waheeda.aboobacker@twa.edu.sa Email mailto:waheeda.a…" at bounding box center [715, 545] width 1087 height 56
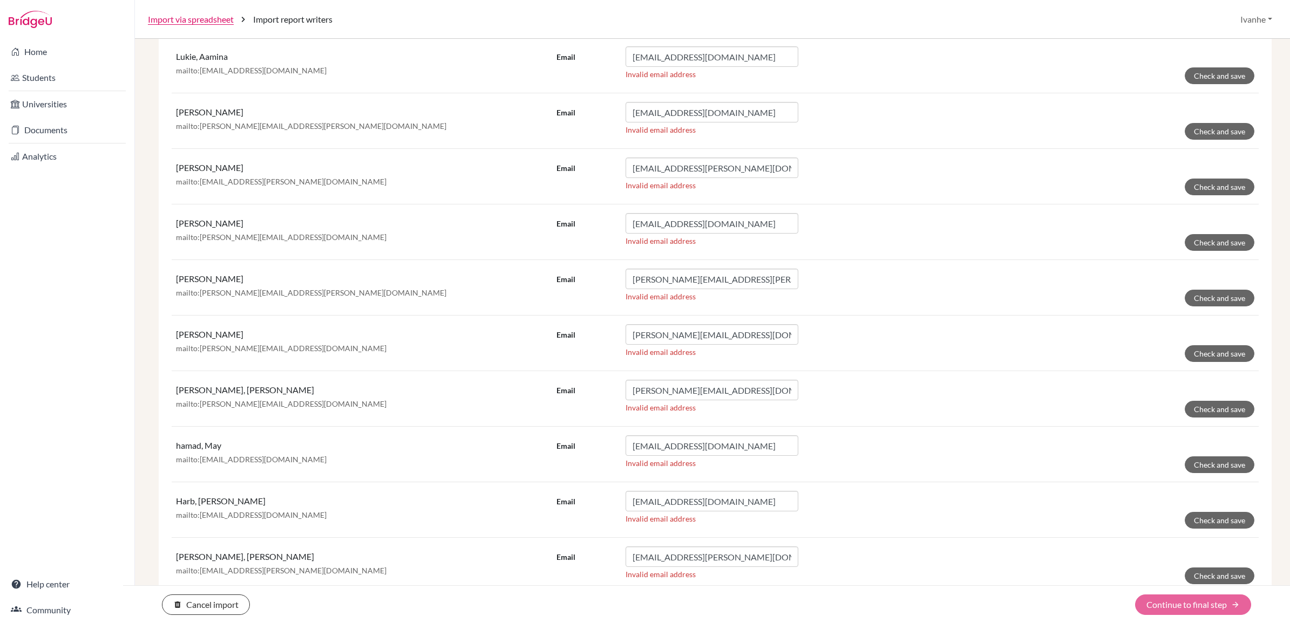
scroll to position [152, 0]
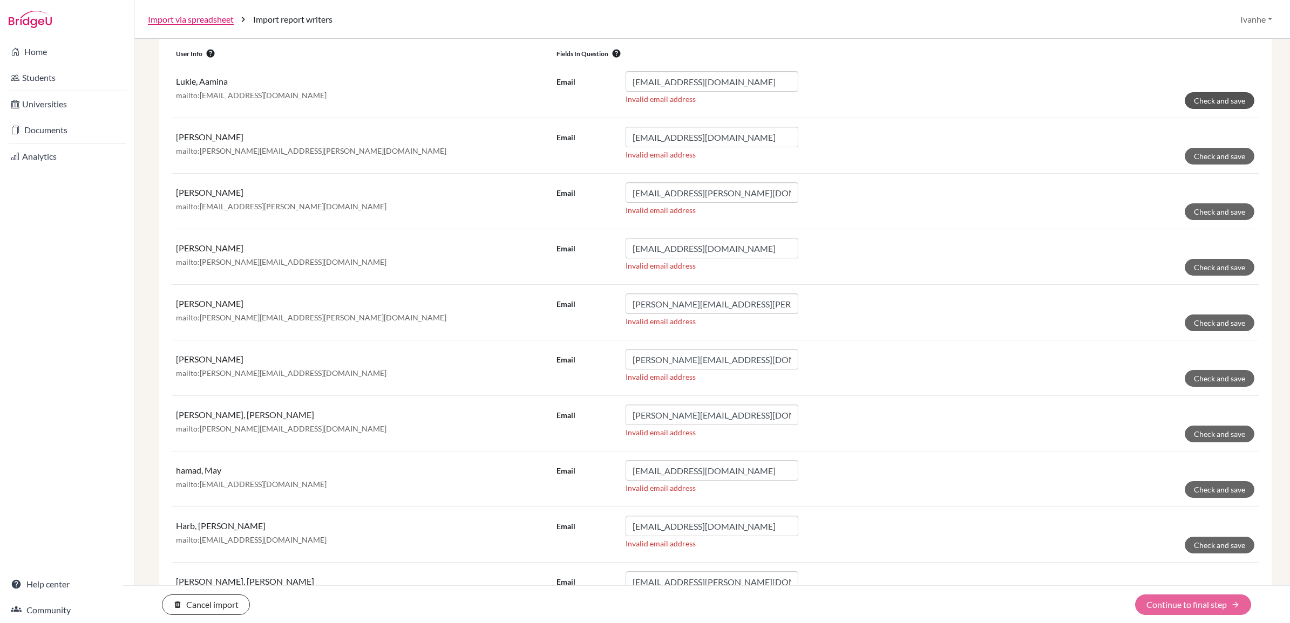
type input "waheeda.aboobacker@twa.edu.sa"
click at [1196, 104] on button "Check and save" at bounding box center [1220, 100] width 70 height 17
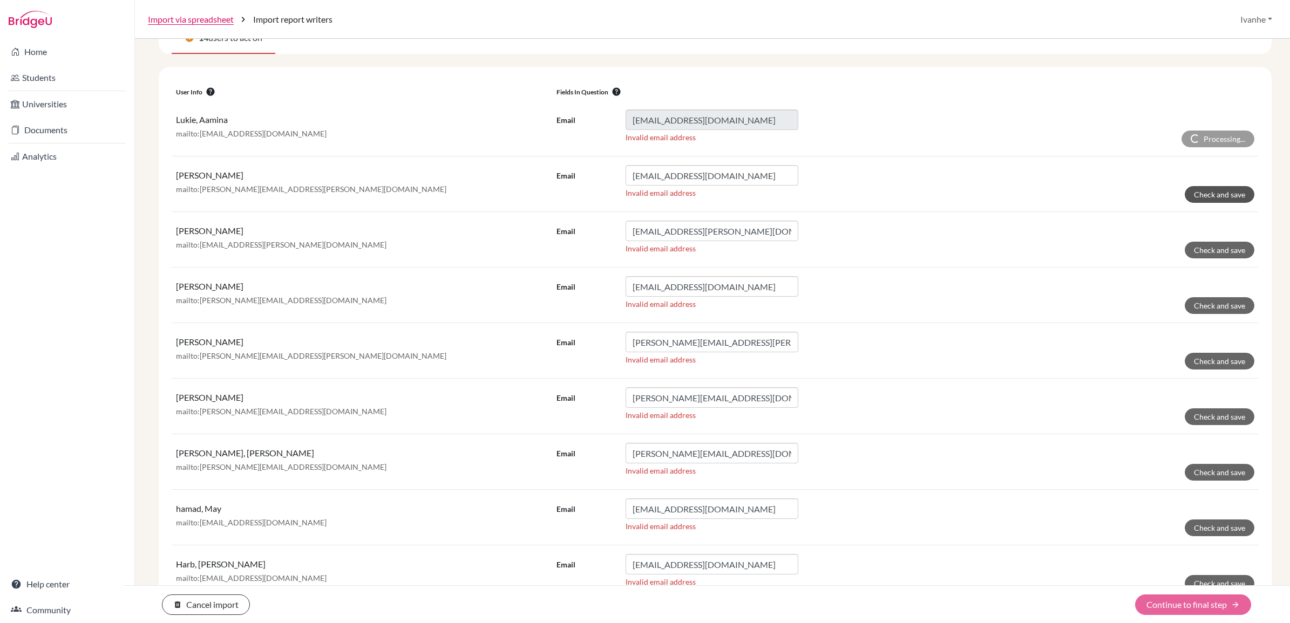
scroll to position [190, 0]
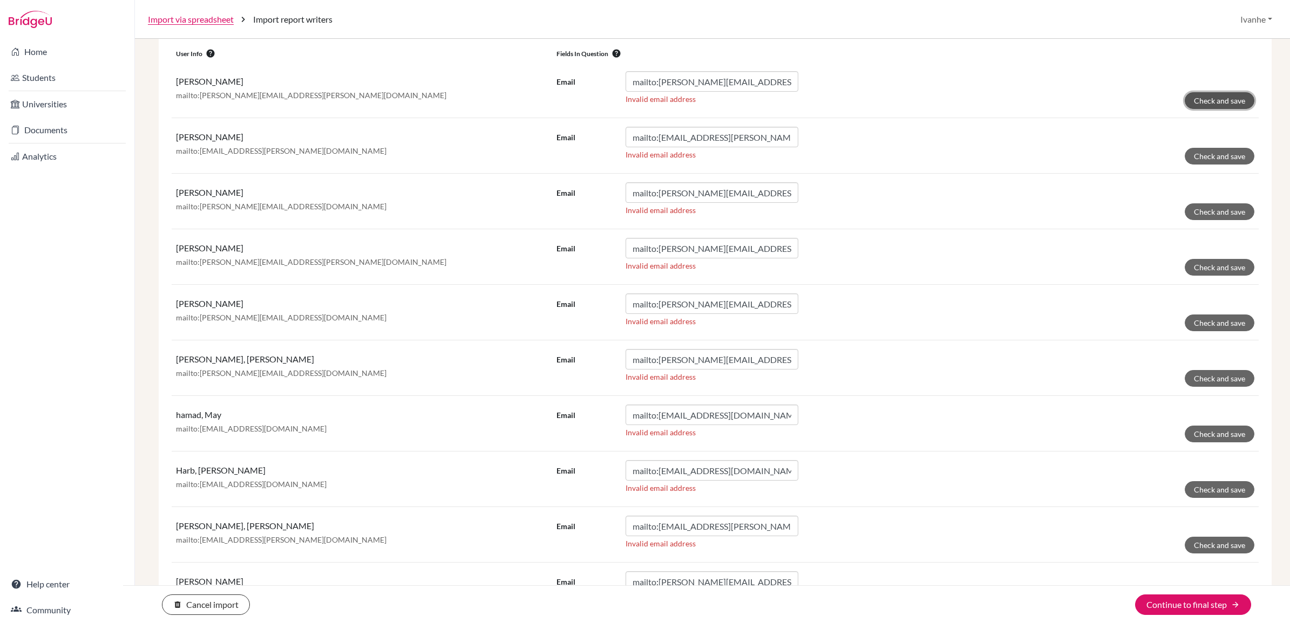
click at [1205, 97] on button "Check and save" at bounding box center [1220, 100] width 70 height 17
click at [1207, 154] on button "Check and save" at bounding box center [1220, 156] width 70 height 17
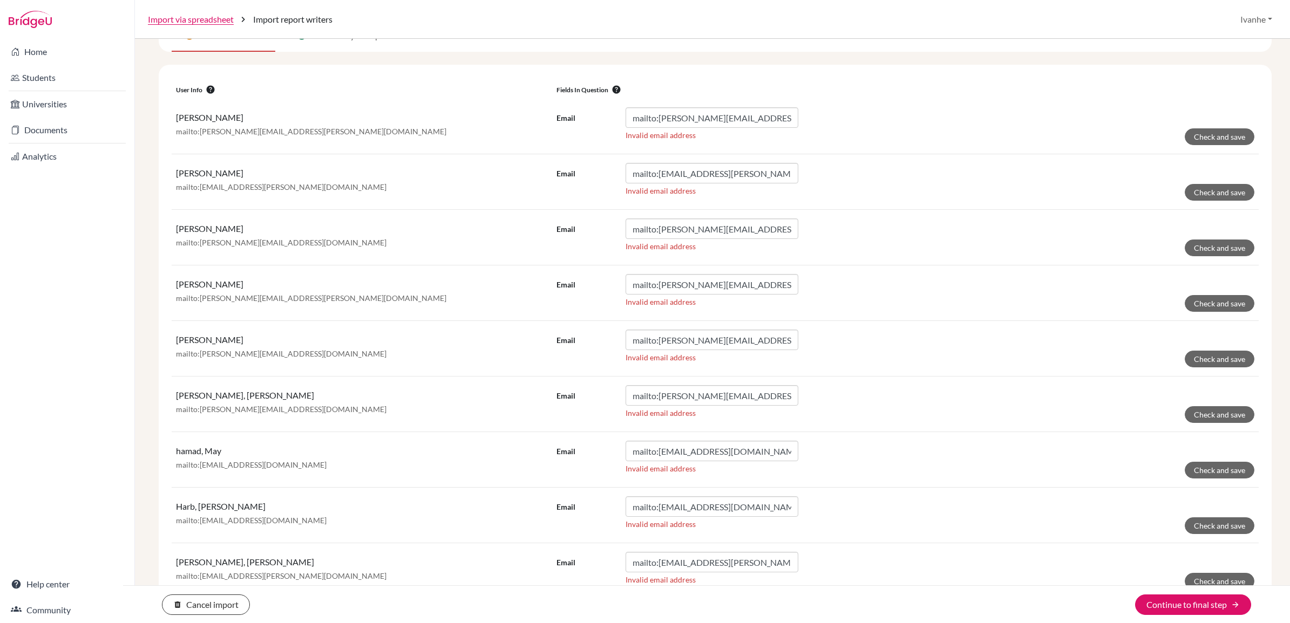
scroll to position [123, 0]
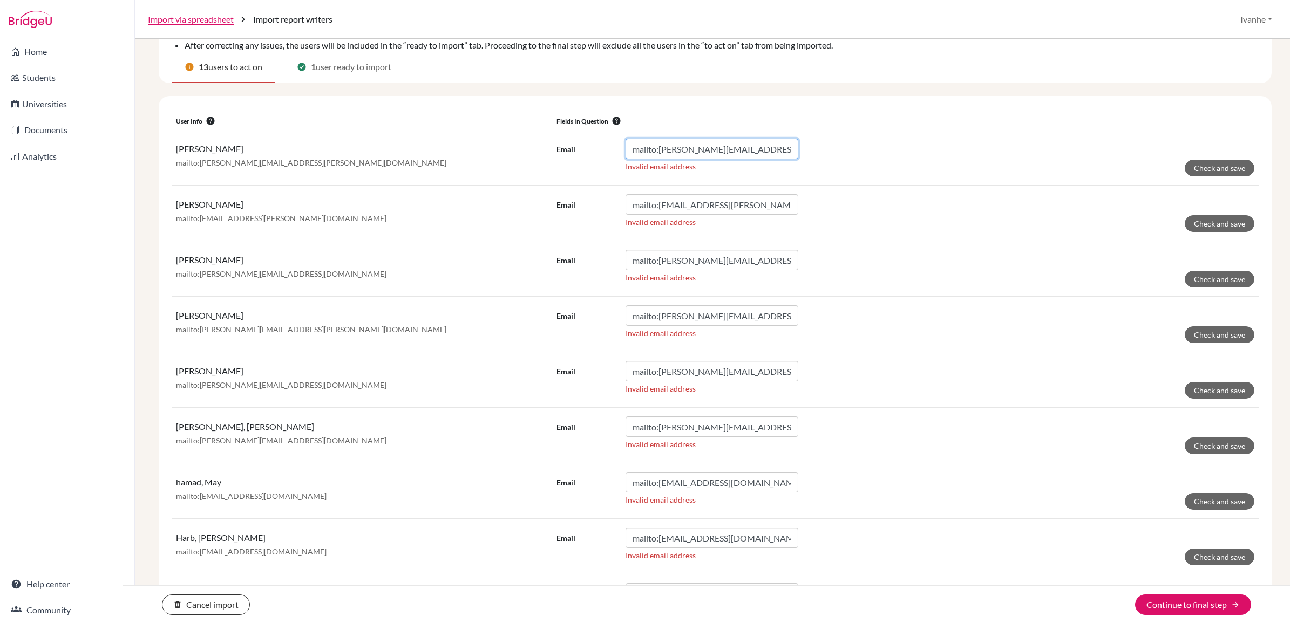
drag, startPoint x: 654, startPoint y: 150, endPoint x: 533, endPoint y: 138, distance: 122.0
click at [538, 138] on tr "Solomon, Abubaker mailto:abubaker.solomon@twa.edu.sa Email mailto:abubaker.solo…" at bounding box center [715, 158] width 1087 height 56
type input "abubaker.solomon@twa.edu.sa"
click at [1218, 174] on button "Check and save" at bounding box center [1220, 168] width 70 height 17
drag, startPoint x: 654, startPoint y: 147, endPoint x: 540, endPoint y: 142, distance: 114.0
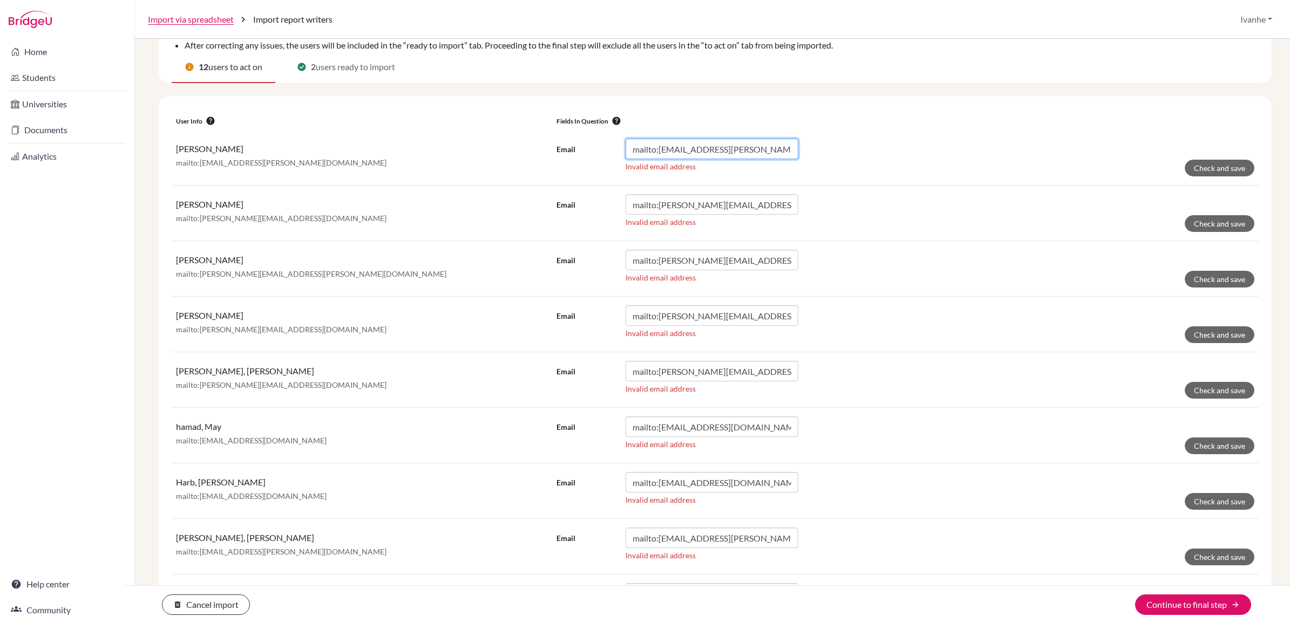
click at [540, 142] on tr "Osman, Aisha mailto:aisha.osman@twa.edu.sa Email mailto:aisha.osman@twa.edu.sa …" at bounding box center [715, 158] width 1087 height 56
type input "aisha.osman@twa.edu.sa"
click at [1226, 167] on button "Check and save" at bounding box center [1220, 168] width 70 height 17
drag, startPoint x: 656, startPoint y: 208, endPoint x: 551, endPoint y: 203, distance: 105.4
click at [560, 201] on div "Email mailto:amir.houmaid@twa.edu.sa" at bounding box center [678, 204] width 242 height 21
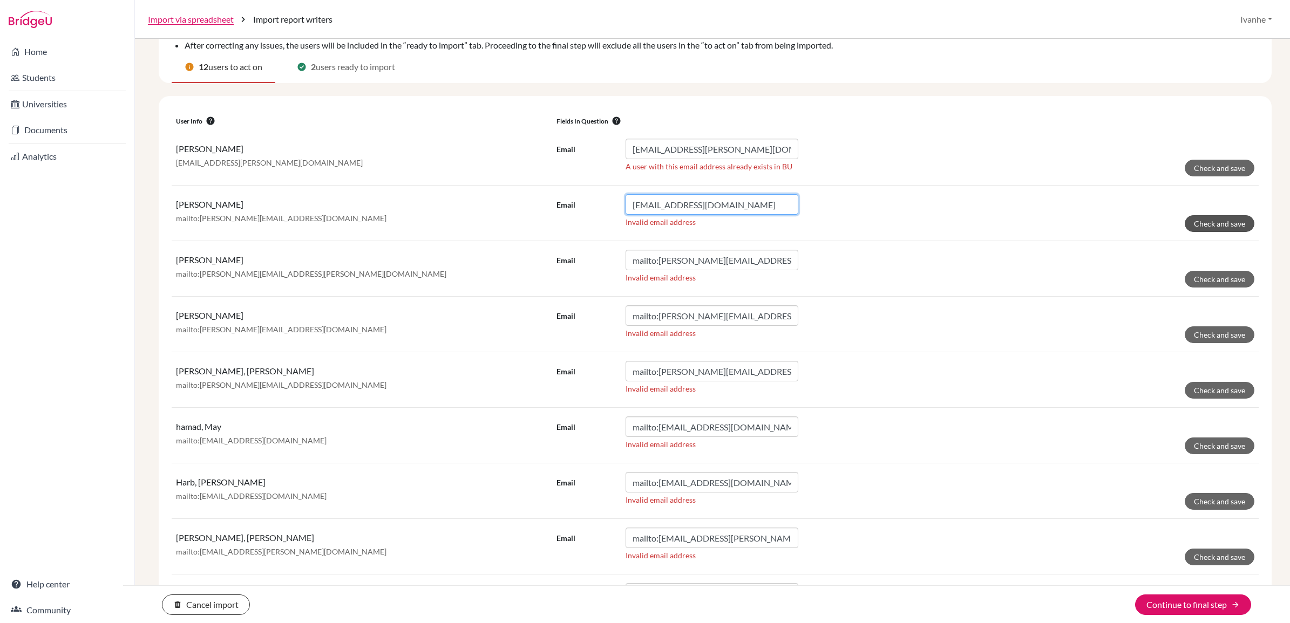
type input "amir.houmaid@twa.edu.sa"
click at [1226, 224] on button "Check and save" at bounding box center [1220, 223] width 70 height 17
drag, startPoint x: 656, startPoint y: 206, endPoint x: 544, endPoint y: 203, distance: 111.8
click at [546, 203] on tr "Onyango, Brenda mailto:brenda.onyango@twa.edu.sa Email mailto:brenda.onyango@tw…" at bounding box center [715, 214] width 1087 height 56
type input "brenda.onyango@twa.edu.sa"
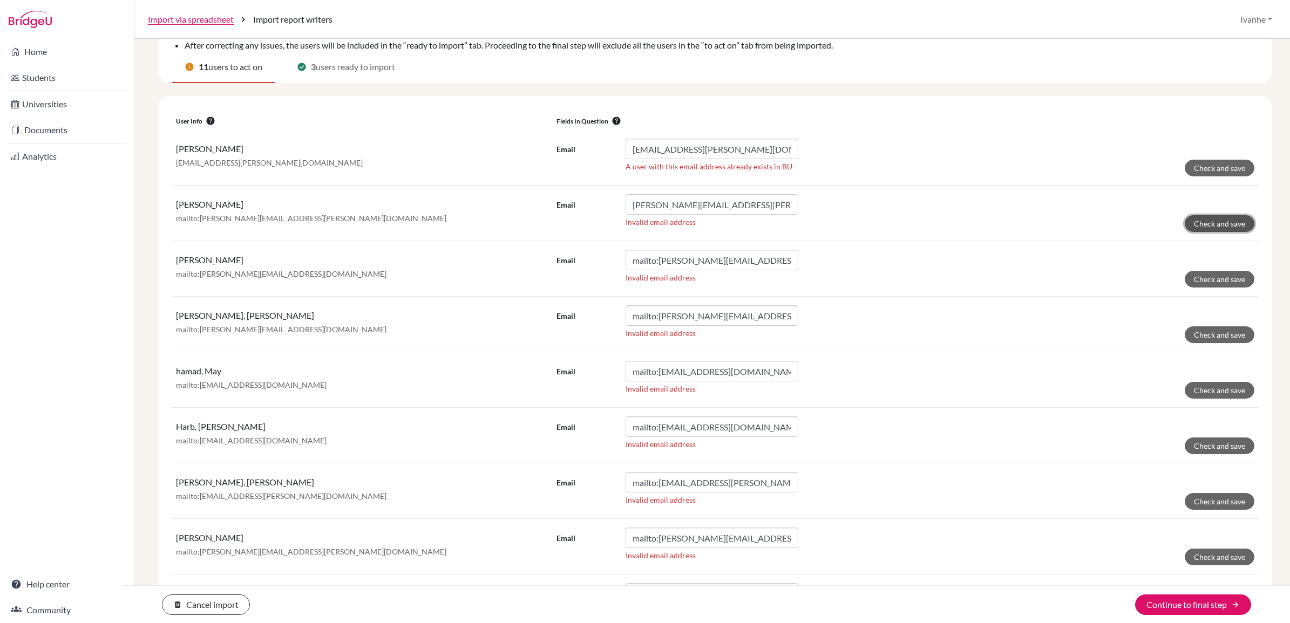
click at [1222, 223] on button "Check and save" at bounding box center [1220, 223] width 70 height 17
drag, startPoint x: 654, startPoint y: 261, endPoint x: 541, endPoint y: 261, distance: 113.4
click at [543, 261] on tr "Combs, Chloe mailto:chloe.combs@twa.edu.sa Email mailto:chloe.combs@twa.edu.sa …" at bounding box center [715, 269] width 1087 height 56
type input "chloe.combs@twa.edu.sa"
click at [1199, 276] on button "Check and save" at bounding box center [1220, 279] width 70 height 17
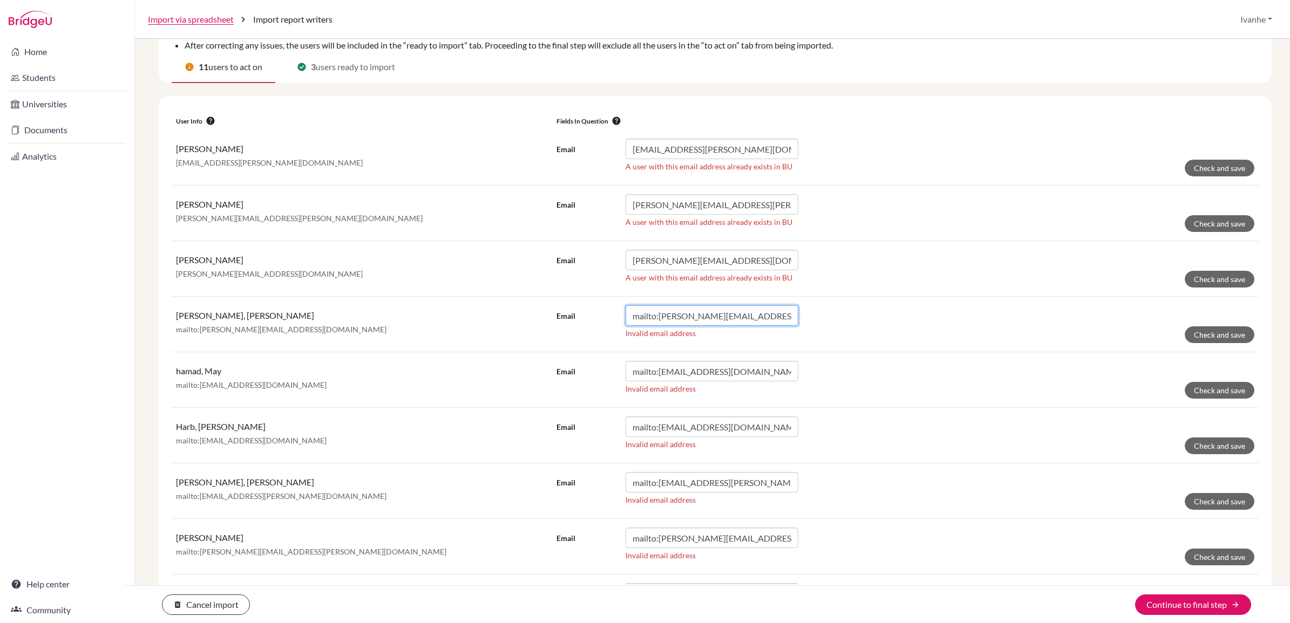
drag, startPoint x: 656, startPoint y: 316, endPoint x: 561, endPoint y: 315, distance: 94.5
click at [565, 315] on div "Email mailto:gauhar.khan@twa.edu.sa" at bounding box center [678, 316] width 242 height 21
type input "gauhar.khan@twa.edu.sa"
click at [1216, 333] on button "Check and save" at bounding box center [1220, 335] width 70 height 17
drag, startPoint x: 654, startPoint y: 370, endPoint x: 508, endPoint y: 368, distance: 145.2
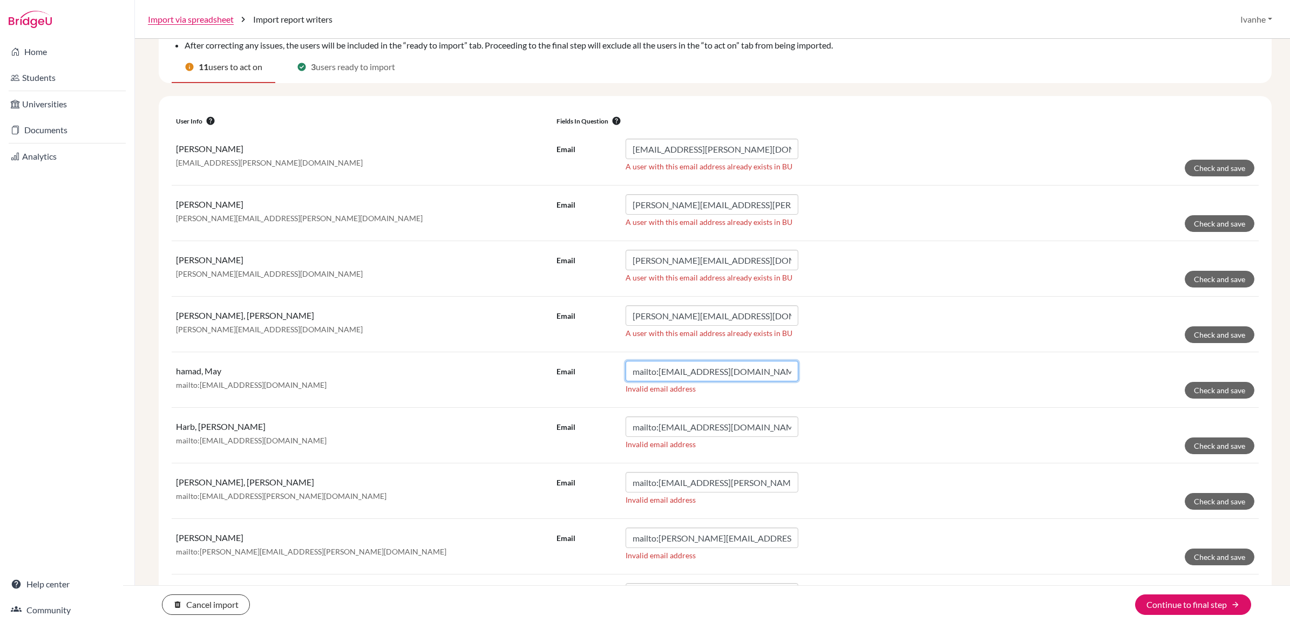
click at [514, 368] on tr "hamad, May mailto:may.hamad@twa.edu.sa Email mailto:may.hamad@twa.edu.sa Invali…" at bounding box center [715, 380] width 1087 height 56
type input "may.hamad@twa.edu.sa"
click at [1209, 389] on button "Check and save" at bounding box center [1220, 390] width 70 height 17
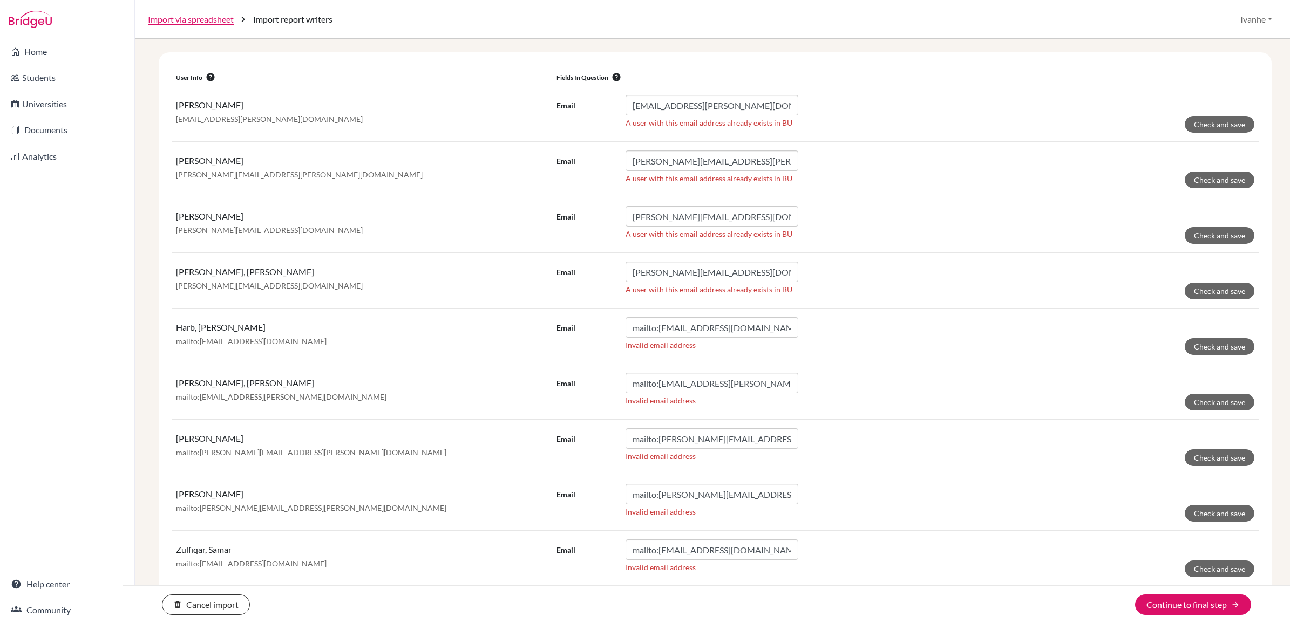
scroll to position [190, 0]
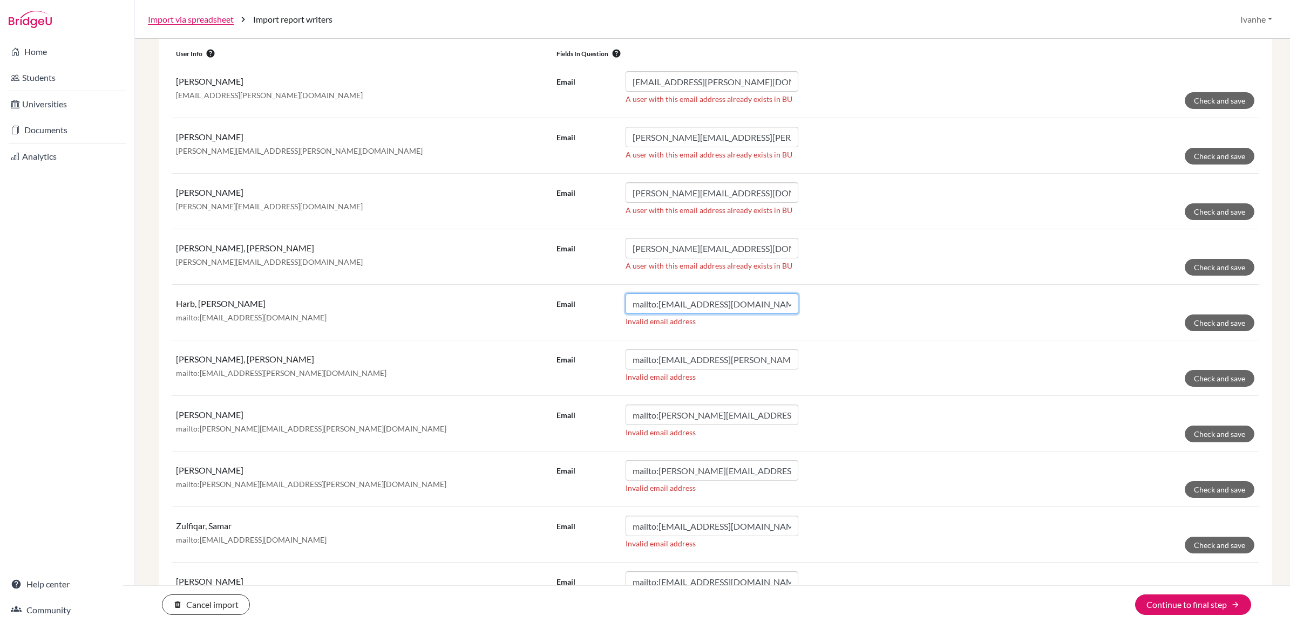
drag, startPoint x: 656, startPoint y: 306, endPoint x: 567, endPoint y: 303, distance: 88.6
click at [569, 303] on div "Email mailto:mohsen.harb@twa.edu.sa" at bounding box center [678, 304] width 242 height 21
type input "mohsen.harb@twa.edu.sa"
click at [1198, 324] on button "Check and save" at bounding box center [1220, 323] width 70 height 17
drag, startPoint x: 656, startPoint y: 306, endPoint x: 565, endPoint y: 302, distance: 91.3
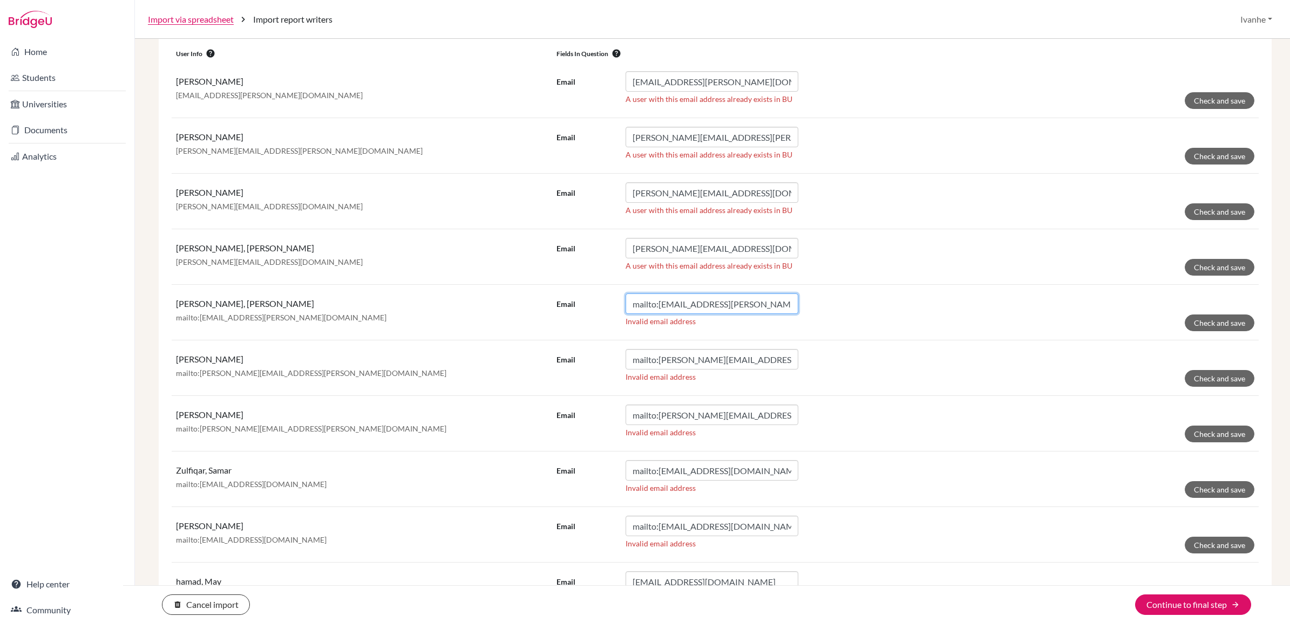
click at [566, 302] on div "Email mailto:mubeena.shereen@twa.edu.sa" at bounding box center [678, 304] width 242 height 21
type input "mubeena.shereen@twa.edu.sa"
click at [1205, 324] on button "Check and save" at bounding box center [1220, 323] width 70 height 17
drag, startPoint x: 656, startPoint y: 303, endPoint x: 539, endPoint y: 301, distance: 117.2
click at [540, 301] on tr "Williams, Nathaniel mailto:nathaniel.williams@twa.edu.sa Email mailto:nathaniel…" at bounding box center [715, 313] width 1087 height 56
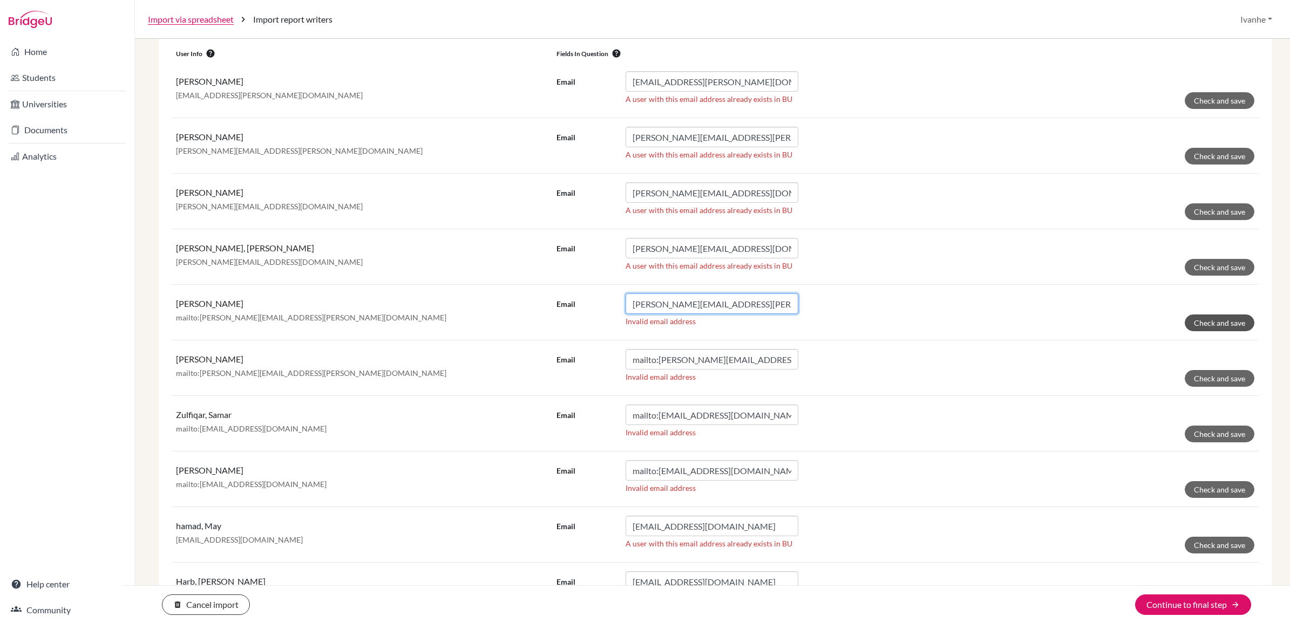
type input "nathaniel.williams@twa.edu.sa"
drag, startPoint x: 1201, startPoint y: 317, endPoint x: 1184, endPoint y: 320, distance: 17.6
click at [1202, 317] on button "Check and save" at bounding box center [1220, 323] width 70 height 17
drag, startPoint x: 654, startPoint y: 304, endPoint x: 536, endPoint y: 303, distance: 118.2
click at [540, 303] on tr "Khoury, Raqual mailto:raqual.khoury@twa.edu.sa Email mailto:raqual.khoury@twa.e…" at bounding box center [715, 313] width 1087 height 56
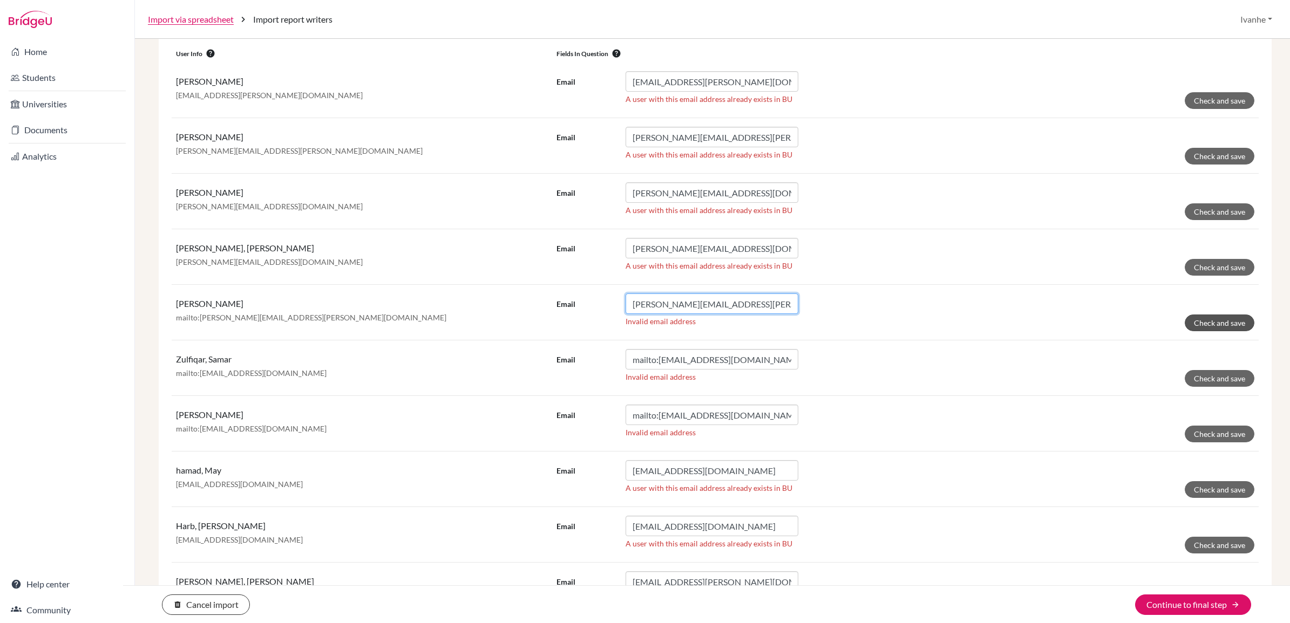
type input "raqual.khoury@twa.edu.sa"
click at [1200, 320] on button "Check and save" at bounding box center [1220, 323] width 70 height 17
drag, startPoint x: 656, startPoint y: 307, endPoint x: 568, endPoint y: 308, distance: 88.5
click at [571, 304] on div "Email mailto:samar.zulfiqar@twa.edu.sa" at bounding box center [678, 304] width 242 height 21
type input "samar.zulfiqar@twa.edu.sa"
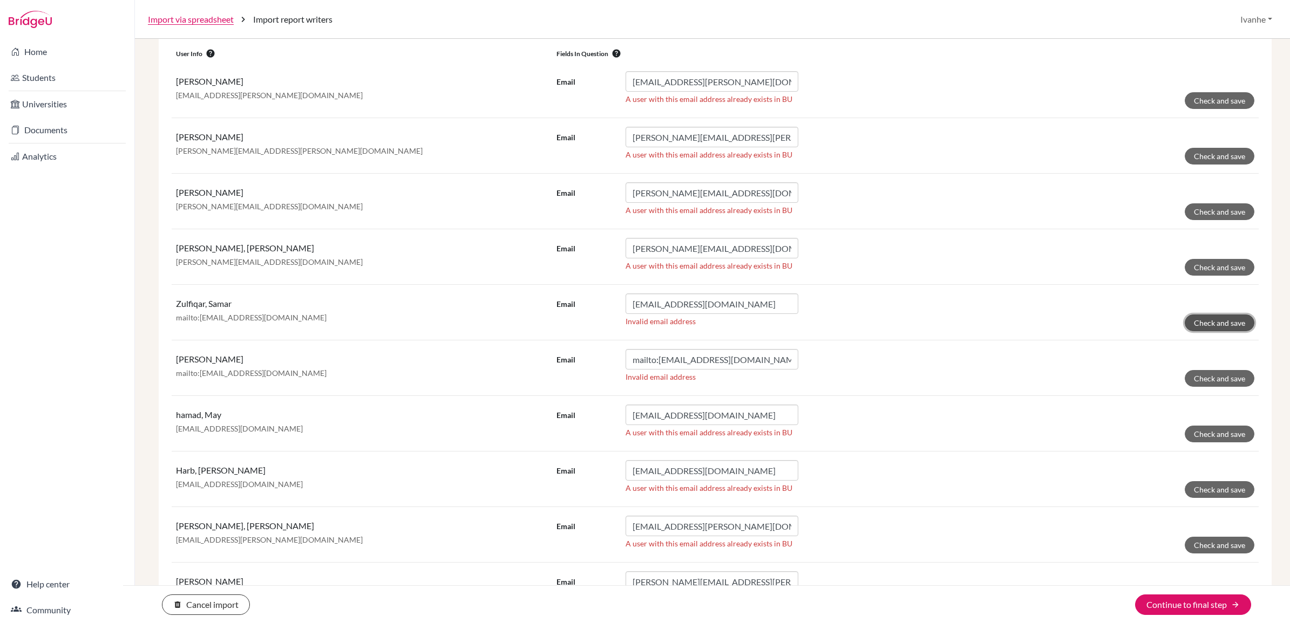
click at [1216, 315] on button "Check and save" at bounding box center [1220, 323] width 70 height 17
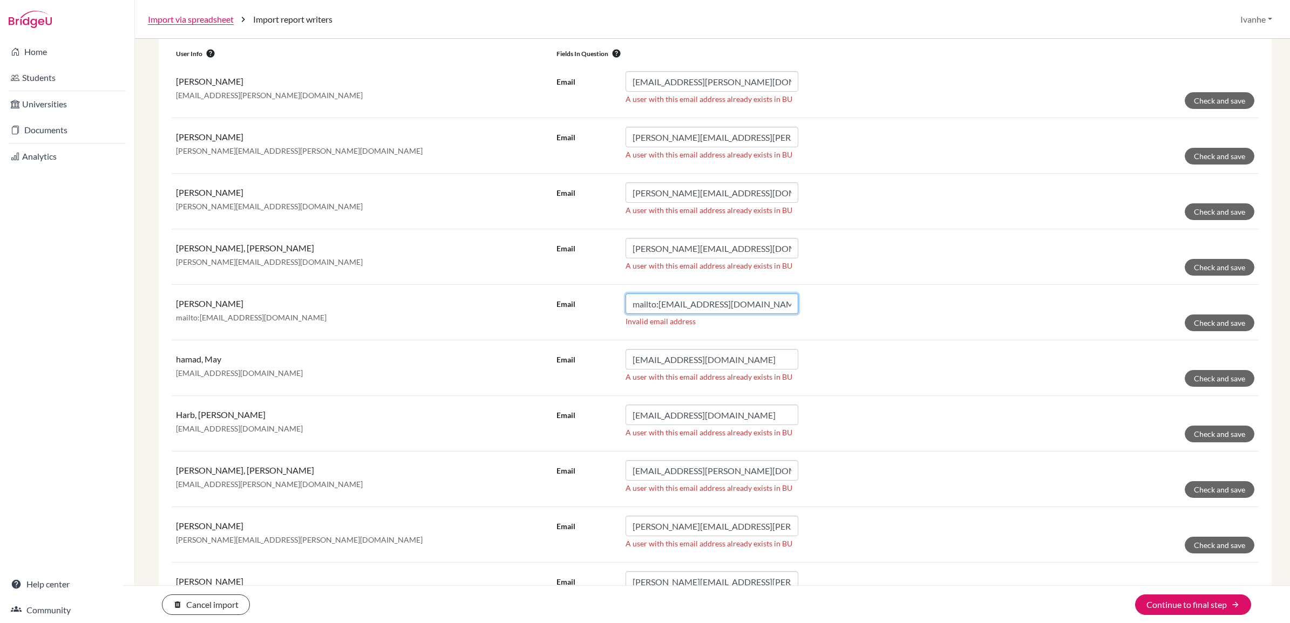
drag, startPoint x: 656, startPoint y: 305, endPoint x: 557, endPoint y: 301, distance: 99.4
click at [560, 301] on div "Email mailto:waheeda.aboobacker@twa.edu.sa" at bounding box center [678, 304] width 242 height 21
type input "waheeda.aboobacker@twa.edu.sa"
click at [1204, 324] on button "Check and save" at bounding box center [1220, 323] width 70 height 17
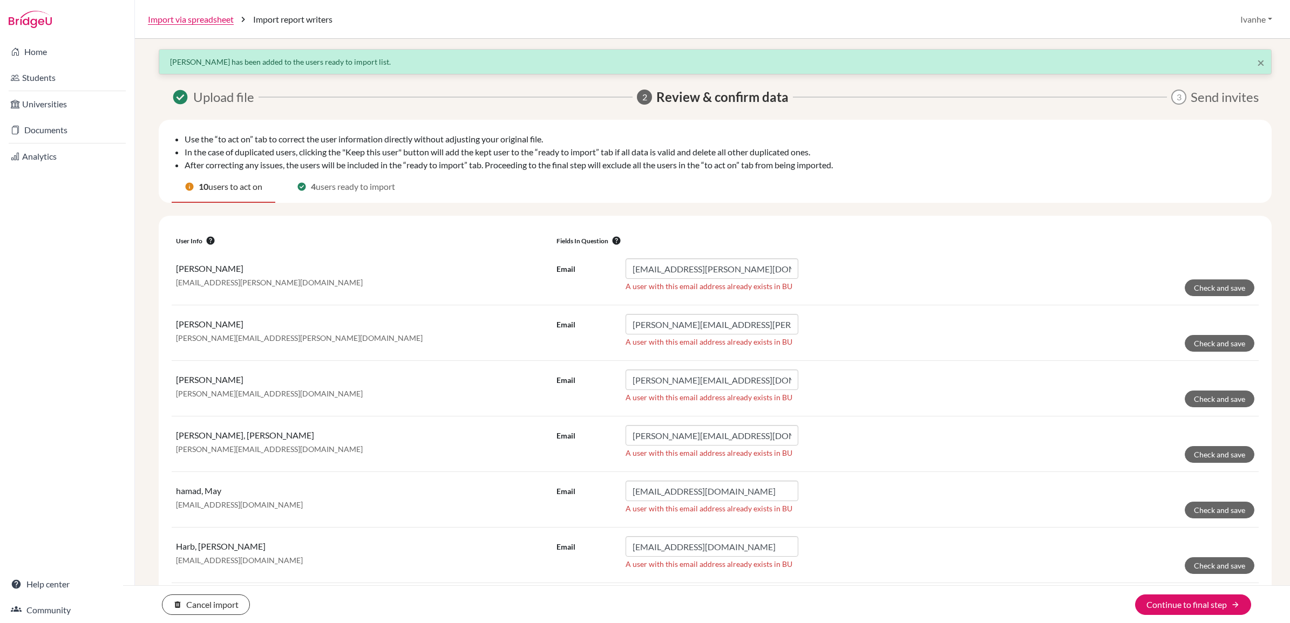
scroll to position [0, 0]
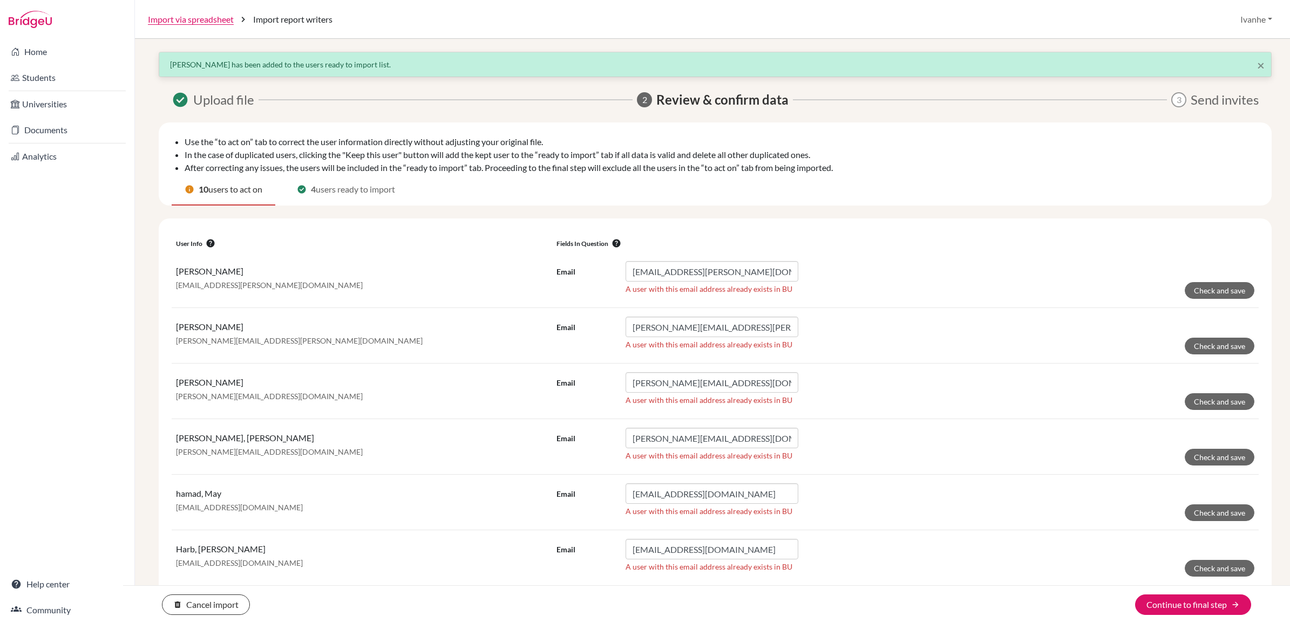
click at [329, 193] on span "users ready to import" at bounding box center [355, 189] width 79 height 13
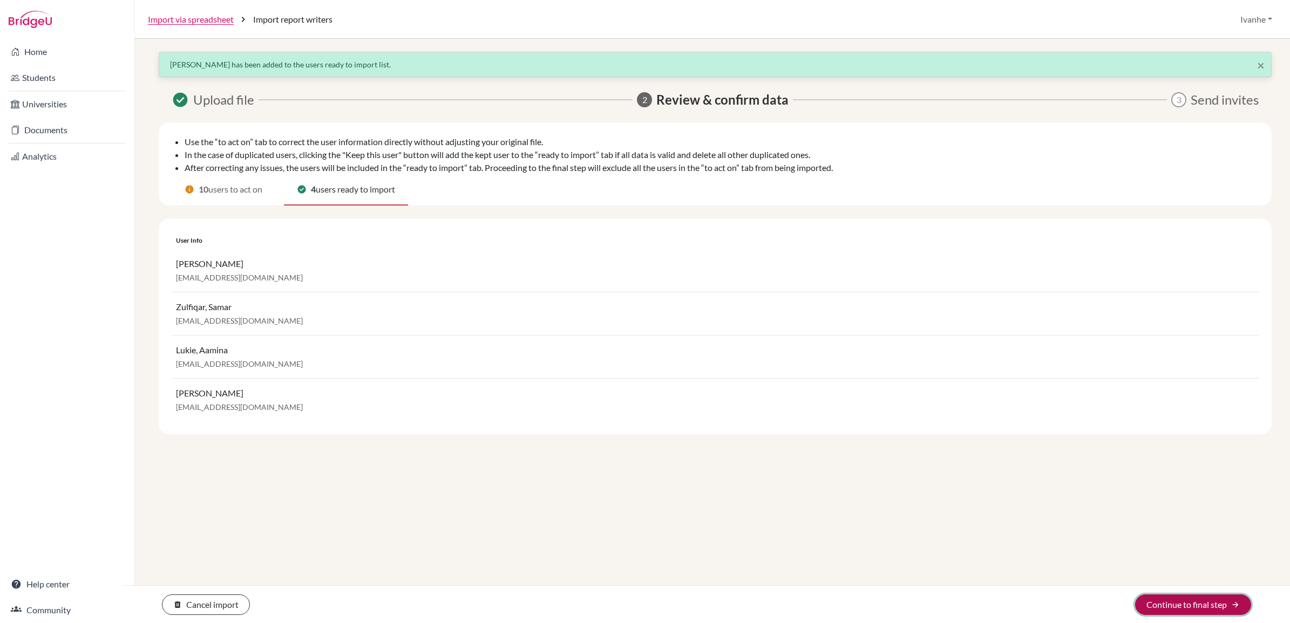
click at [1189, 605] on button "Continue to final step arrow_forward" at bounding box center [1193, 605] width 116 height 21
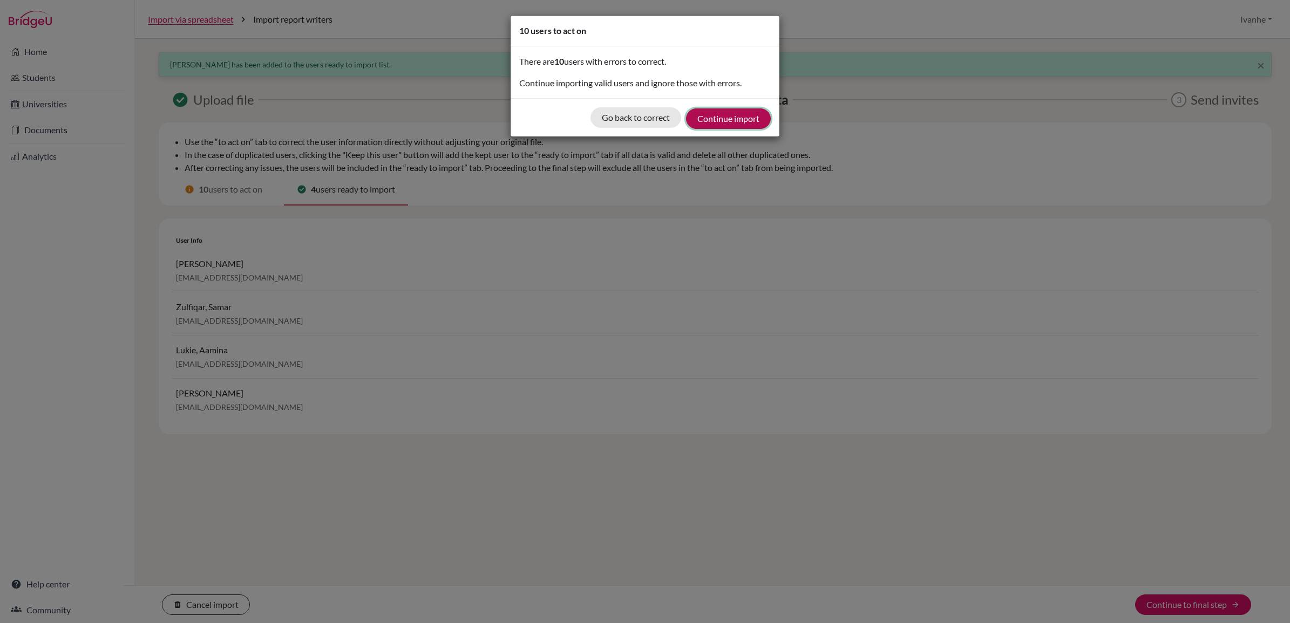
click at [738, 114] on button "Continue import" at bounding box center [728, 118] width 85 height 21
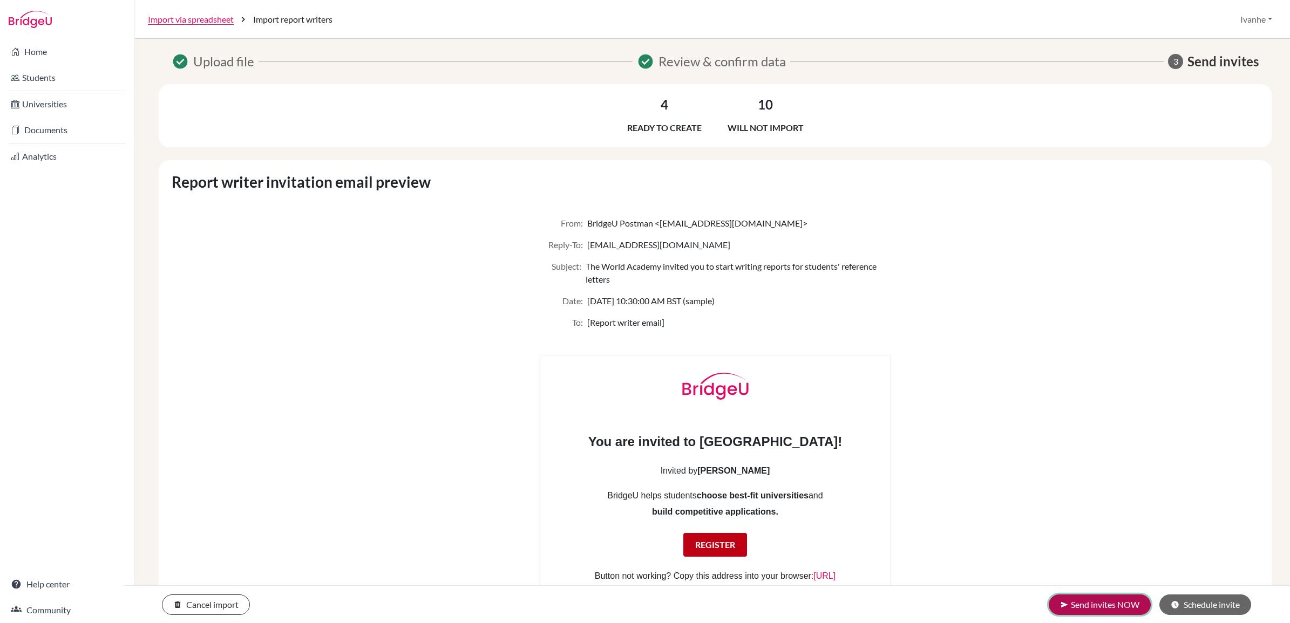
click at [1094, 601] on button "send Send invites NOW" at bounding box center [1100, 605] width 102 height 21
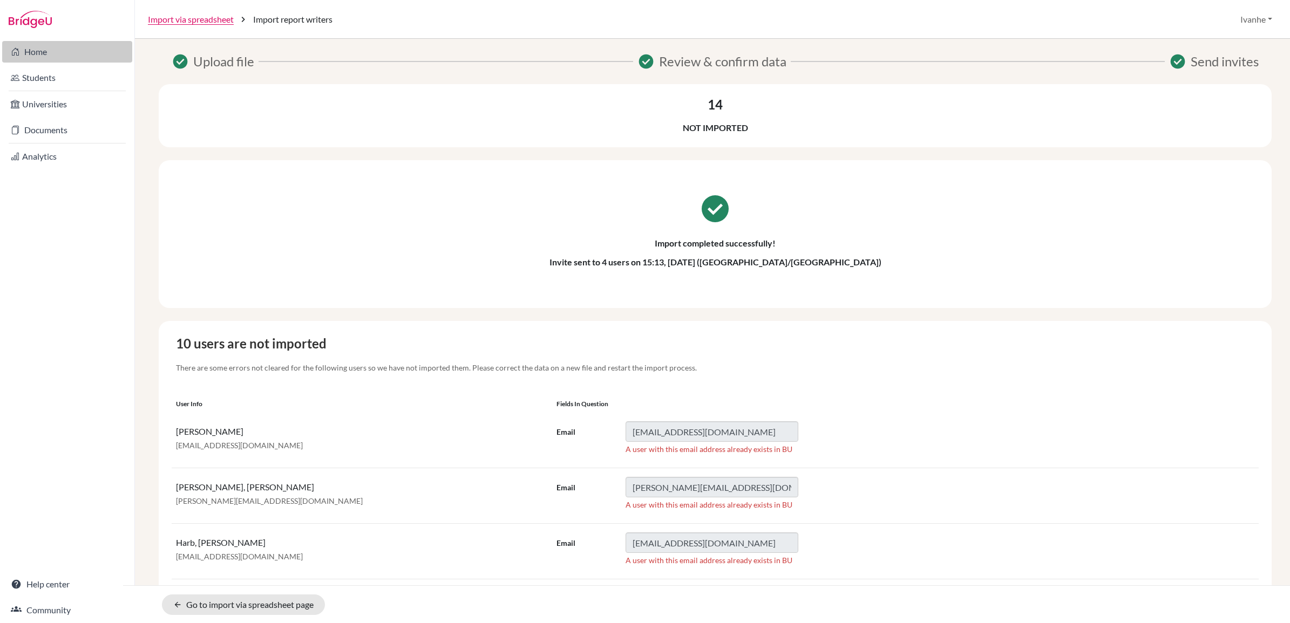
click at [31, 47] on link "Home" at bounding box center [67, 52] width 130 height 22
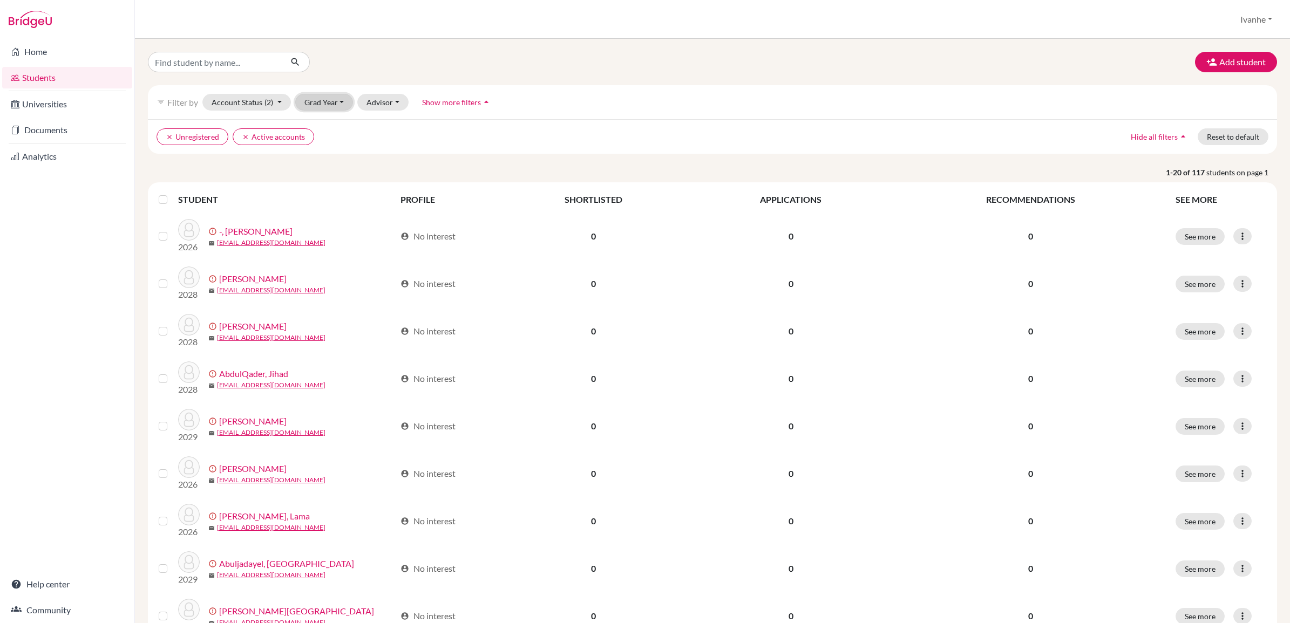
click at [336, 101] on button "Grad Year" at bounding box center [324, 102] width 58 height 17
click at [321, 174] on span "2026" at bounding box center [318, 177] width 19 height 13
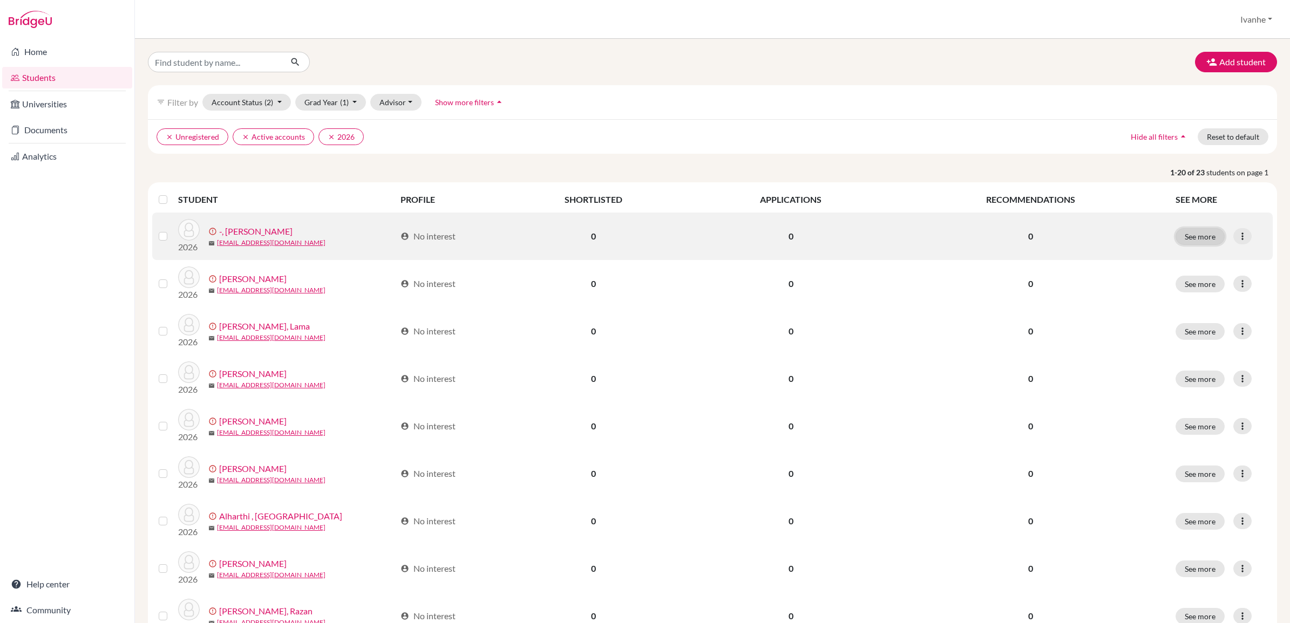
click at [1188, 236] on button "See more" at bounding box center [1200, 236] width 49 height 17
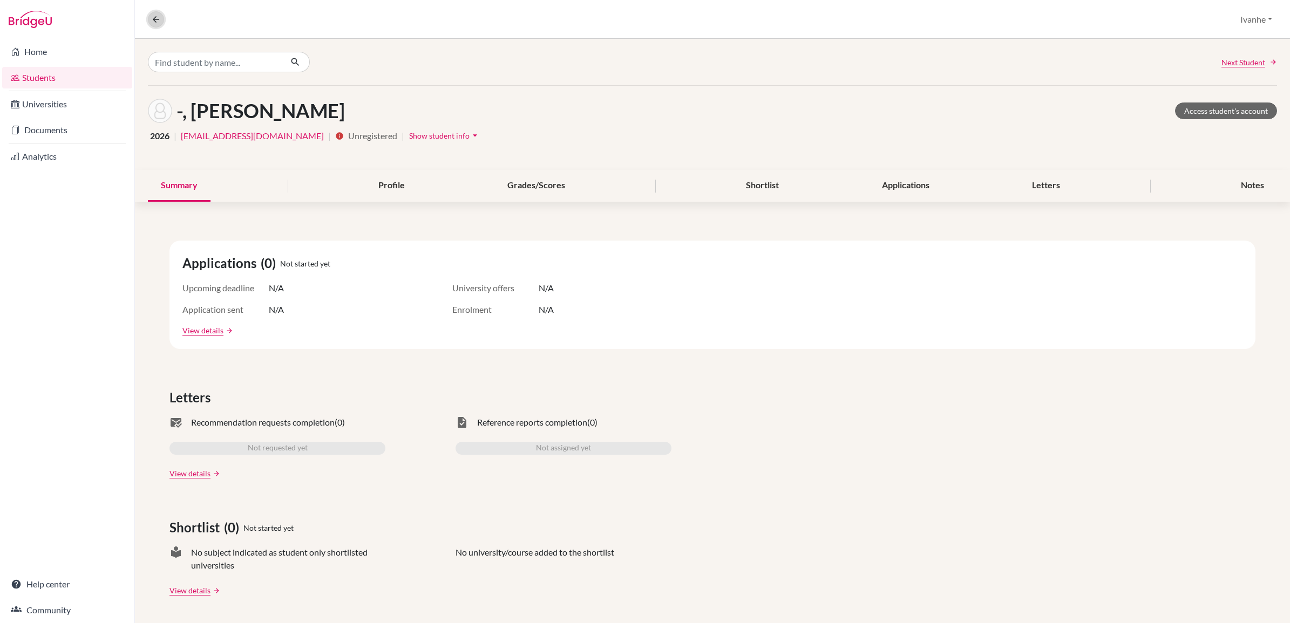
click at [158, 15] on icon at bounding box center [156, 20] width 10 height 10
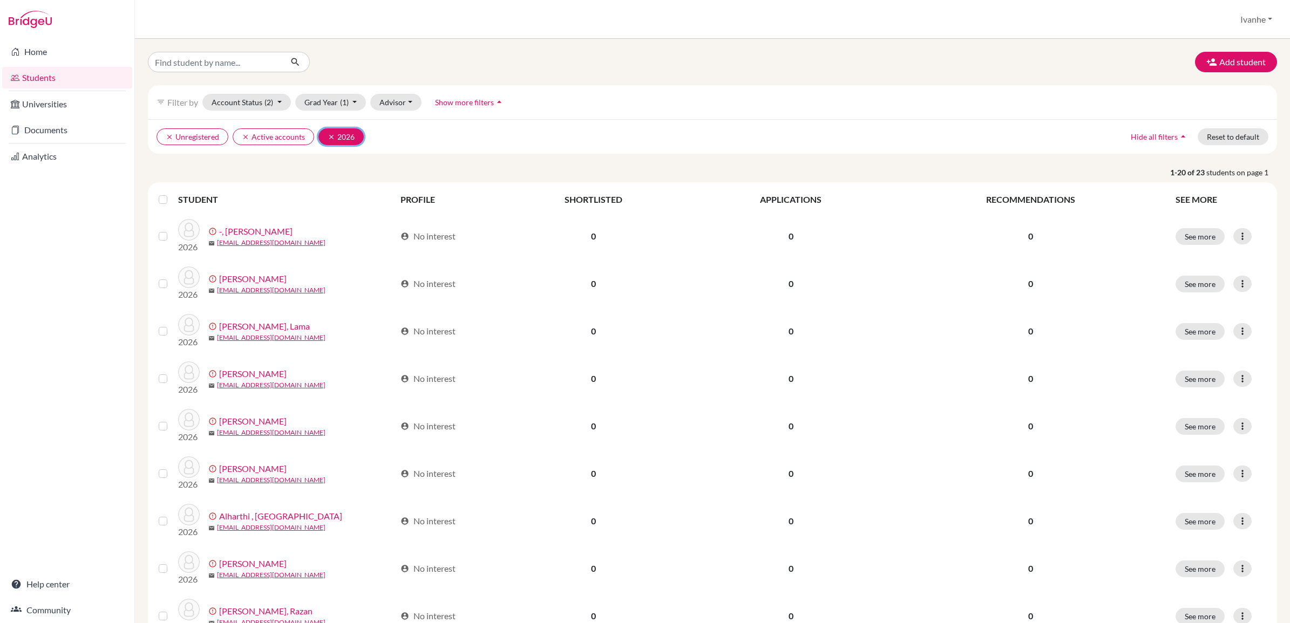
click at [325, 138] on button "clear 2026" at bounding box center [340, 136] width 45 height 17
click at [246, 138] on icon "clear" at bounding box center [246, 137] width 8 height 8
click at [172, 193] on label at bounding box center [172, 193] width 0 height 0
click at [0, 0] on input "checkbox" at bounding box center [0, 0] width 0 height 0
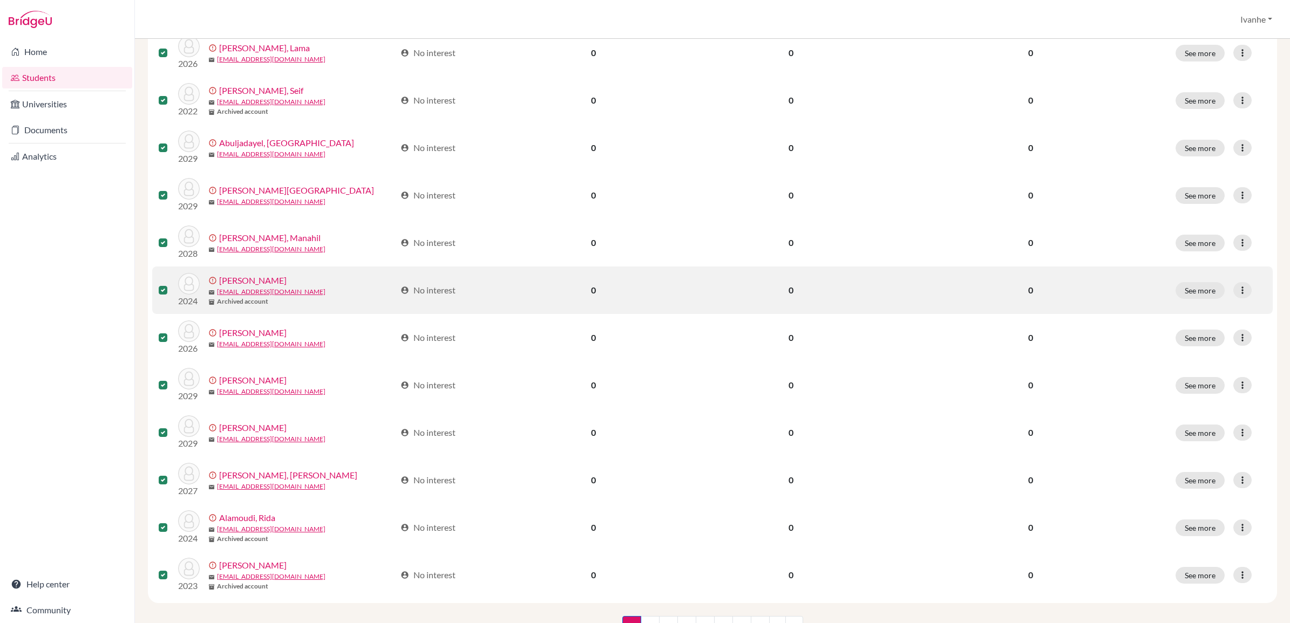
scroll to position [647, 0]
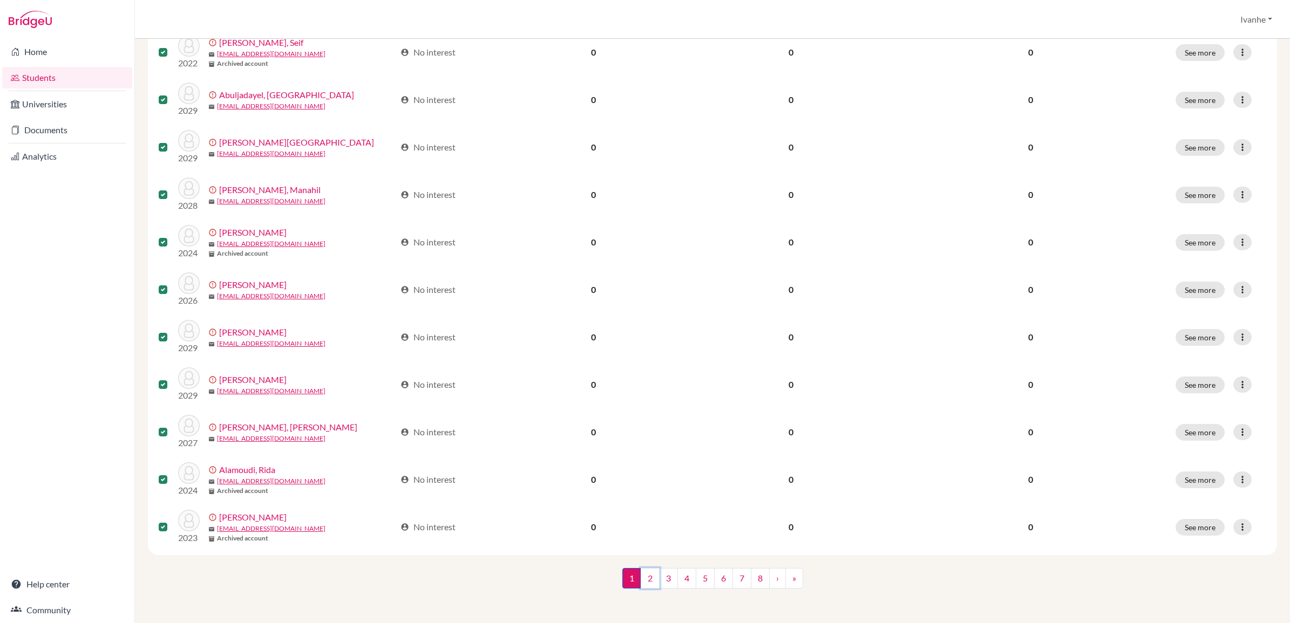
click at [645, 579] on link "2" at bounding box center [650, 578] width 19 height 21
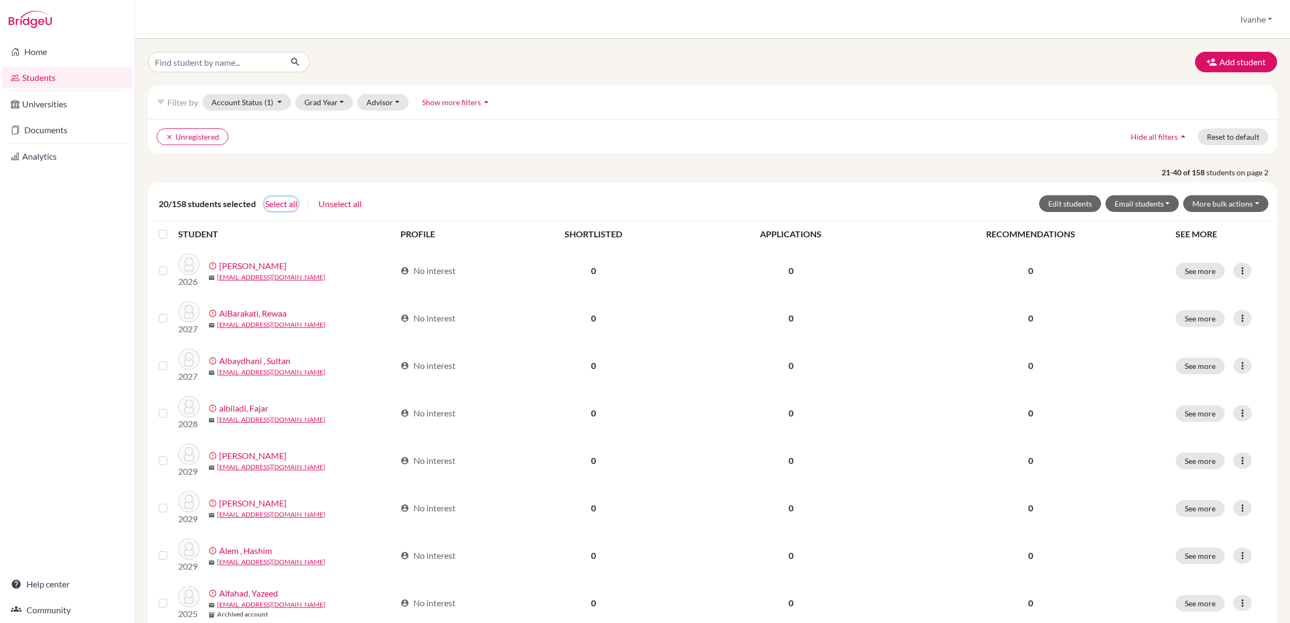
click at [282, 203] on button "Select all" at bounding box center [280, 204] width 33 height 14
click at [1158, 205] on button "Email students" at bounding box center [1142, 203] width 74 height 17
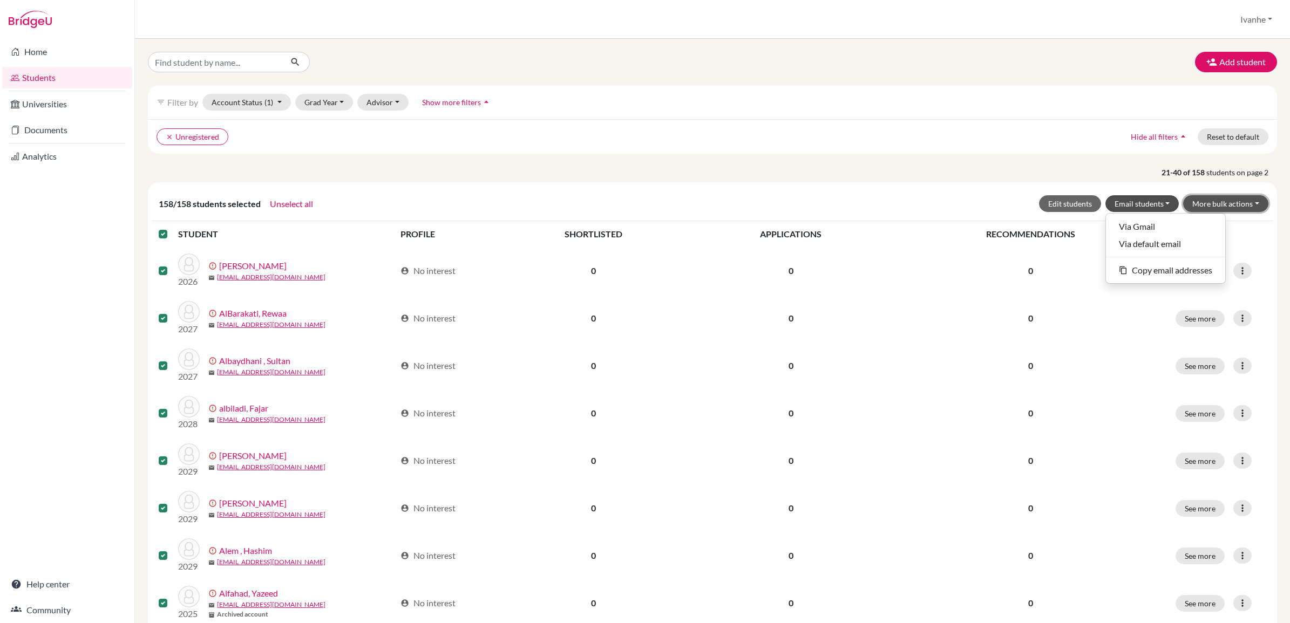
click at [1247, 204] on button "More bulk actions" at bounding box center [1225, 203] width 85 height 17
click at [1199, 261] on button "Resend invite email" at bounding box center [1219, 261] width 98 height 17
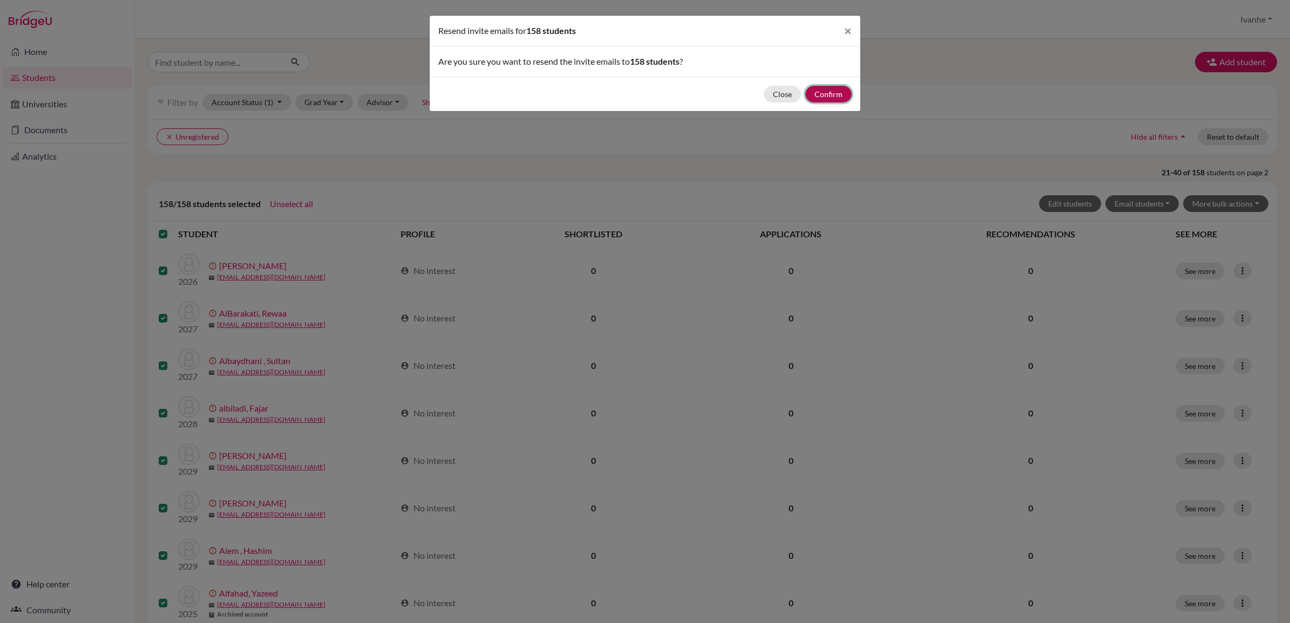
click at [835, 93] on button "Confirm" at bounding box center [828, 94] width 46 height 17
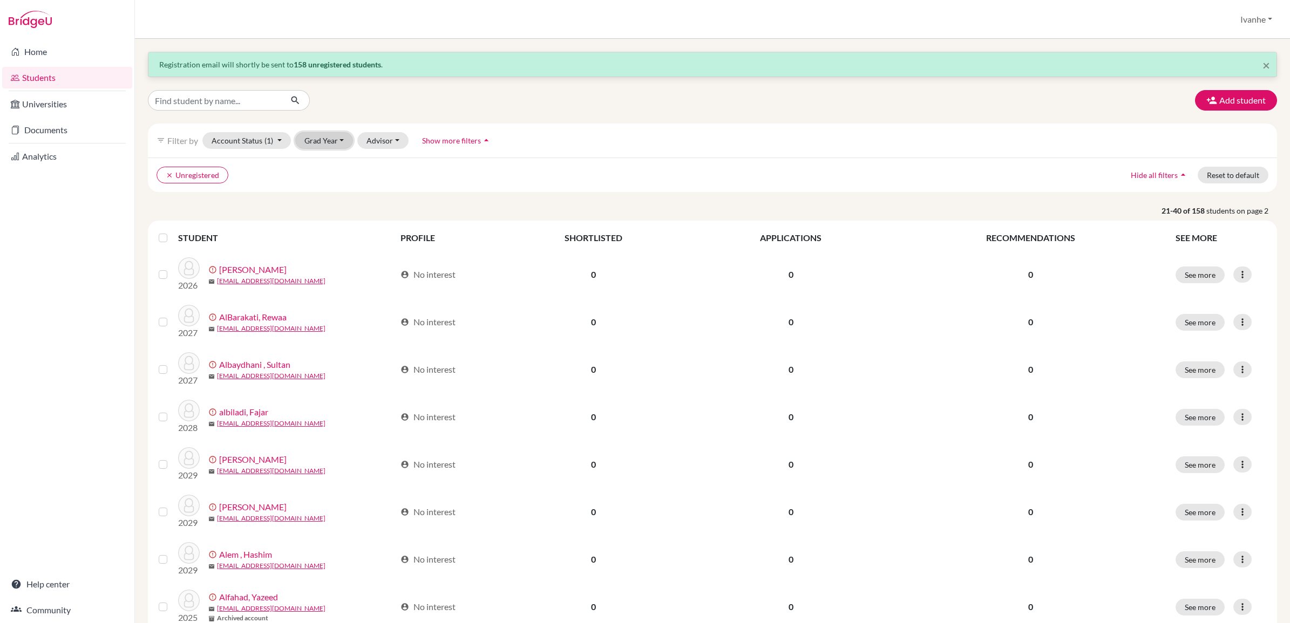
click at [343, 144] on button "Grad Year" at bounding box center [324, 140] width 58 height 17
click at [319, 214] on span "2026" at bounding box center [318, 215] width 19 height 13
click at [336, 146] on button "Grad Year (1)" at bounding box center [330, 140] width 71 height 17
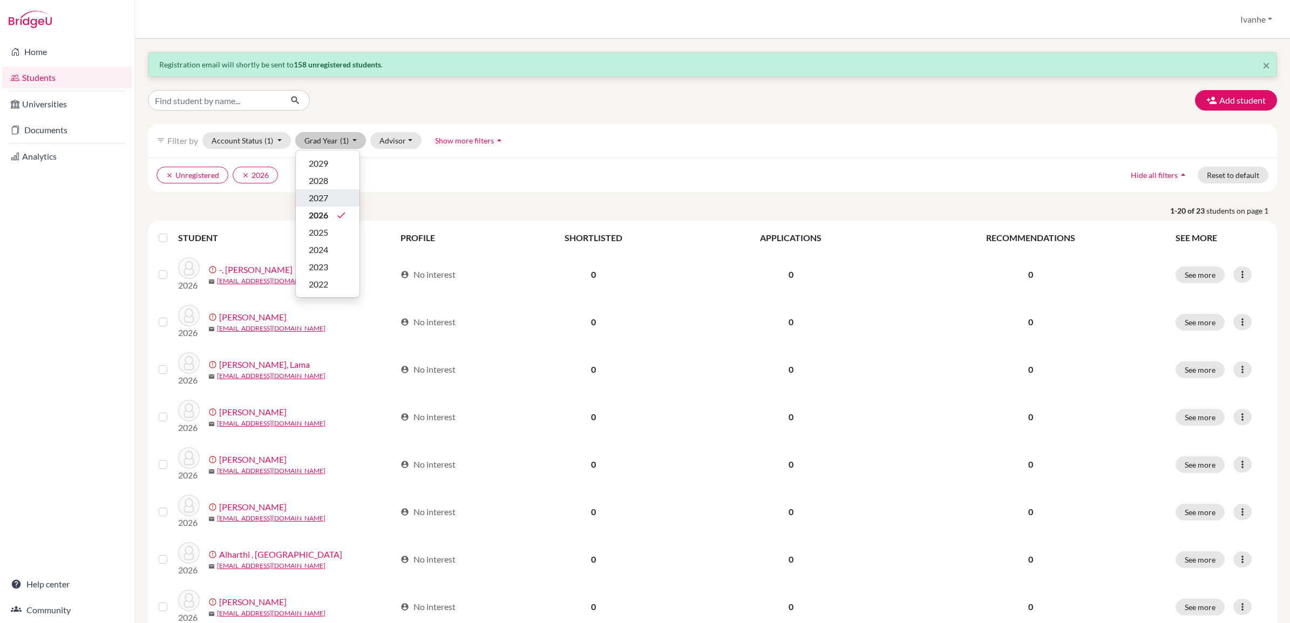
click at [328, 197] on span "2027" at bounding box center [318, 198] width 19 height 13
click at [332, 141] on button "Grad Year (2)" at bounding box center [330, 140] width 71 height 17
click at [319, 178] on span "2028" at bounding box center [318, 180] width 19 height 13
click at [338, 141] on button "Grad Year (3)" at bounding box center [330, 140] width 71 height 17
click at [332, 162] on div "2029" at bounding box center [328, 163] width 38 height 13
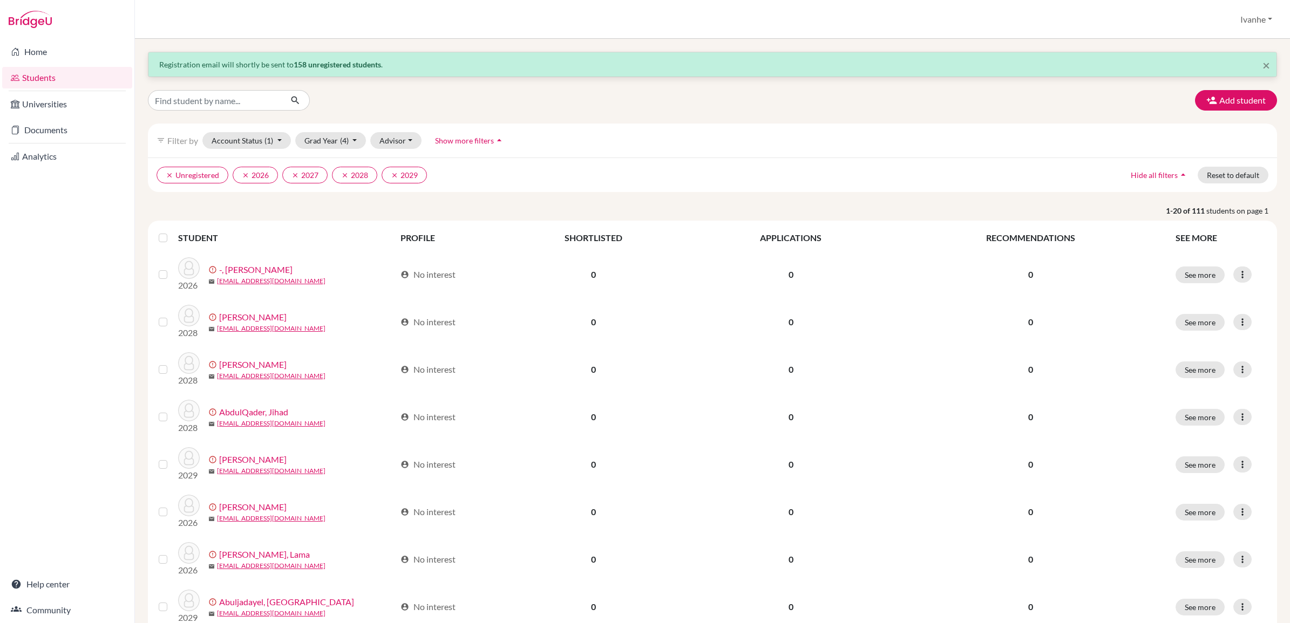
click at [172, 232] on label at bounding box center [172, 232] width 0 height 0
click at [0, 0] on input "checkbox" at bounding box center [0, 0] width 0 height 0
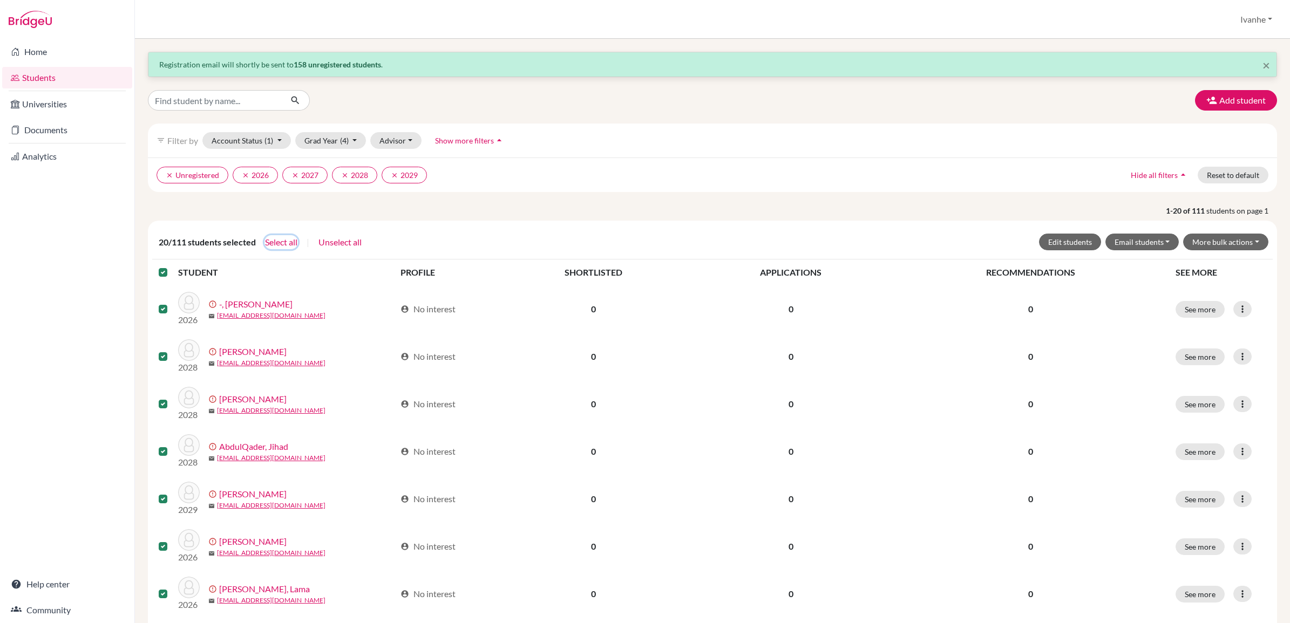
click at [284, 240] on button "Select all" at bounding box center [280, 242] width 33 height 14
click at [246, 176] on icon "clear" at bounding box center [246, 176] width 8 height 8
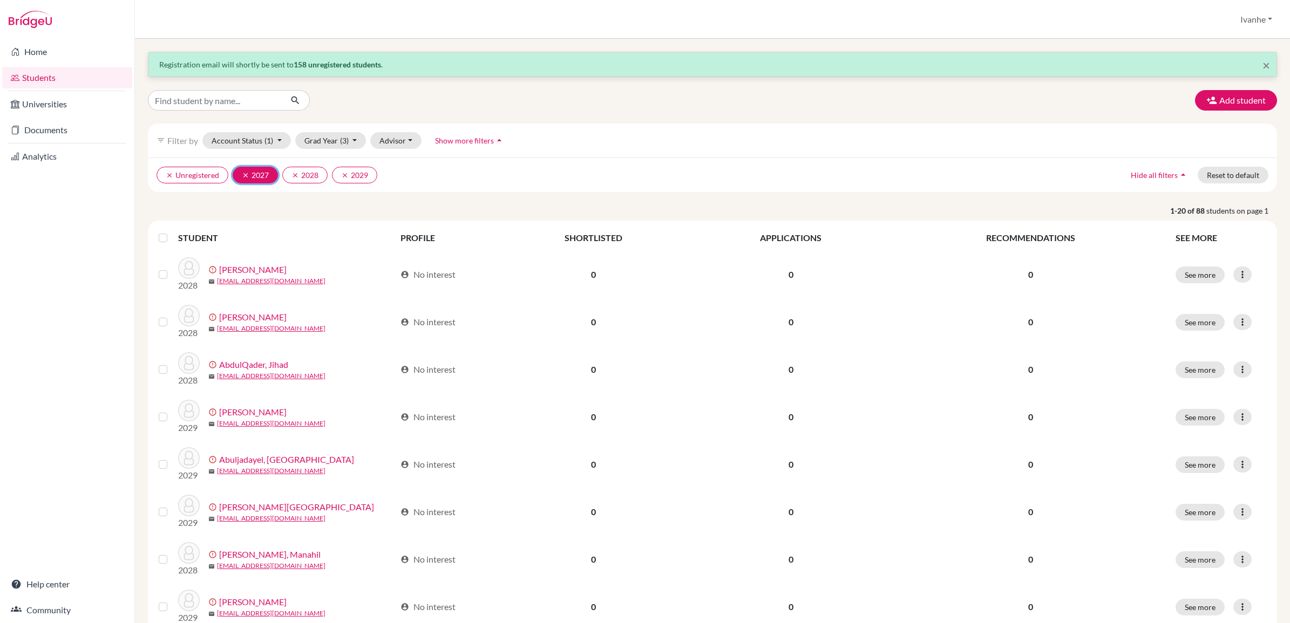
click at [246, 175] on icon "clear" at bounding box center [246, 176] width 8 height 8
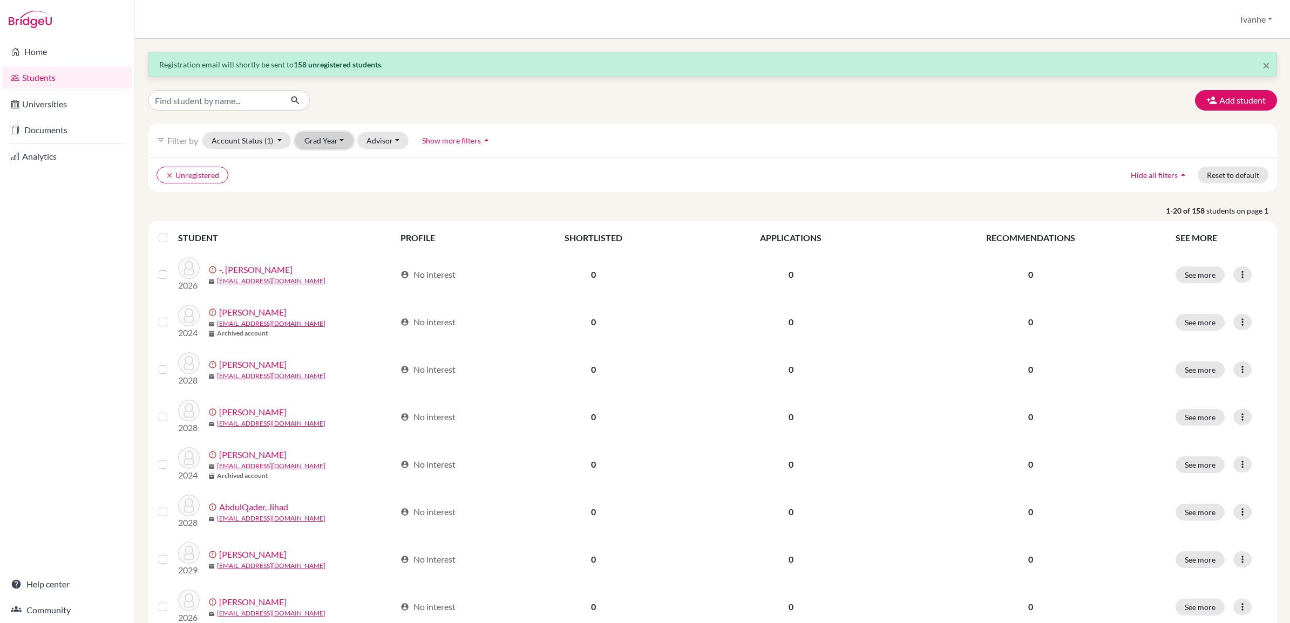
click at [323, 139] on button "Grad Year" at bounding box center [324, 140] width 58 height 17
click at [318, 231] on span "2025" at bounding box center [318, 232] width 19 height 13
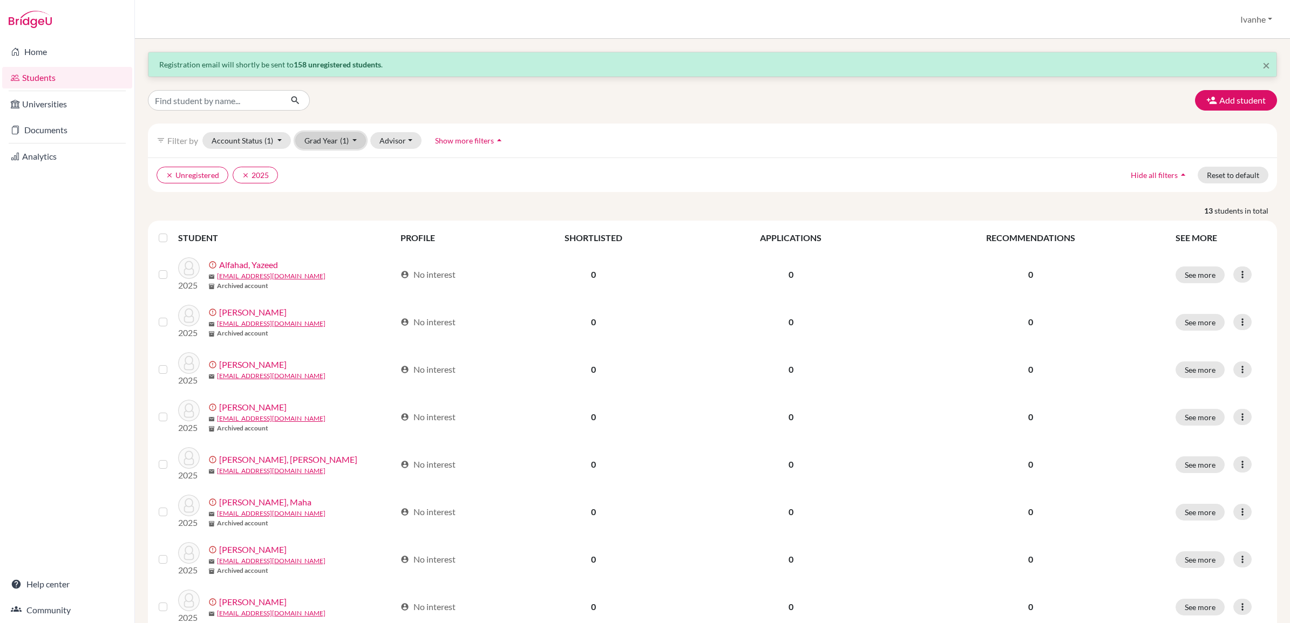
click at [338, 142] on button "Grad Year (1)" at bounding box center [330, 140] width 71 height 17
click at [320, 247] on span "2024" at bounding box center [318, 249] width 19 height 13
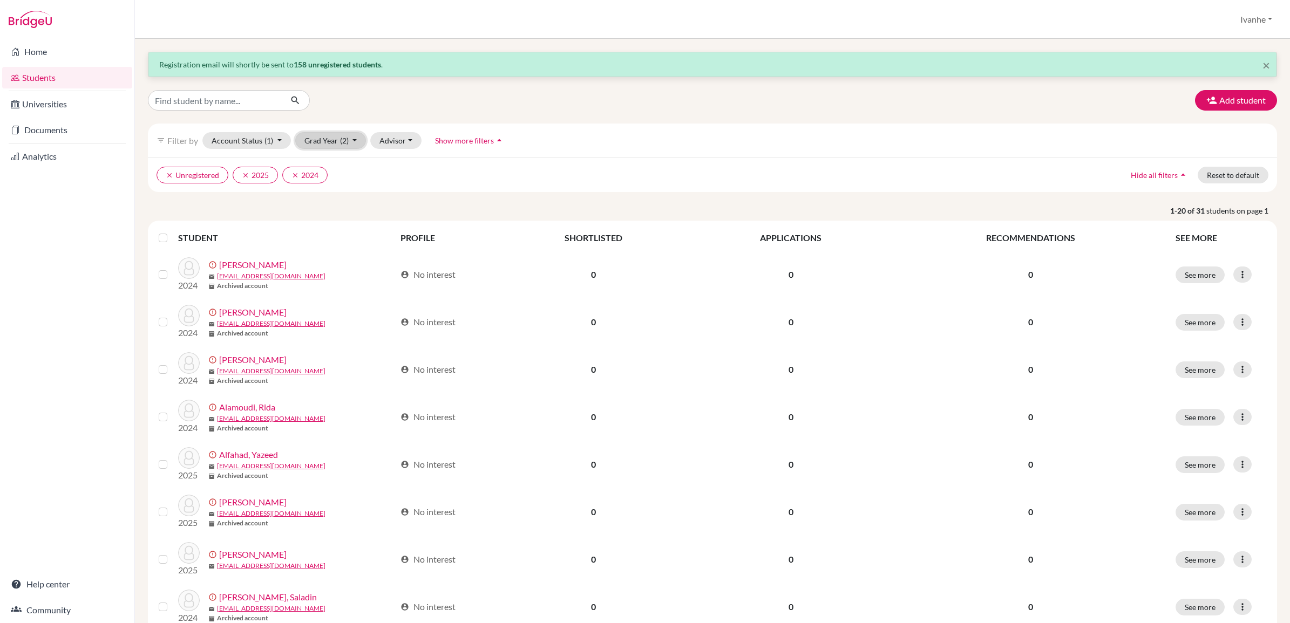
click at [327, 139] on button "Grad Year (2)" at bounding box center [330, 140] width 71 height 17
click at [320, 268] on span "2023" at bounding box center [318, 267] width 19 height 13
click at [328, 144] on button "Grad Year (3)" at bounding box center [330, 140] width 71 height 17
click at [324, 284] on span "2022" at bounding box center [318, 284] width 19 height 13
click at [172, 232] on label at bounding box center [172, 232] width 0 height 0
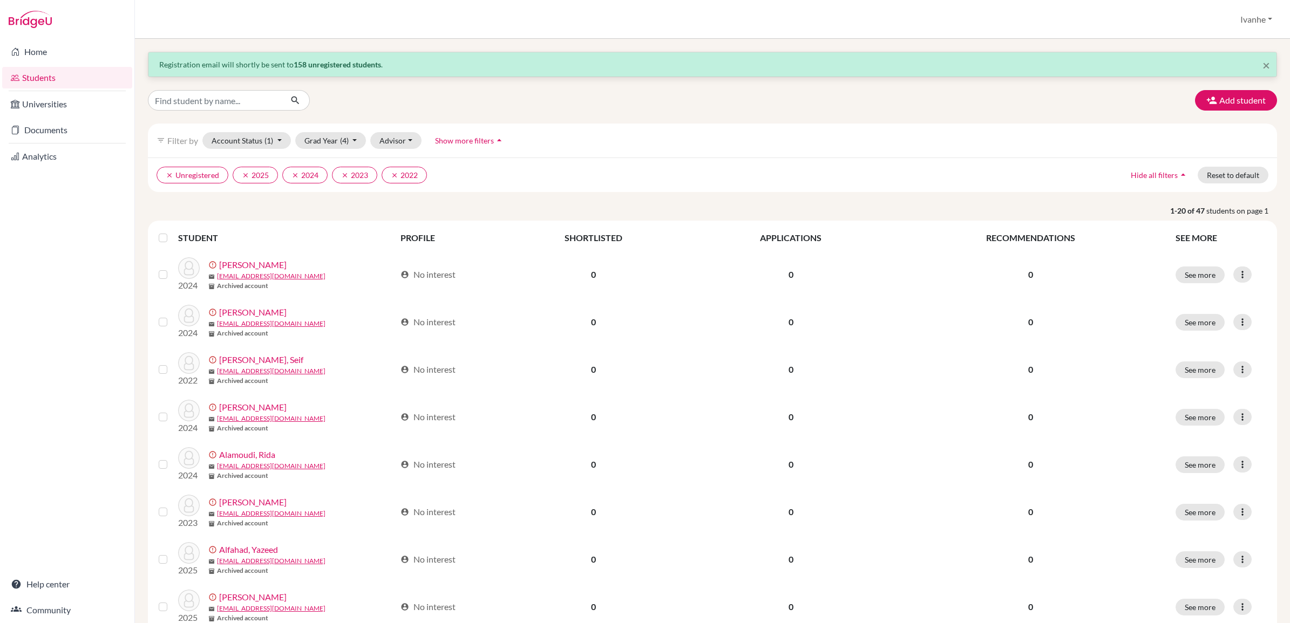
click at [0, 0] on input "checkbox" at bounding box center [0, 0] width 0 height 0
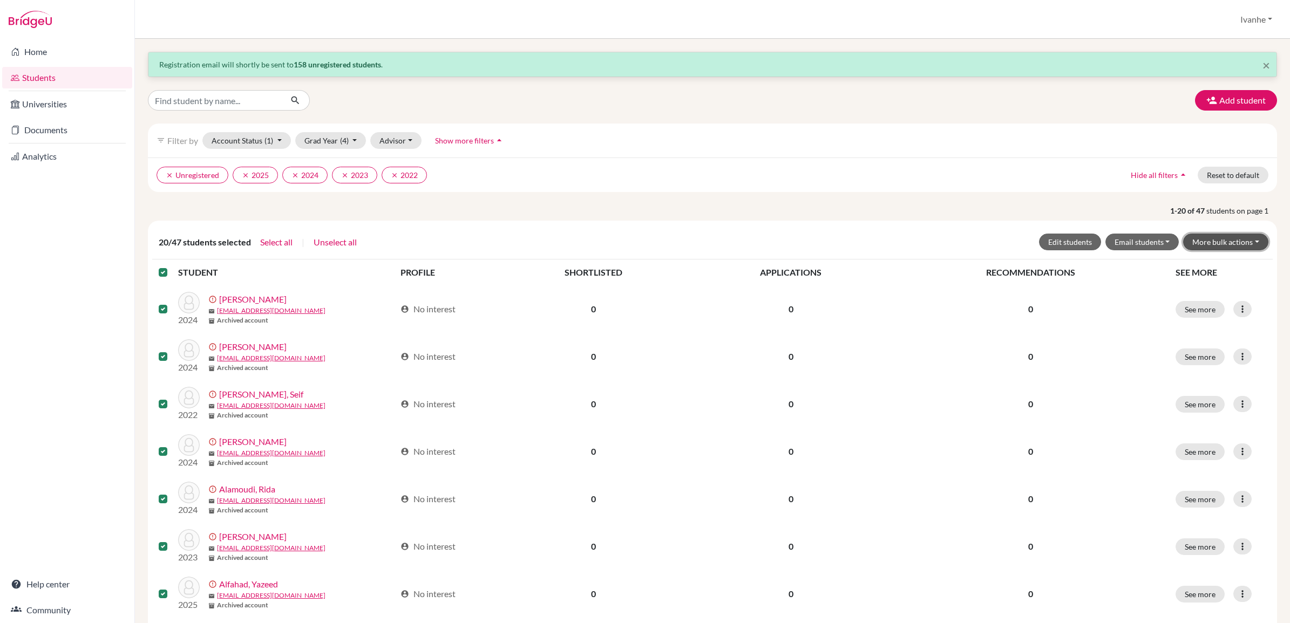
click at [1248, 243] on button "More bulk actions" at bounding box center [1225, 242] width 85 height 17
click at [1196, 262] on button "Archive" at bounding box center [1219, 264] width 98 height 17
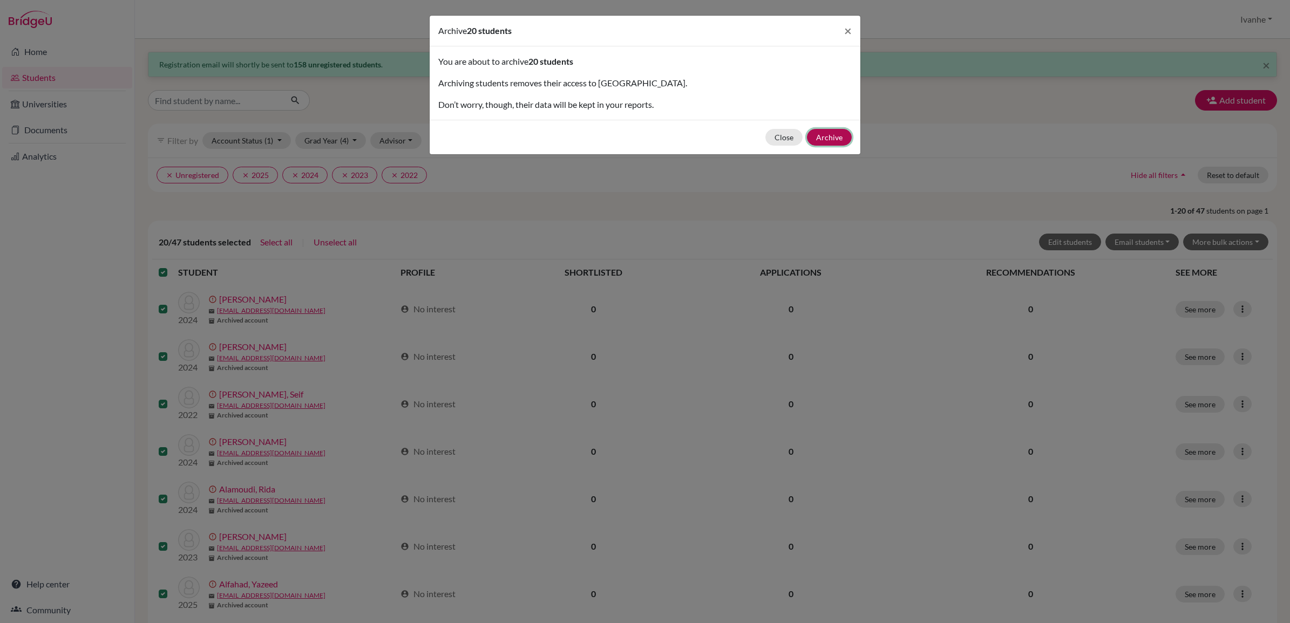
click at [838, 137] on button "Archive" at bounding box center [829, 137] width 45 height 17
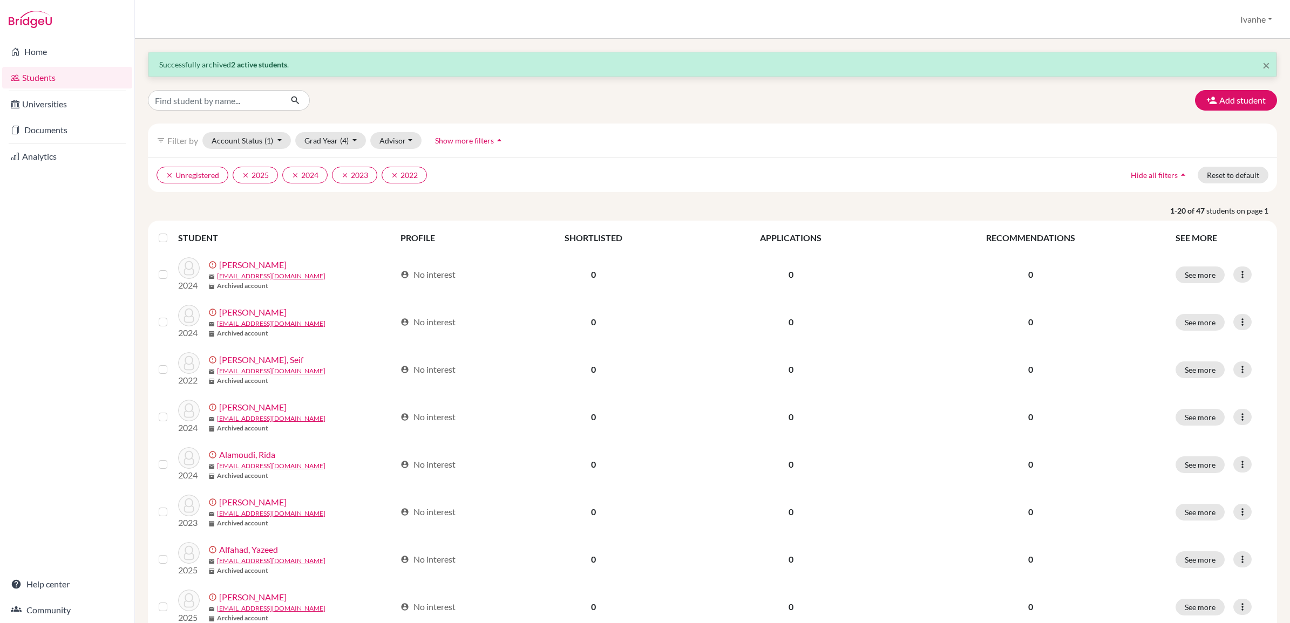
click at [172, 232] on label at bounding box center [172, 232] width 0 height 0
click at [0, 0] on input "checkbox" at bounding box center [0, 0] width 0 height 0
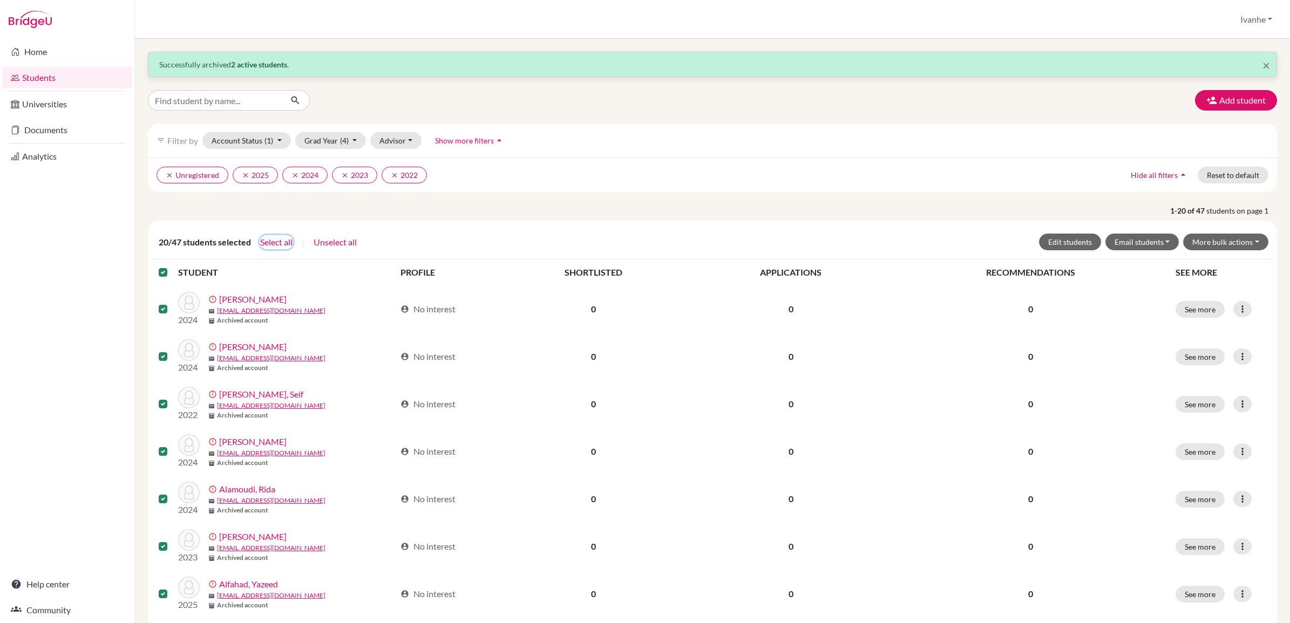
click at [289, 239] on button "Select all" at bounding box center [276, 242] width 33 height 14
click at [289, 239] on button "Unselect all" at bounding box center [282, 242] width 44 height 14
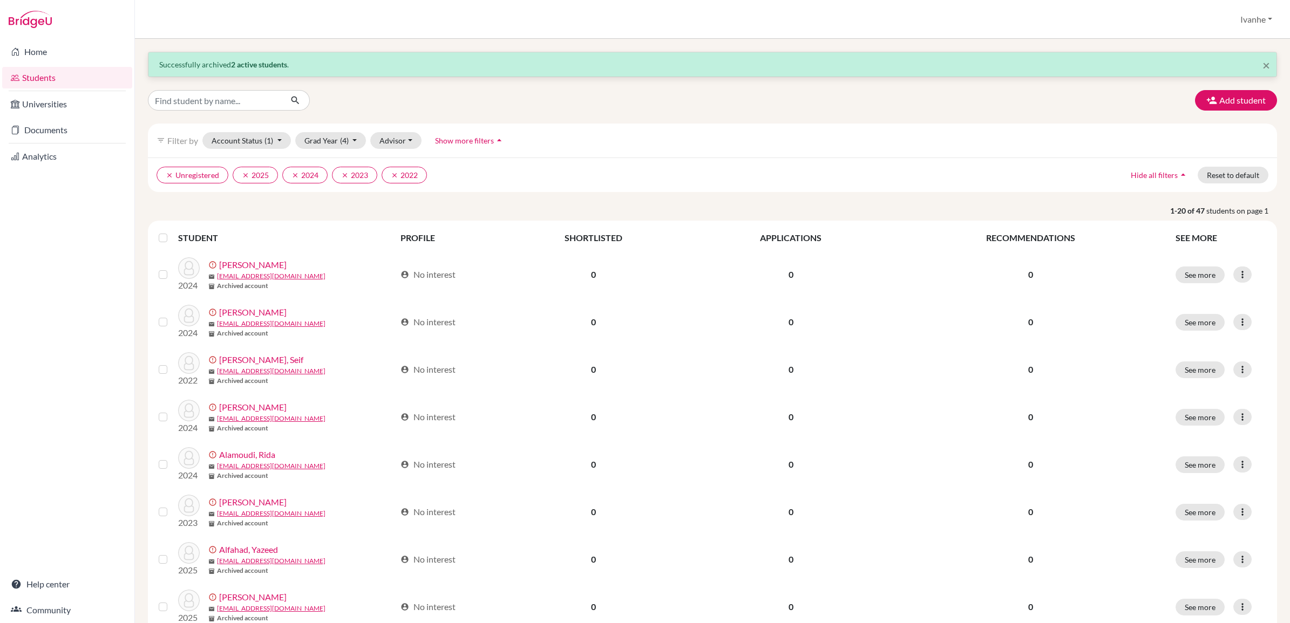
click at [172, 232] on label at bounding box center [172, 232] width 0 height 0
click at [0, 0] on input "checkbox" at bounding box center [0, 0] width 0 height 0
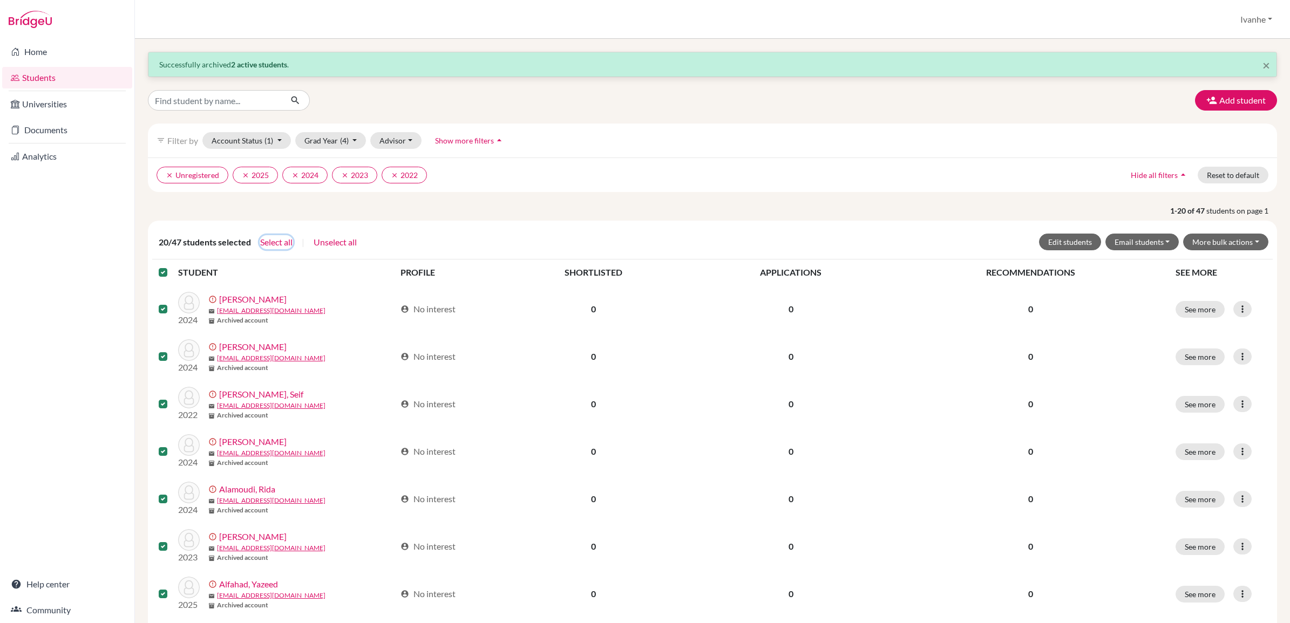
drag, startPoint x: 281, startPoint y: 243, endPoint x: 290, endPoint y: 243, distance: 9.7
click at [281, 243] on button "Select all" at bounding box center [276, 242] width 33 height 14
click at [1244, 242] on button "More bulk actions" at bounding box center [1225, 242] width 85 height 17
click at [1188, 265] on button "Archive" at bounding box center [1219, 264] width 98 height 17
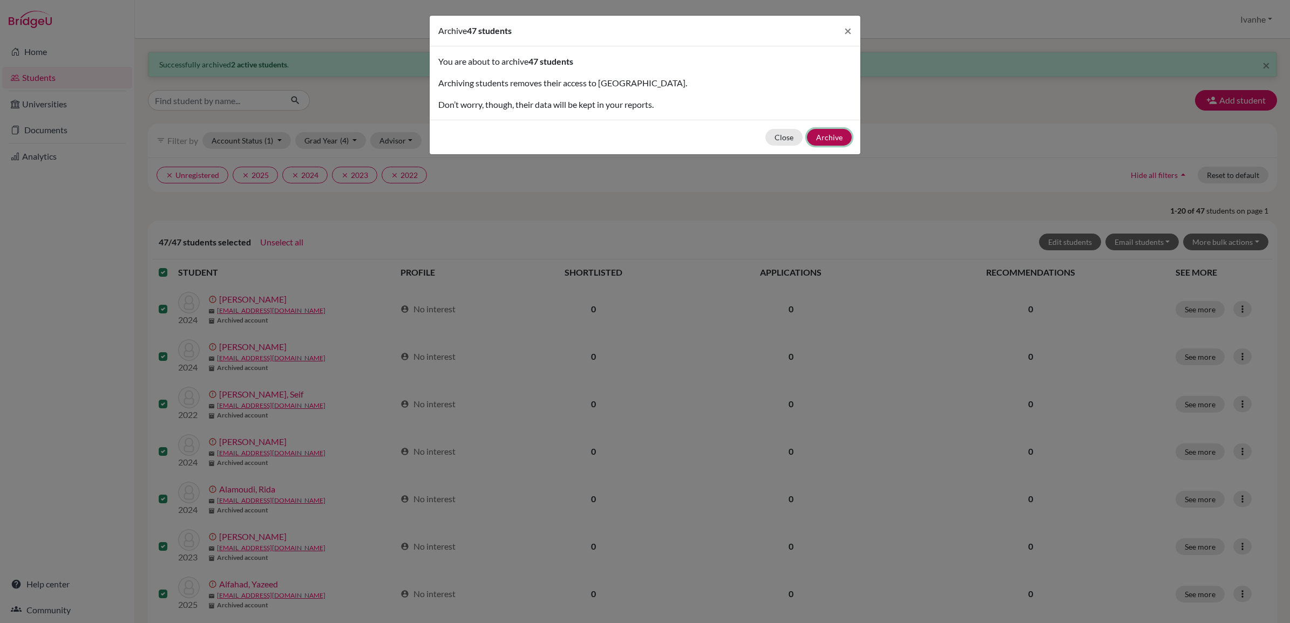
click at [833, 138] on button "Archive" at bounding box center [829, 137] width 45 height 17
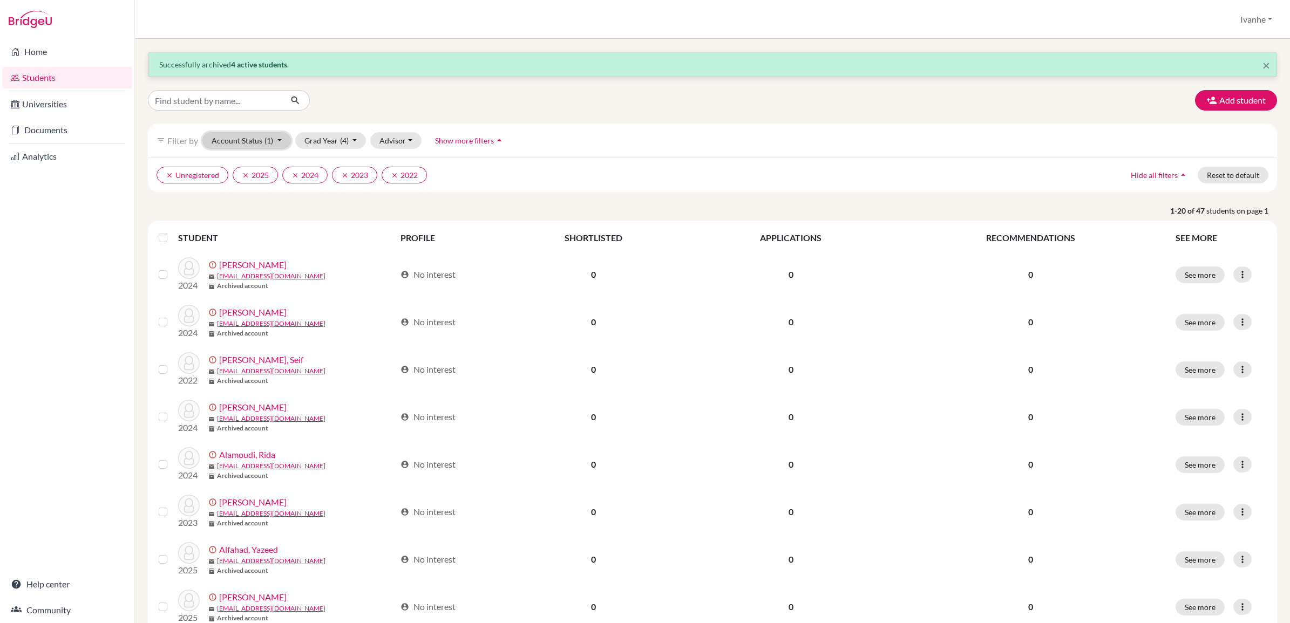
click at [281, 141] on button "Account Status (1)" at bounding box center [246, 140] width 89 height 17
click at [254, 160] on span "Active accounts" at bounding box center [245, 163] width 59 height 13
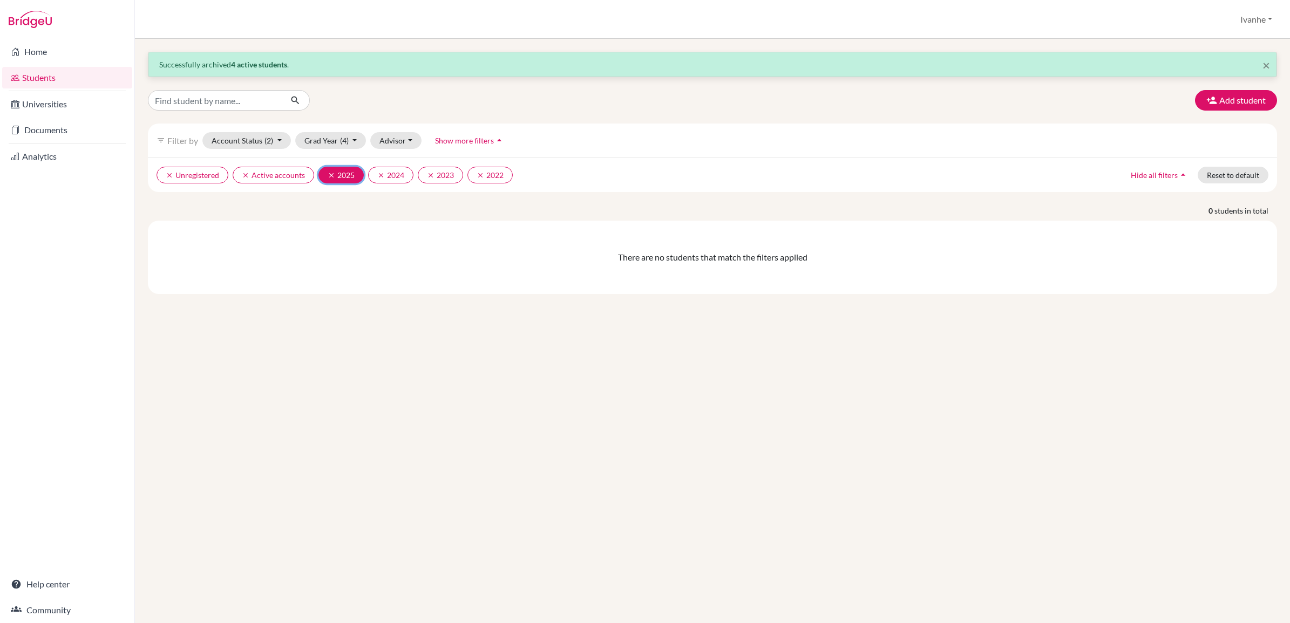
click at [328, 177] on icon "clear" at bounding box center [332, 176] width 8 height 8
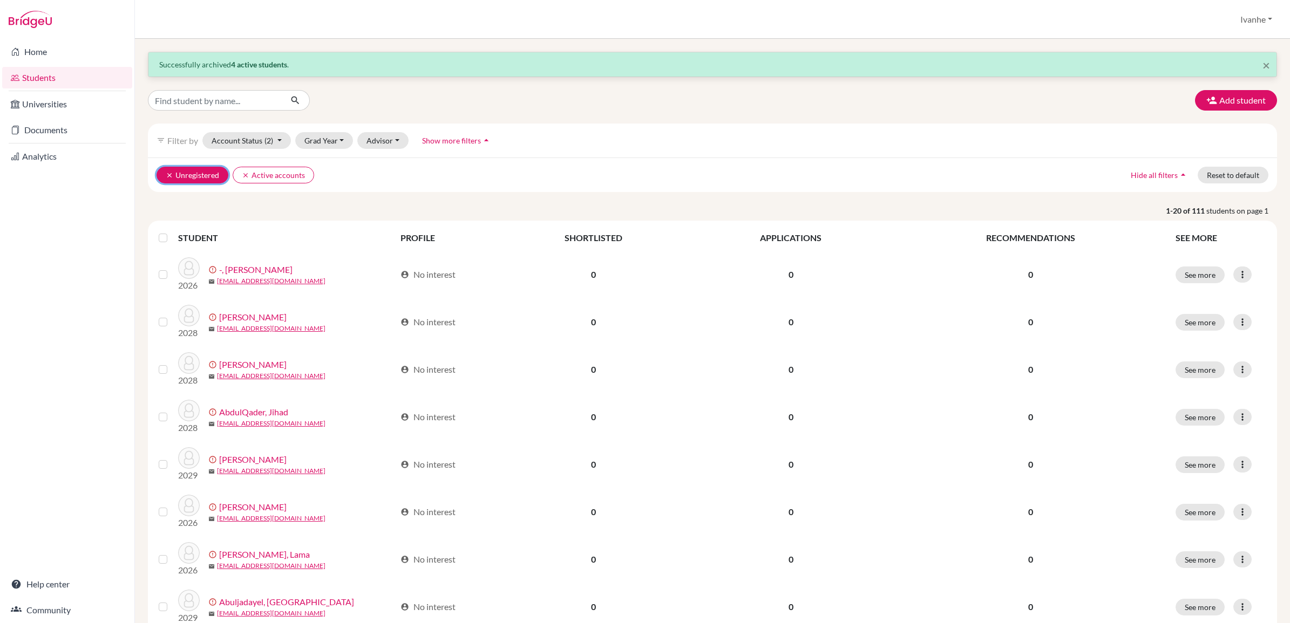
click at [171, 175] on icon "clear" at bounding box center [170, 176] width 8 height 8
click at [334, 144] on button "Grad Year" at bounding box center [324, 140] width 58 height 17
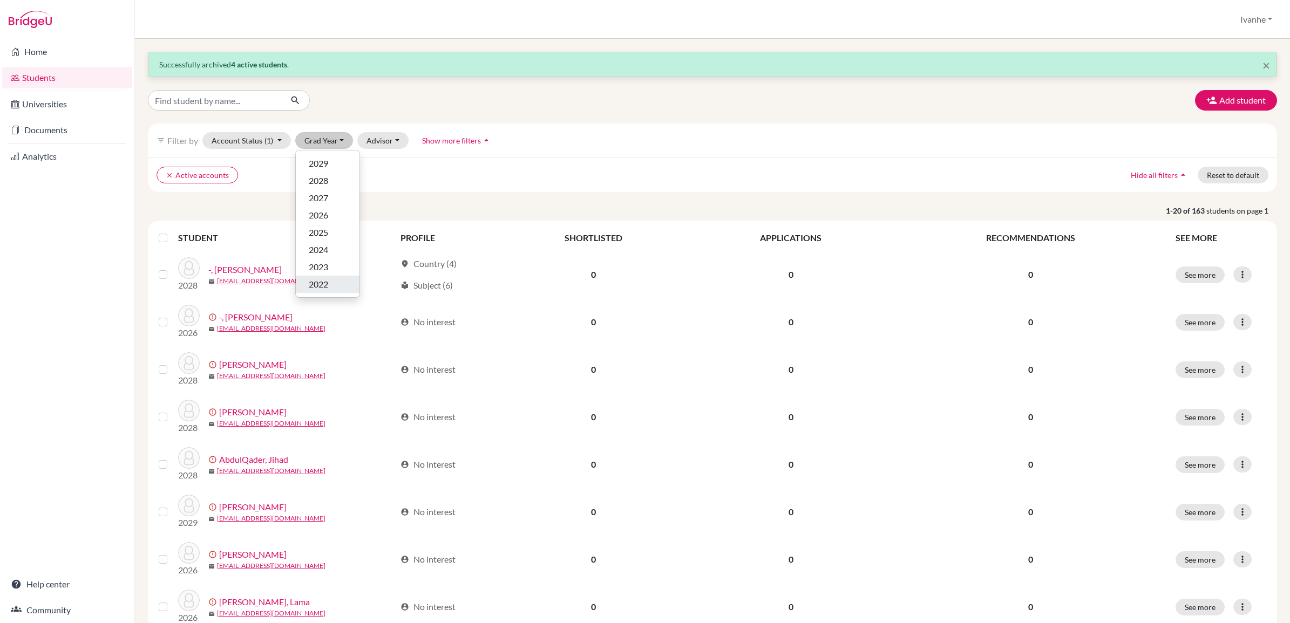
click at [327, 282] on span "2022" at bounding box center [318, 284] width 19 height 13
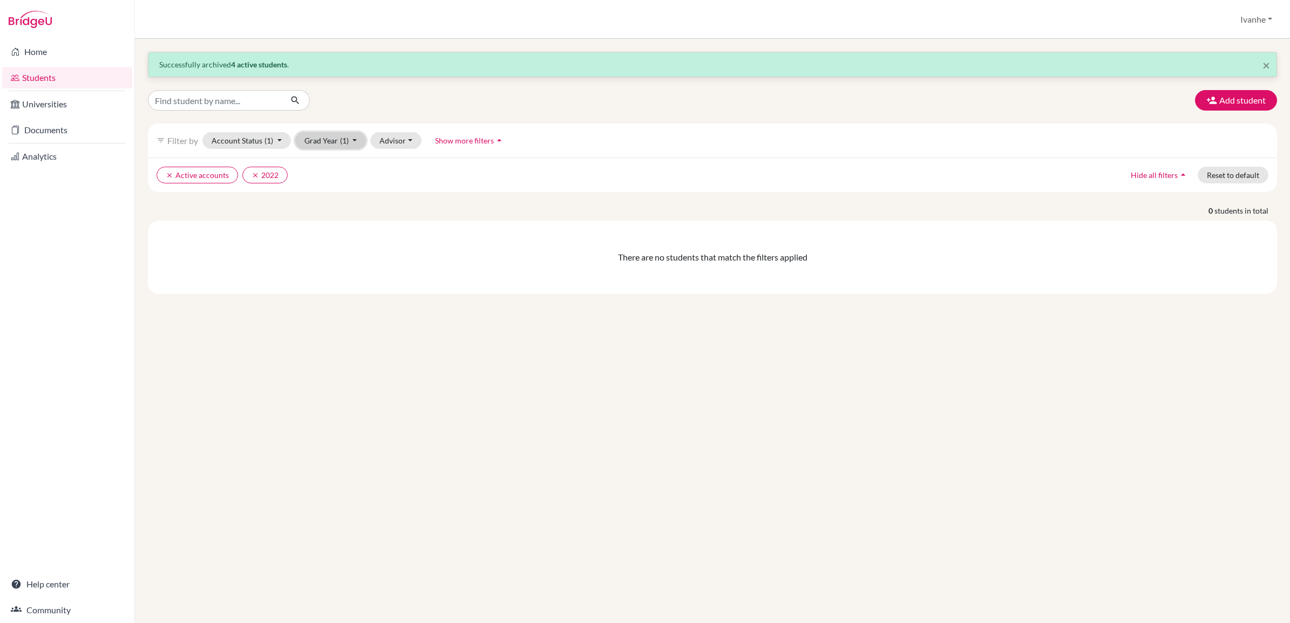
click at [327, 143] on button "Grad Year (1)" at bounding box center [330, 140] width 71 height 17
click at [320, 263] on span "2023" at bounding box center [318, 267] width 19 height 13
click at [336, 138] on button "Grad Year (2)" at bounding box center [330, 140] width 71 height 17
click at [320, 247] on span "2024" at bounding box center [318, 249] width 19 height 13
click at [331, 144] on button "Grad Year (3)" at bounding box center [330, 140] width 71 height 17
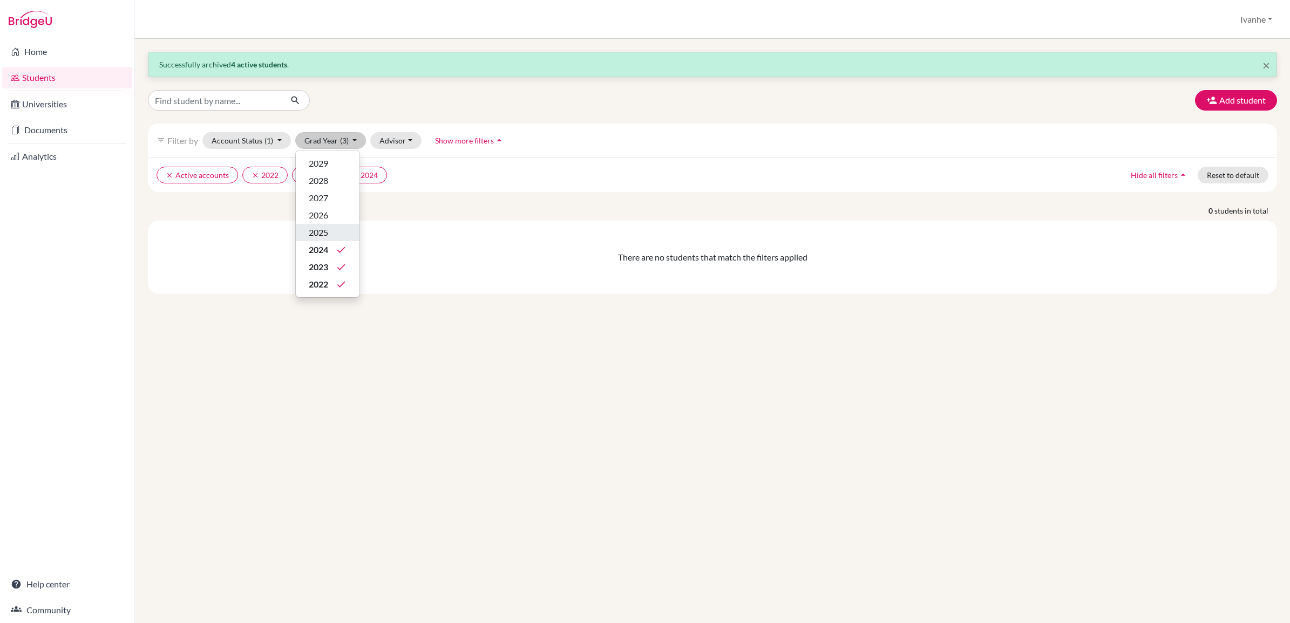
click at [319, 231] on span "2025" at bounding box center [318, 232] width 19 height 13
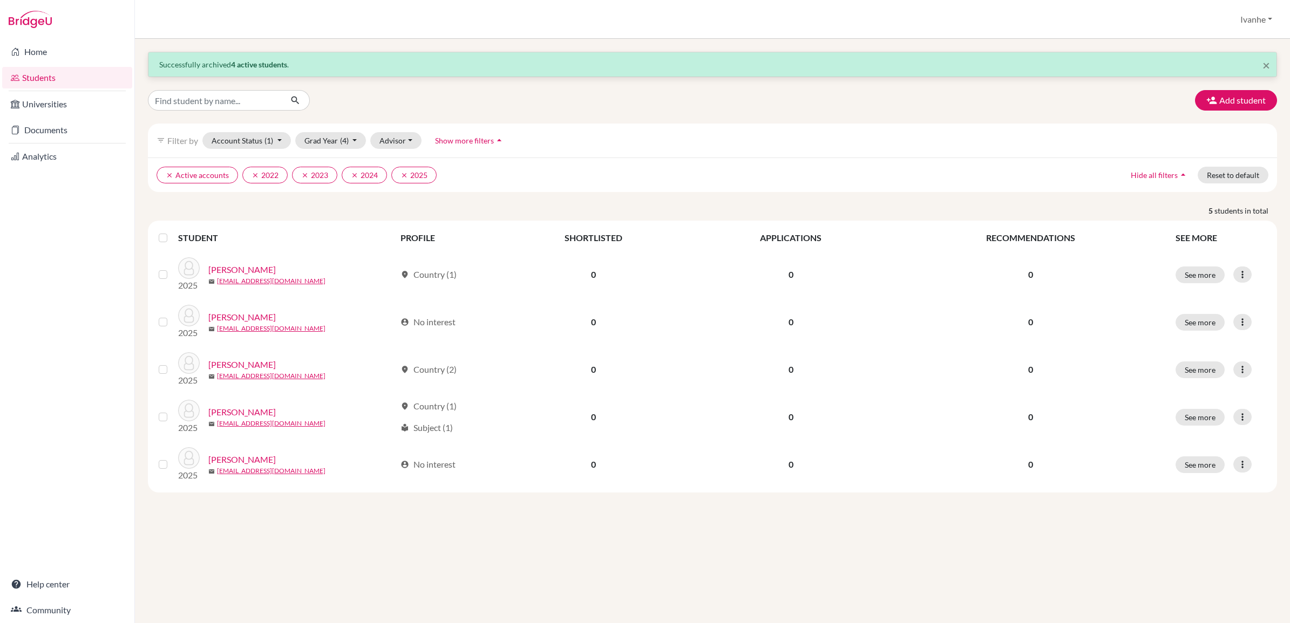
click at [172, 232] on label at bounding box center [172, 232] width 0 height 0
click at [0, 0] on input "checkbox" at bounding box center [0, 0] width 0 height 0
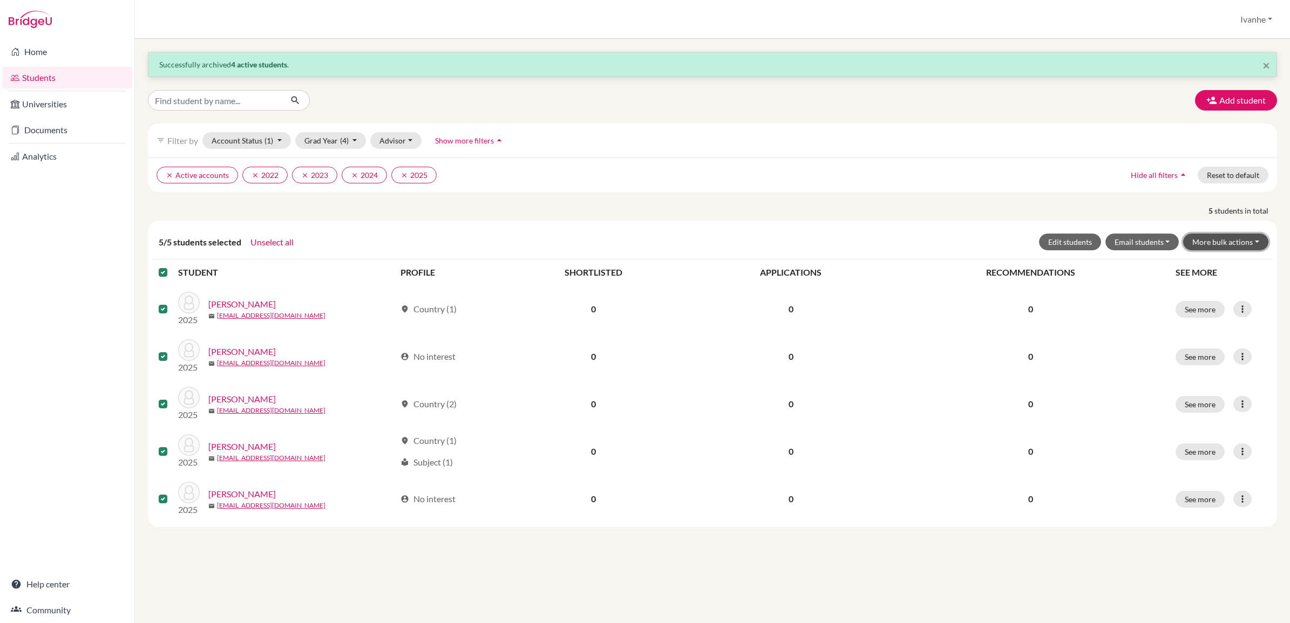
click at [1251, 243] on button "More bulk actions" at bounding box center [1225, 242] width 85 height 17
click at [253, 175] on icon "clear" at bounding box center [256, 176] width 8 height 8
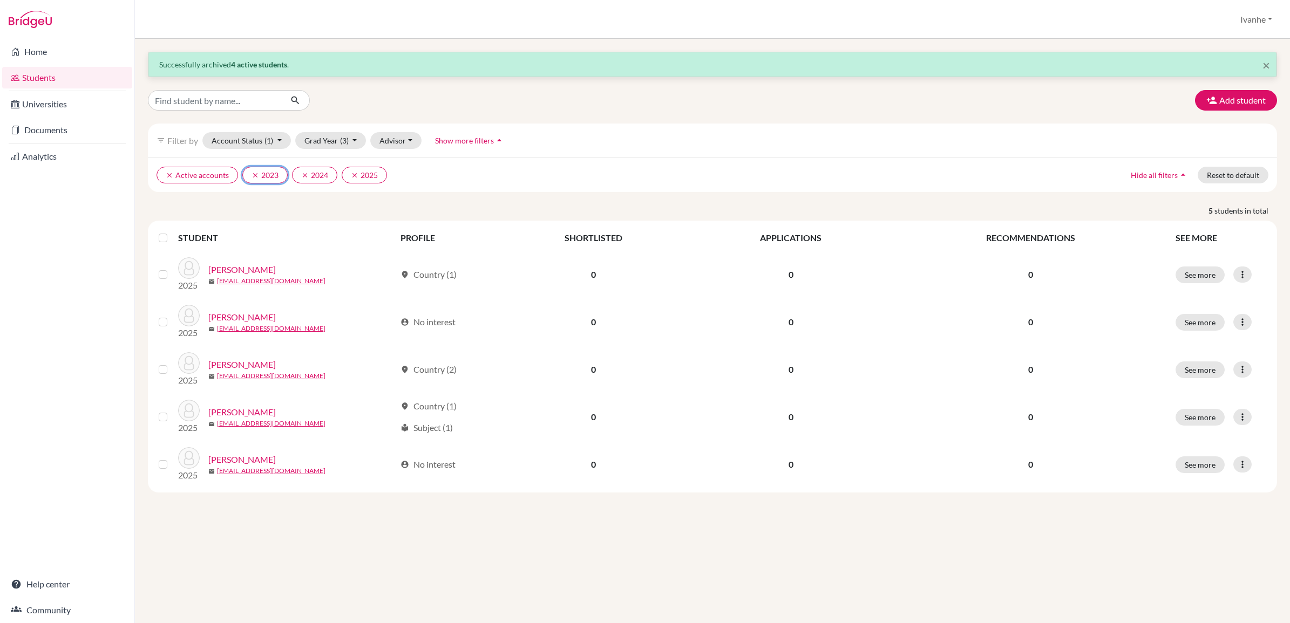
click at [253, 175] on icon "clear" at bounding box center [256, 176] width 8 height 8
click at [168, 173] on icon "clear" at bounding box center [170, 176] width 8 height 8
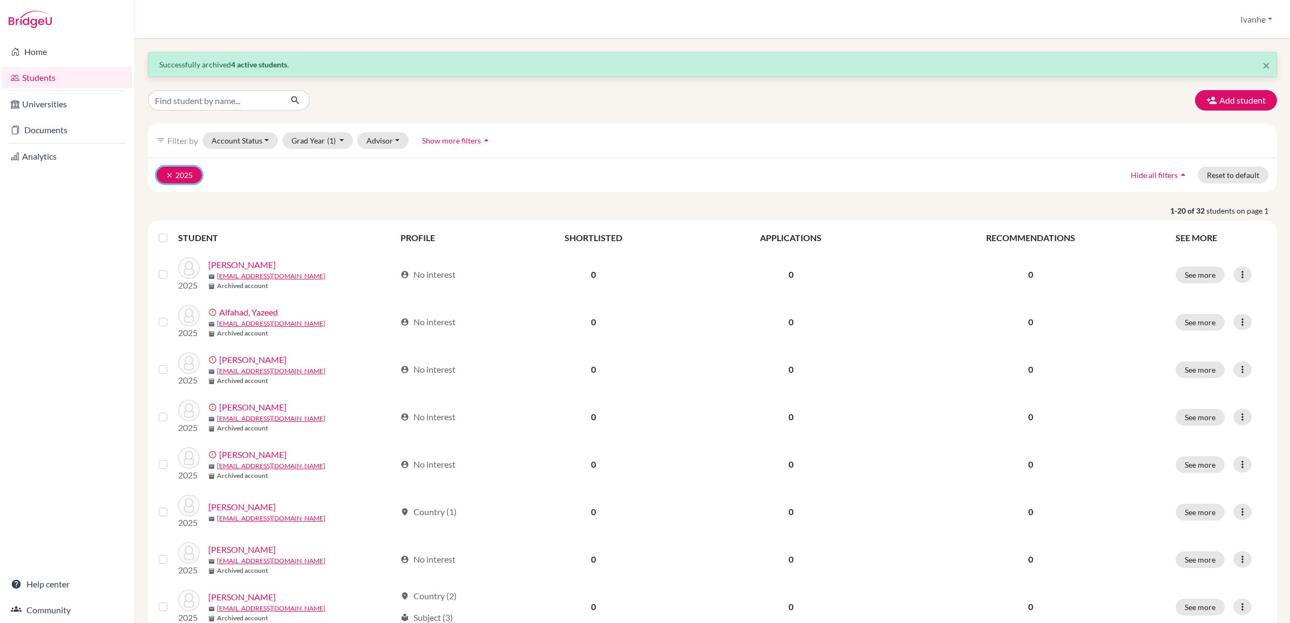
click at [170, 177] on icon "clear" at bounding box center [170, 176] width 8 height 8
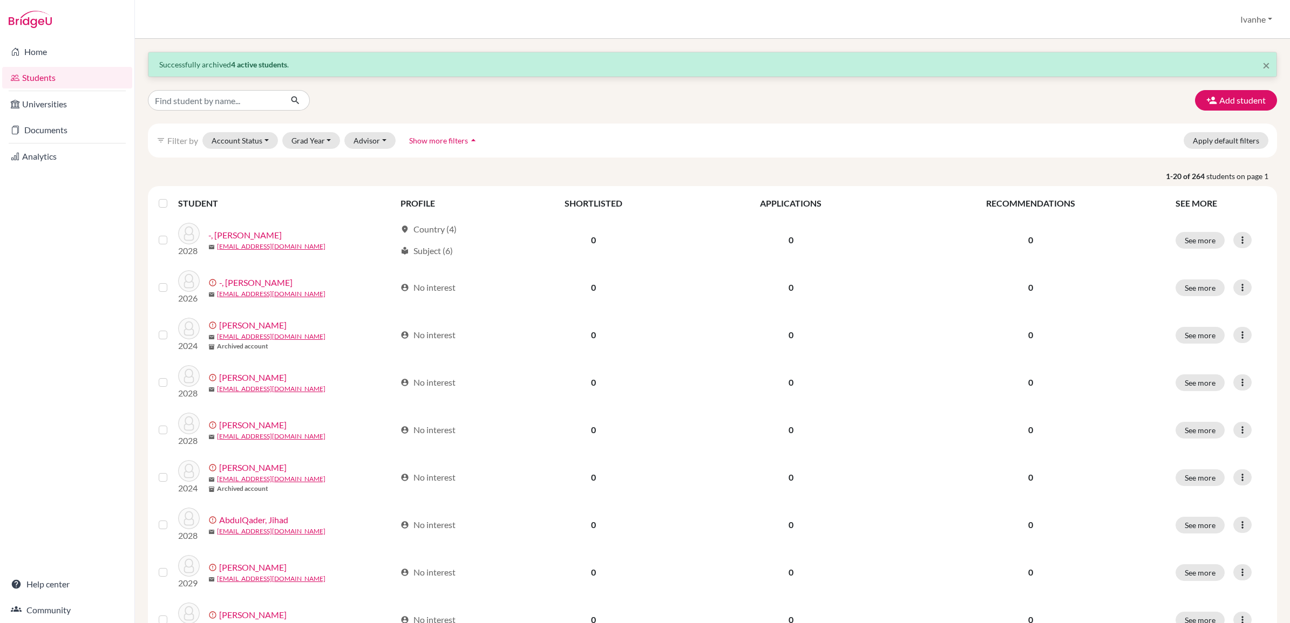
click at [543, 97] on div "Add student" at bounding box center [712, 100] width 1145 height 21
click at [260, 143] on button "Account Status" at bounding box center [240, 140] width 76 height 17
click at [244, 209] on span "Registered" at bounding box center [236, 207] width 40 height 13
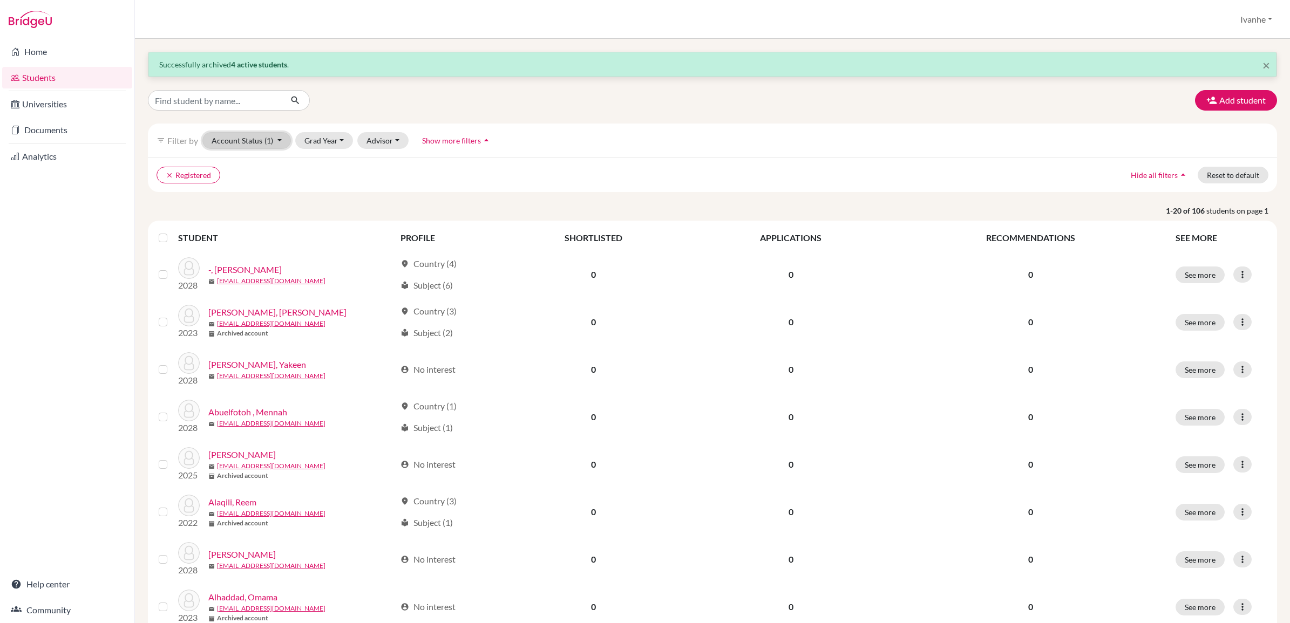
click at [248, 145] on button "Account Status (1)" at bounding box center [246, 140] width 89 height 17
click at [247, 203] on span "Registered" at bounding box center [237, 207] width 42 height 13
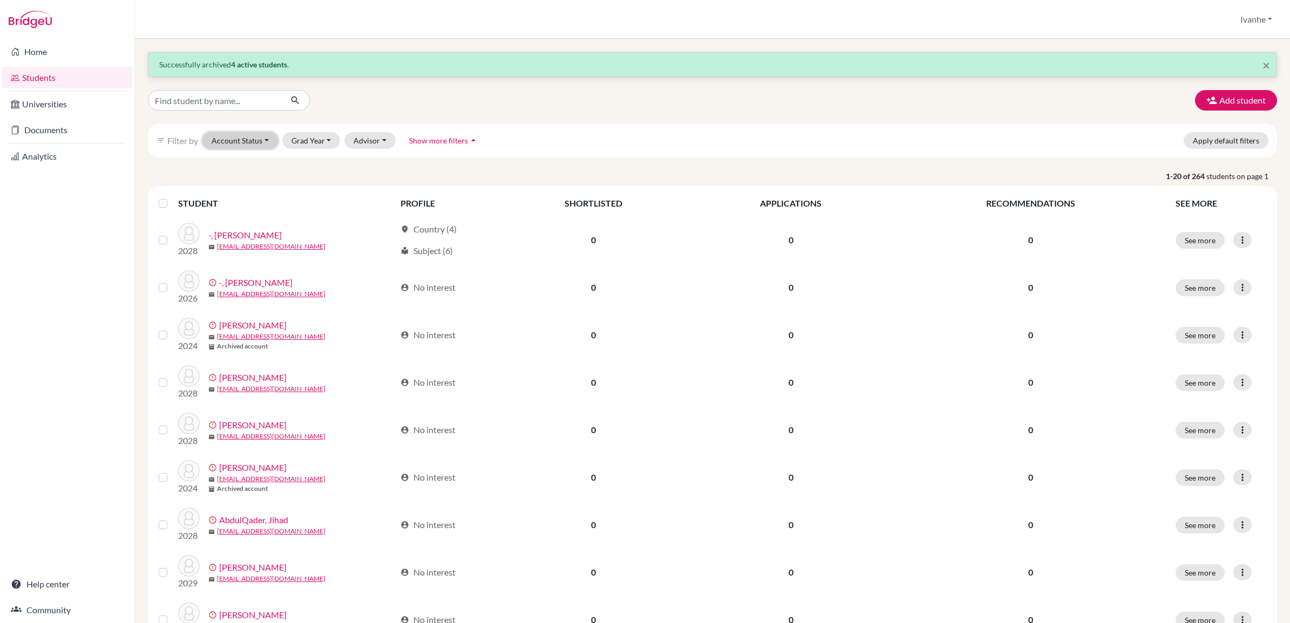
click at [252, 142] on button "Account Status" at bounding box center [240, 140] width 76 height 17
click at [250, 225] on span "Unregistered" at bounding box center [240, 224] width 49 height 13
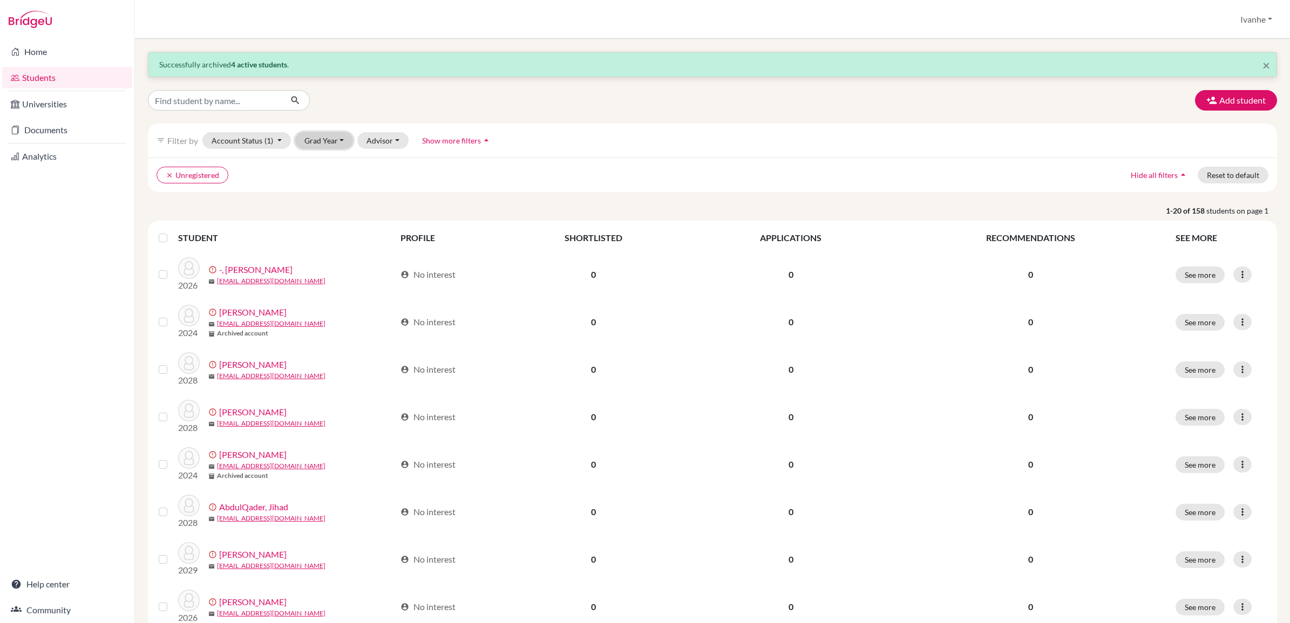
click at [333, 140] on button "Grad Year" at bounding box center [324, 140] width 58 height 17
click at [330, 162] on div "2029" at bounding box center [328, 163] width 38 height 13
click at [333, 143] on button "Grad Year (1)" at bounding box center [330, 140] width 71 height 17
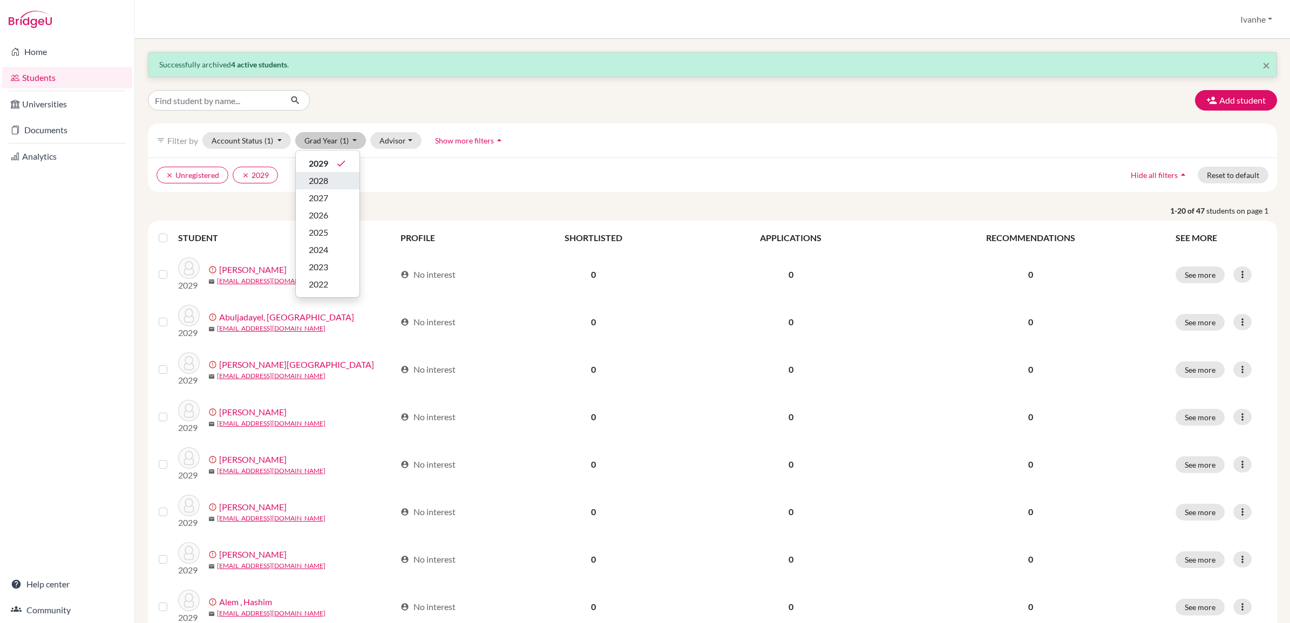
click at [327, 177] on span "2028" at bounding box center [318, 180] width 19 height 13
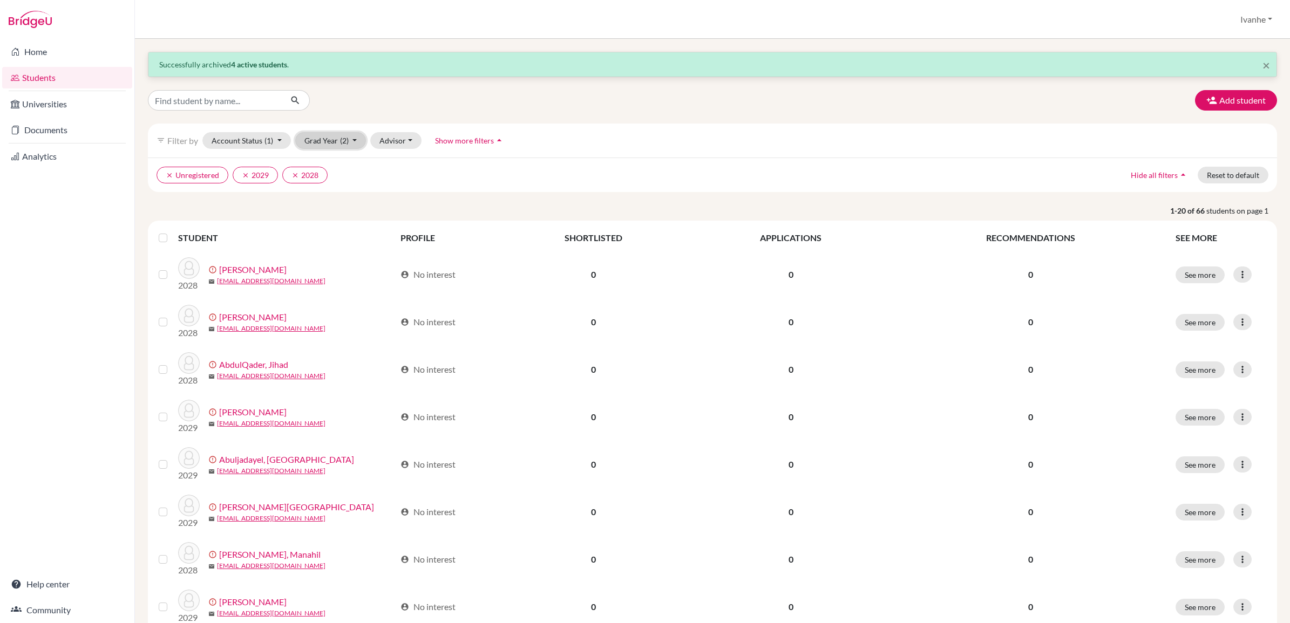
click at [335, 141] on button "Grad Year (2)" at bounding box center [330, 140] width 71 height 17
click at [323, 201] on span "2027" at bounding box center [318, 198] width 19 height 13
click at [336, 141] on button "Grad Year (3)" at bounding box center [330, 140] width 71 height 17
click at [319, 212] on span "2026" at bounding box center [318, 215] width 19 height 13
drag, startPoint x: 498, startPoint y: 175, endPoint x: 527, endPoint y: 178, distance: 29.3
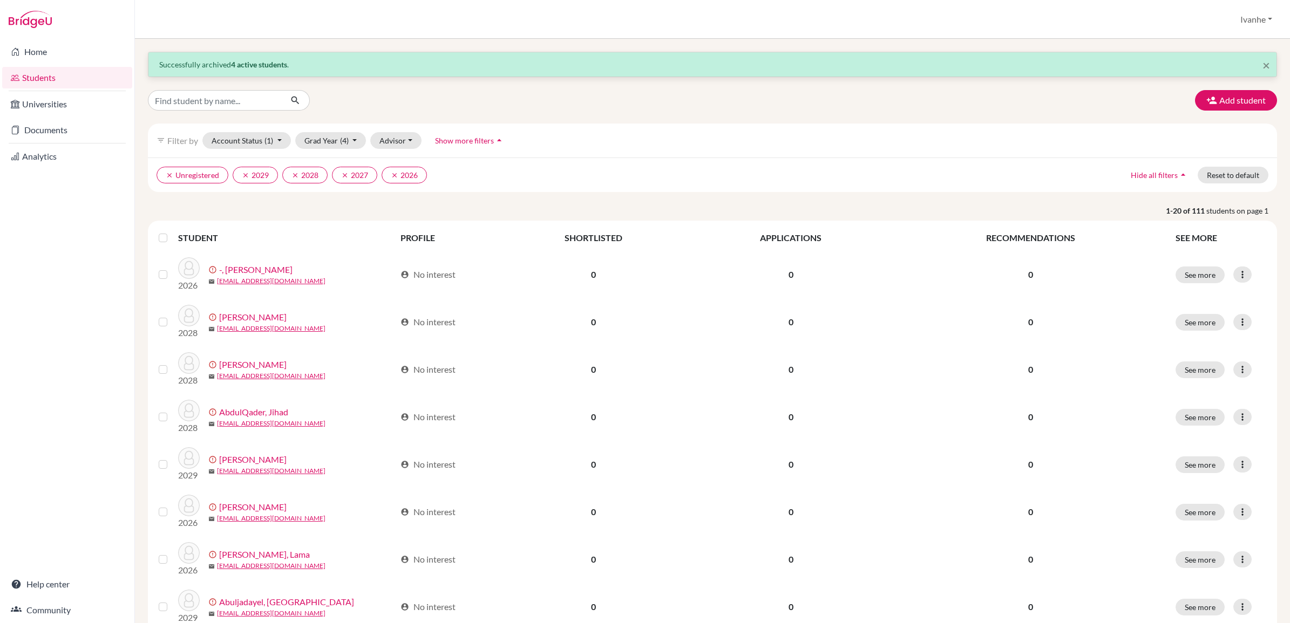
click at [500, 175] on ul "clear Unregistered clear 2029 clear 2028 clear 2027 clear 2026" at bounding box center [574, 175] width 834 height 17
